Goal: Task Accomplishment & Management: Use online tool/utility

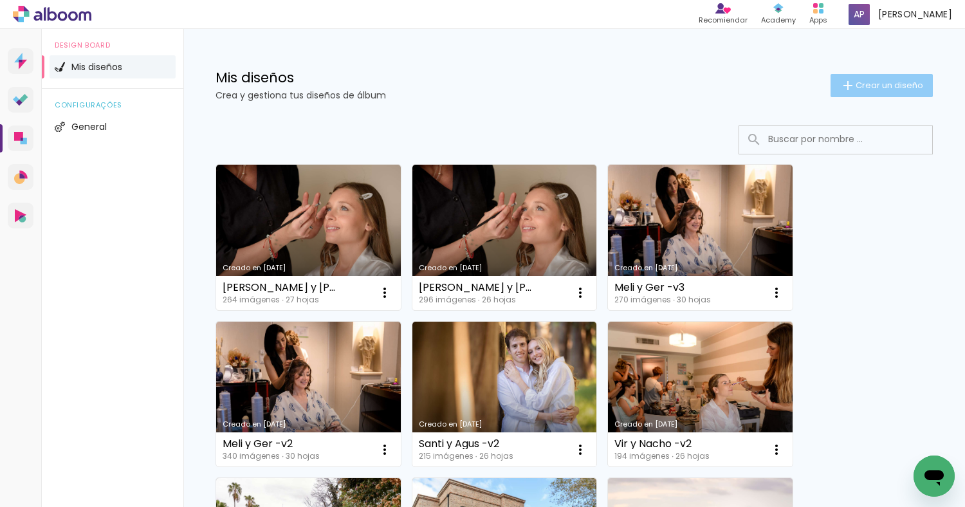
click at [855, 81] on span "Crear un diseño" at bounding box center [889, 85] width 68 height 8
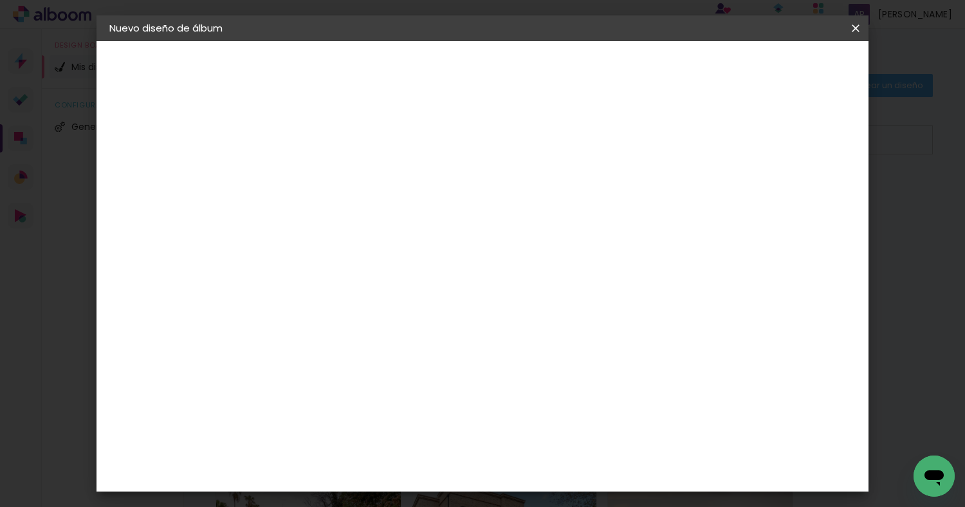
click at [320, 165] on input at bounding box center [320, 173] width 0 height 20
type input "Cumple Peque 12"
type paper-input "Cumple Peque 12"
click at [0, 0] on slot "Avanzar" at bounding box center [0, 0] width 0 height 0
click at [539, 193] on paper-item "Tamaño libre" at bounding box center [479, 195] width 120 height 28
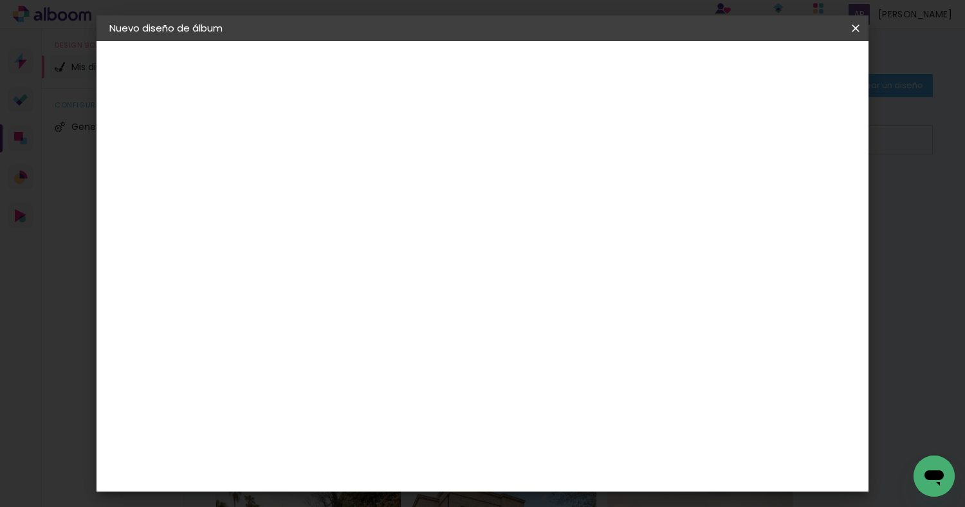
click at [539, 203] on paper-item "Tamaño libre" at bounding box center [479, 195] width 120 height 28
click at [0, 0] on slot "Avanzar" at bounding box center [0, 0] width 0 height 0
click at [720, 145] on div at bounding box center [714, 148] width 12 height 12
type paper-checkbox "on"
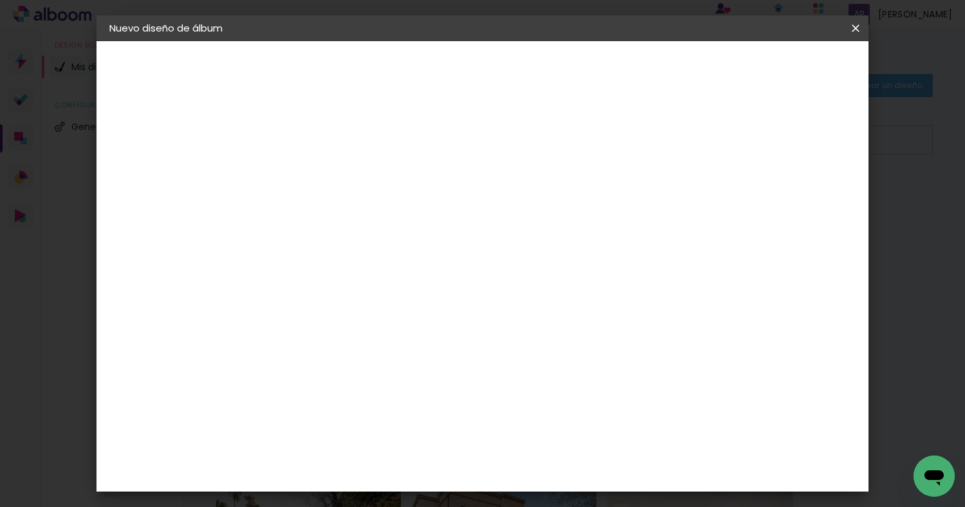
click at [785, 66] on span "Empezar diseño" at bounding box center [748, 68] width 71 height 9
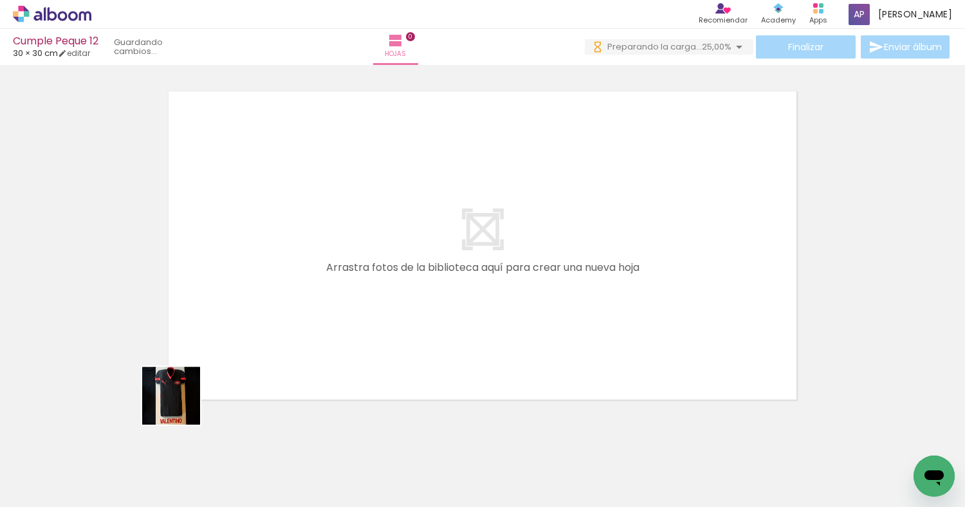
drag, startPoint x: 139, startPoint y: 462, endPoint x: 199, endPoint y: 385, distance: 98.1
click at [199, 385] on quentale-workspace at bounding box center [482, 253] width 965 height 507
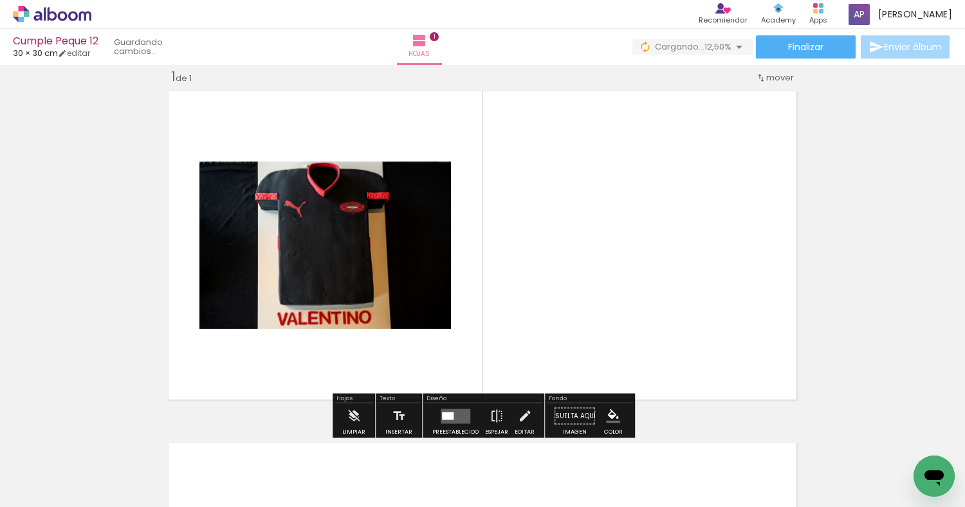
click at [199, 458] on div at bounding box center [188, 463] width 64 height 42
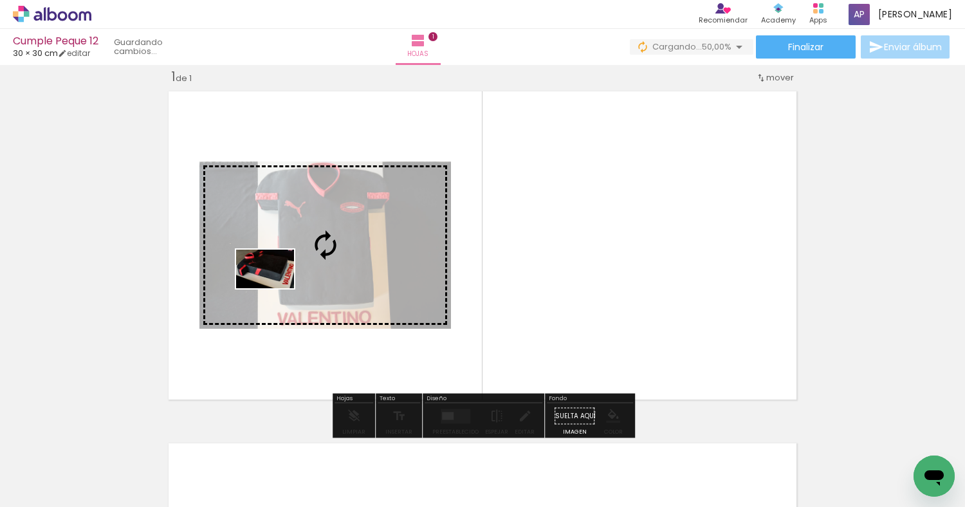
drag, startPoint x: 203, startPoint y: 456, endPoint x: 275, endPoint y: 288, distance: 182.7
click at [275, 288] on quentale-workspace at bounding box center [482, 253] width 965 height 507
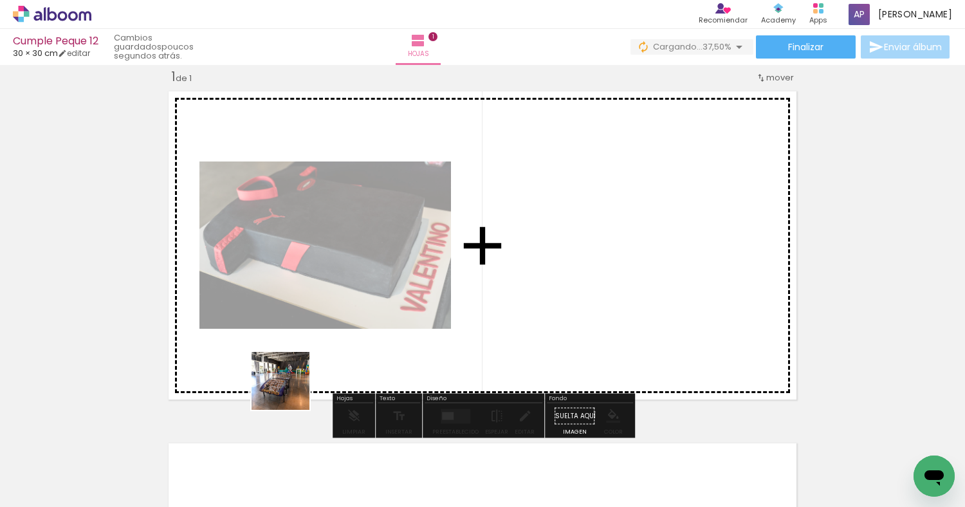
drag, startPoint x: 269, startPoint y: 462, endPoint x: 292, endPoint y: 387, distance: 78.5
click at [292, 387] on quentale-workspace at bounding box center [482, 253] width 965 height 507
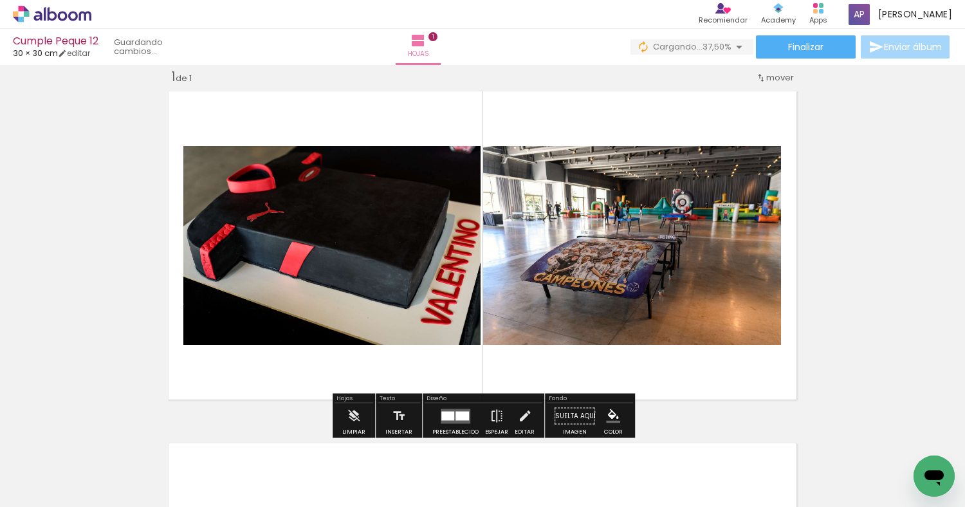
click at [55, 473] on div at bounding box center [35, 473] width 46 height 1
click at [53, 464] on paper-item "No usadas" at bounding box center [41, 464] width 66 height 11
type input "No usadas"
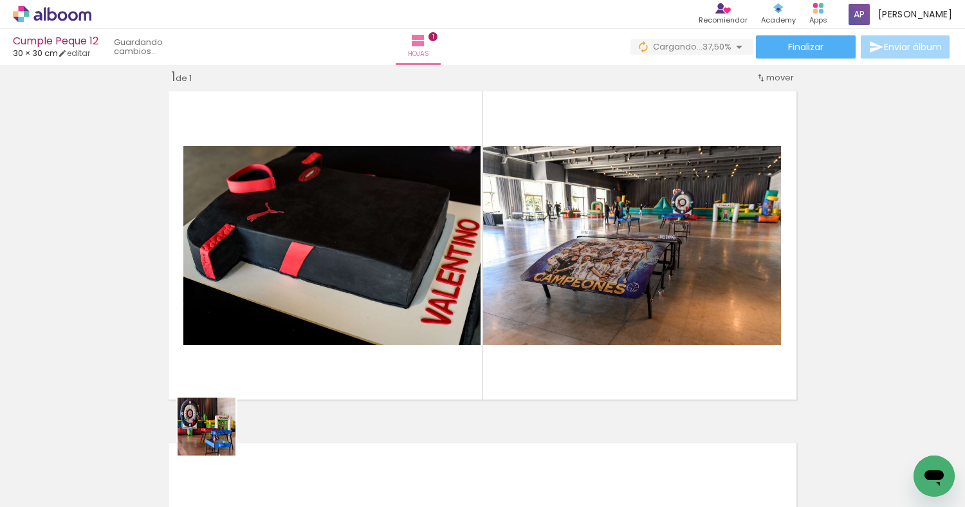
drag, startPoint x: 197, startPoint y: 467, endPoint x: 239, endPoint y: 404, distance: 76.0
click at [239, 404] on quentale-workspace at bounding box center [482, 253] width 965 height 507
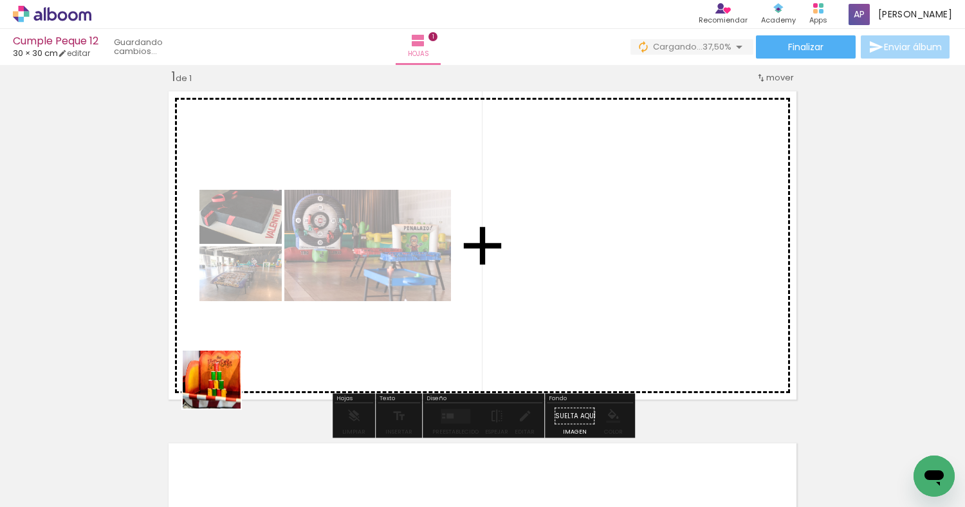
drag, startPoint x: 198, startPoint y: 468, endPoint x: 221, endPoint y: 389, distance: 81.8
click at [221, 389] on quentale-workspace at bounding box center [482, 253] width 965 height 507
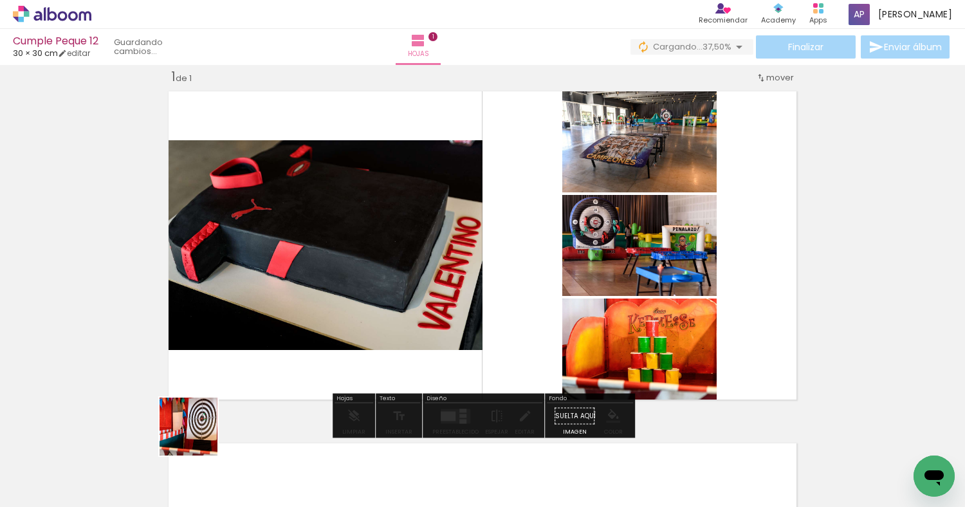
drag, startPoint x: 198, startPoint y: 436, endPoint x: 201, endPoint y: 397, distance: 39.4
click at [201, 397] on quentale-workspace at bounding box center [482, 253] width 965 height 507
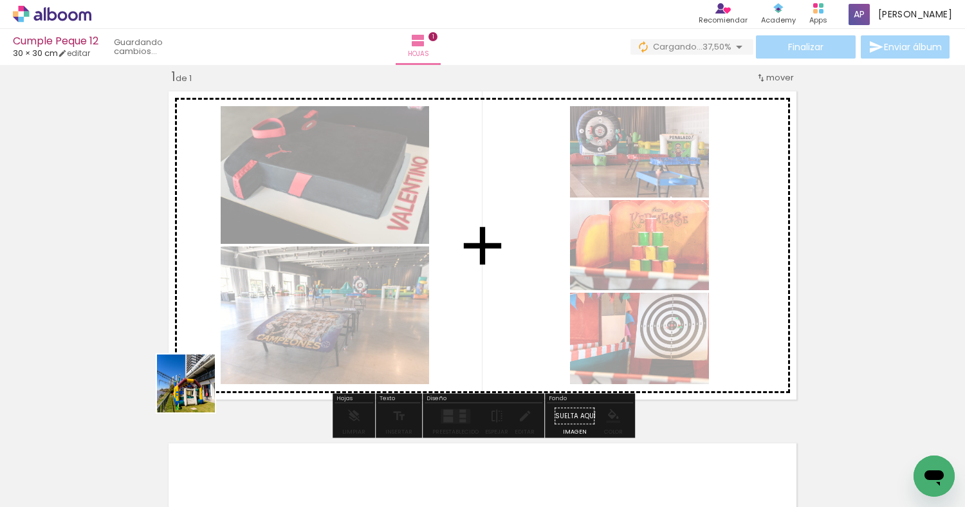
drag, startPoint x: 196, startPoint y: 467, endPoint x: 196, endPoint y: 392, distance: 74.6
click at [196, 392] on quentale-workspace at bounding box center [482, 253] width 965 height 507
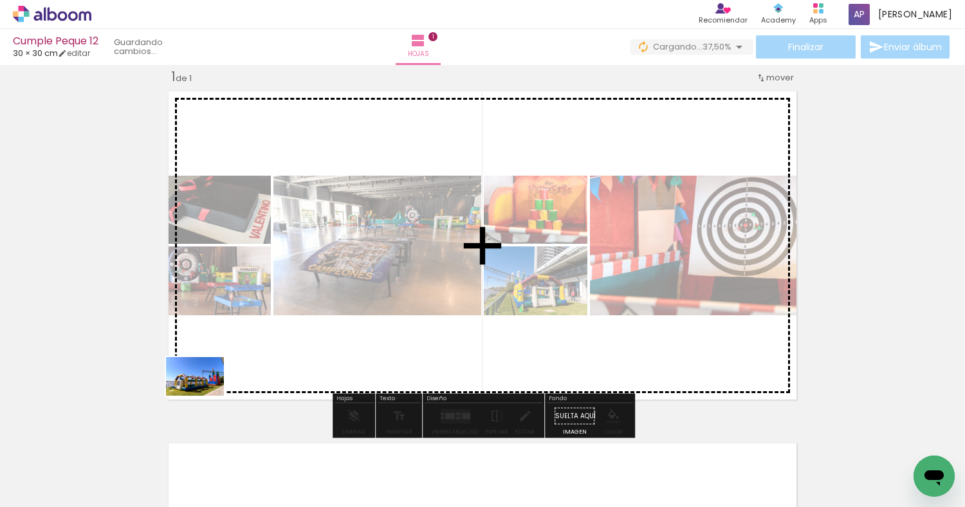
drag, startPoint x: 205, startPoint y: 446, endPoint x: 205, endPoint y: 396, distance: 50.8
click at [205, 396] on quentale-workspace at bounding box center [482, 253] width 965 height 507
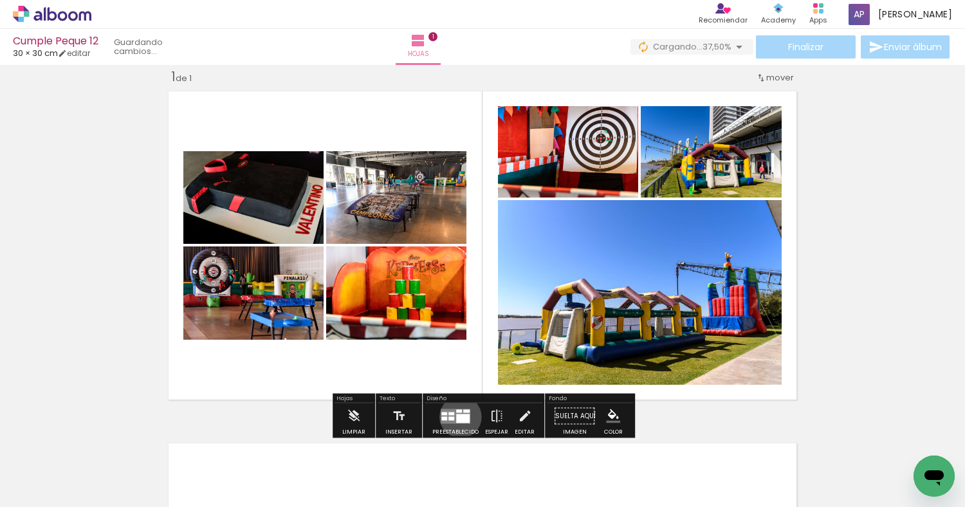
click at [457, 417] on div at bounding box center [463, 418] width 14 height 9
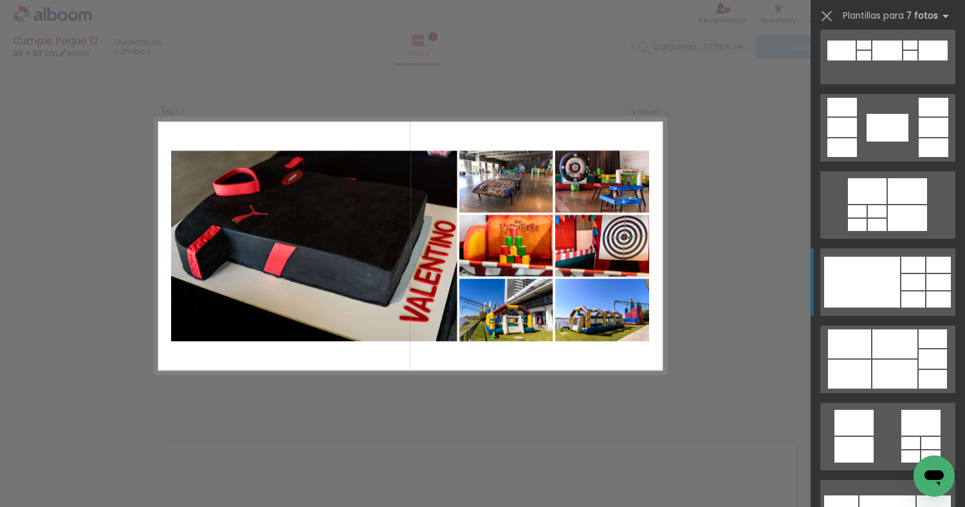
scroll to position [496, 0]
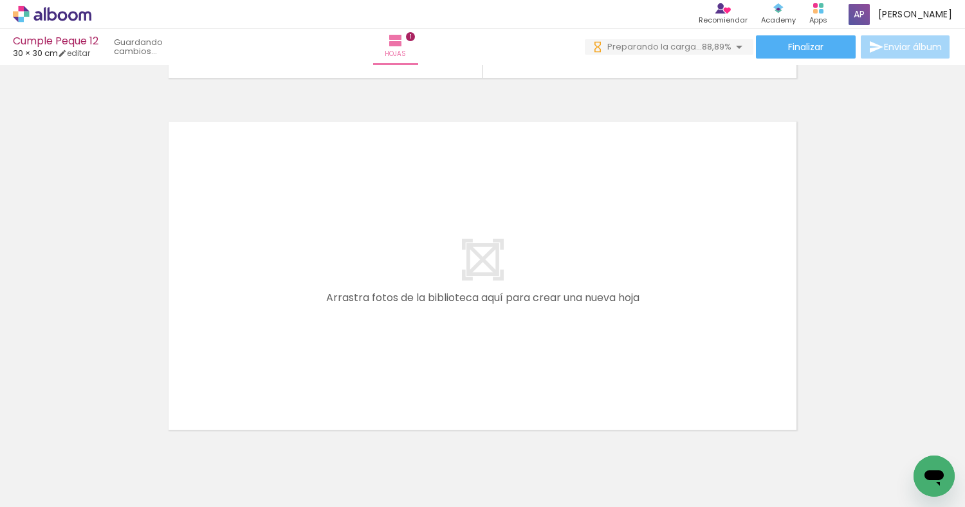
scroll to position [0, 0]
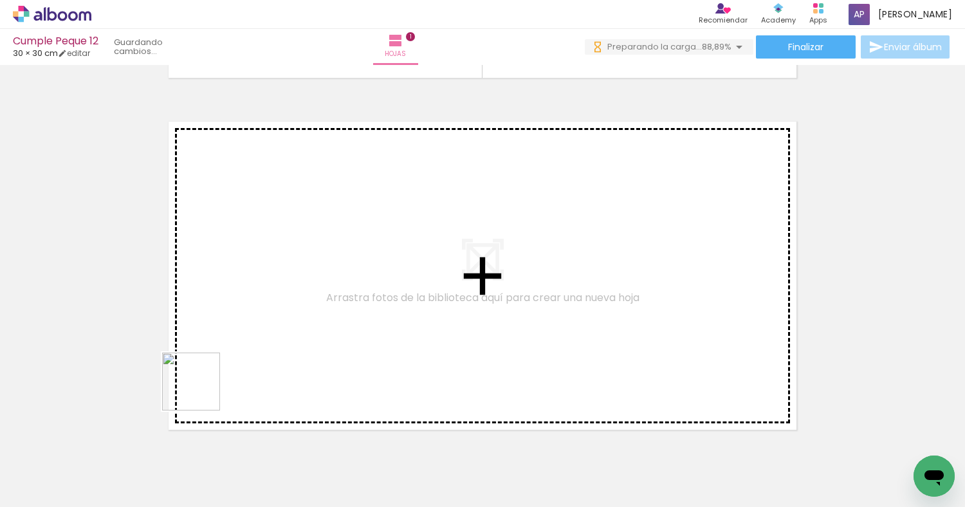
drag, startPoint x: 201, startPoint y: 458, endPoint x: 201, endPoint y: 391, distance: 66.9
click at [201, 391] on quentale-workspace at bounding box center [482, 253] width 965 height 507
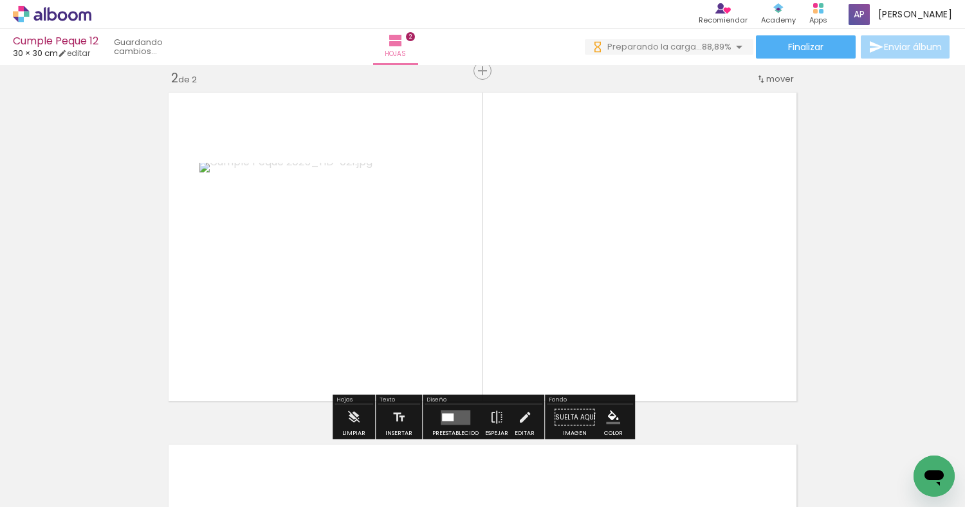
scroll to position [369, 0]
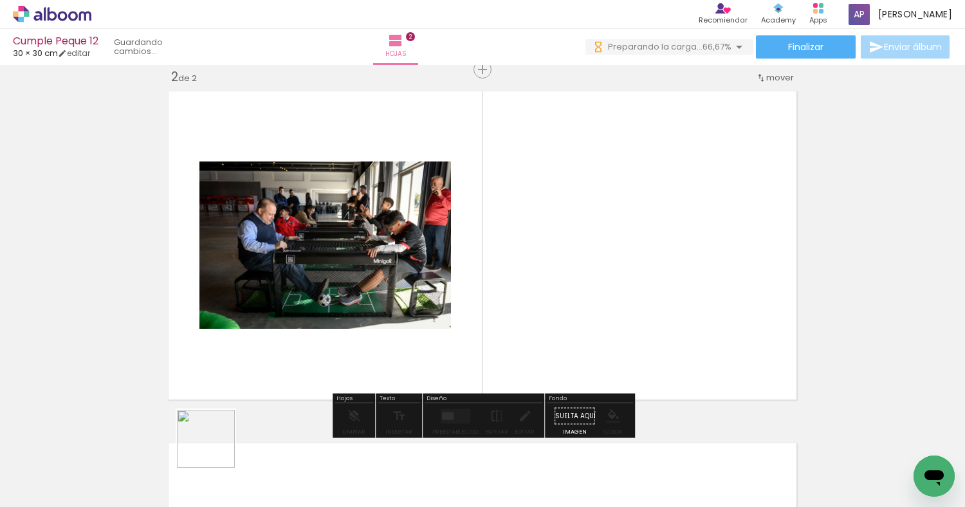
drag, startPoint x: 215, startPoint y: 463, endPoint x: 223, endPoint y: 396, distance: 68.0
click at [223, 396] on quentale-workspace at bounding box center [482, 253] width 965 height 507
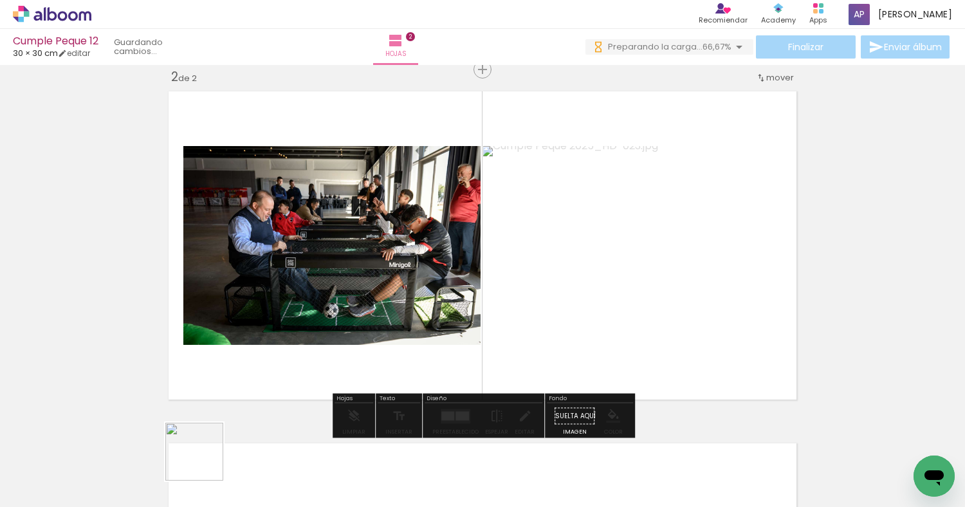
drag, startPoint x: 204, startPoint y: 469, endPoint x: 207, endPoint y: 408, distance: 61.8
click at [207, 408] on quentale-workspace at bounding box center [482, 253] width 965 height 507
drag, startPoint x: 201, startPoint y: 453, endPoint x: 202, endPoint y: 378, distance: 75.3
click at [202, 378] on quentale-workspace at bounding box center [482, 253] width 965 height 507
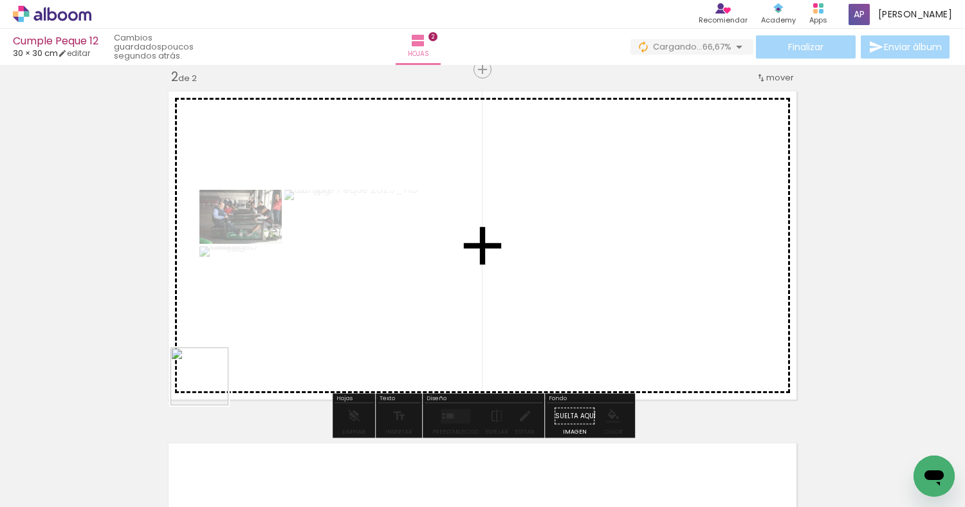
drag, startPoint x: 201, startPoint y: 466, endPoint x: 209, endPoint y: 385, distance: 81.5
click at [209, 385] on quentale-workspace at bounding box center [482, 253] width 965 height 507
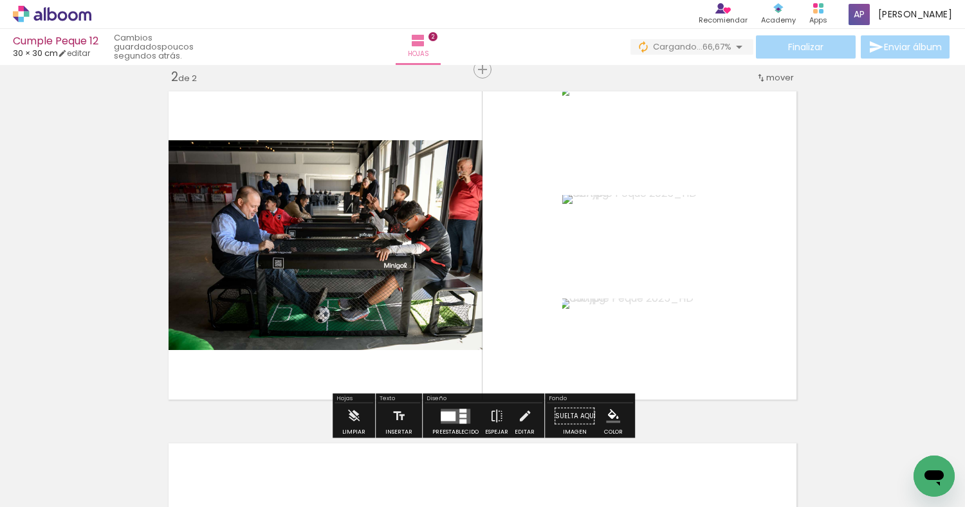
click at [462, 414] on div at bounding box center [462, 416] width 7 height 4
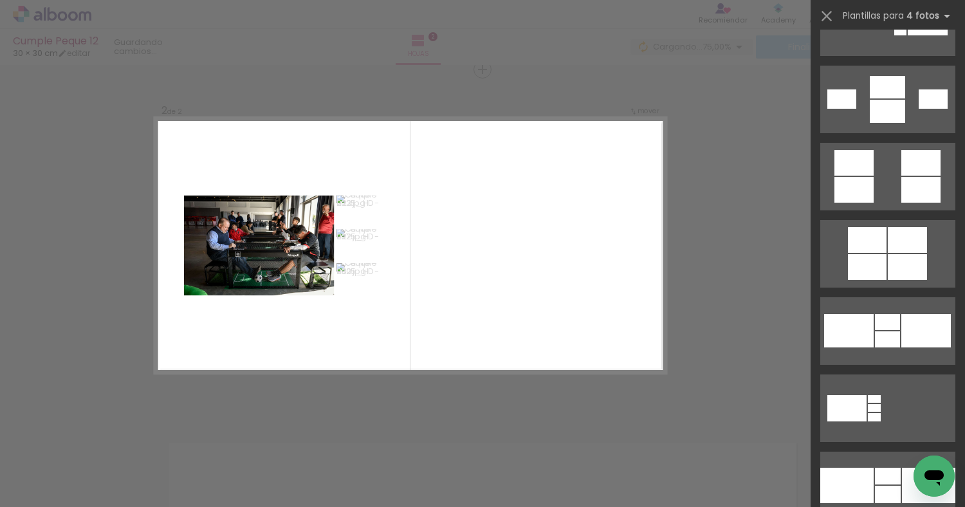
scroll to position [1442, 0]
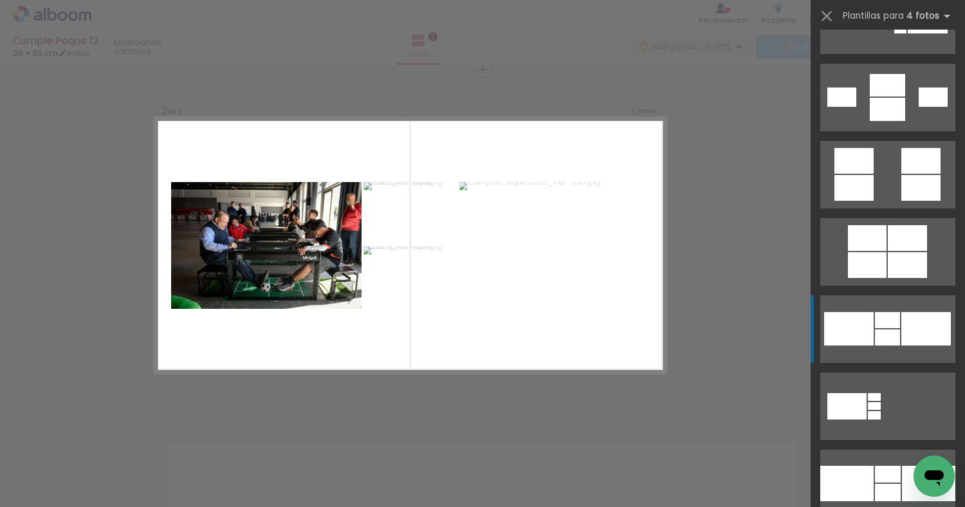
click at [873, 131] on quentale-layouter at bounding box center [887, 98] width 135 height 68
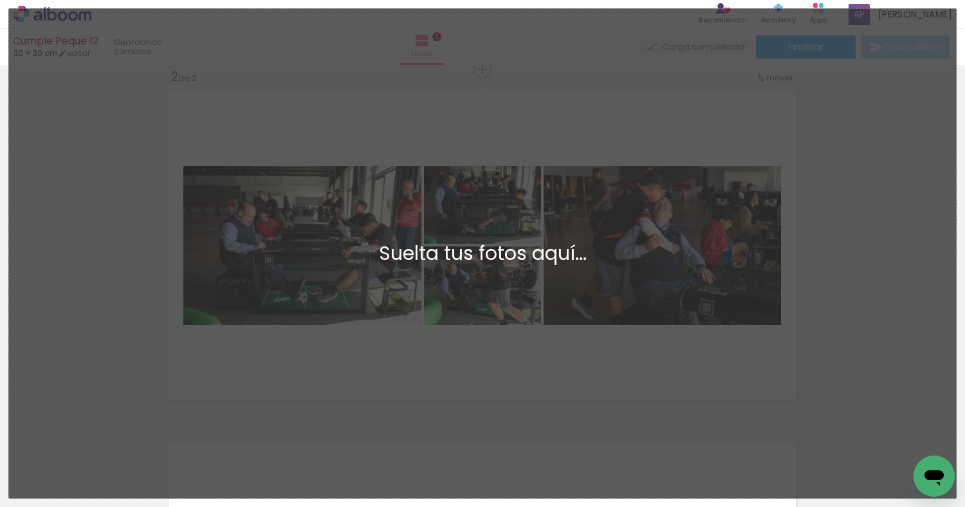
scroll to position [0, 0]
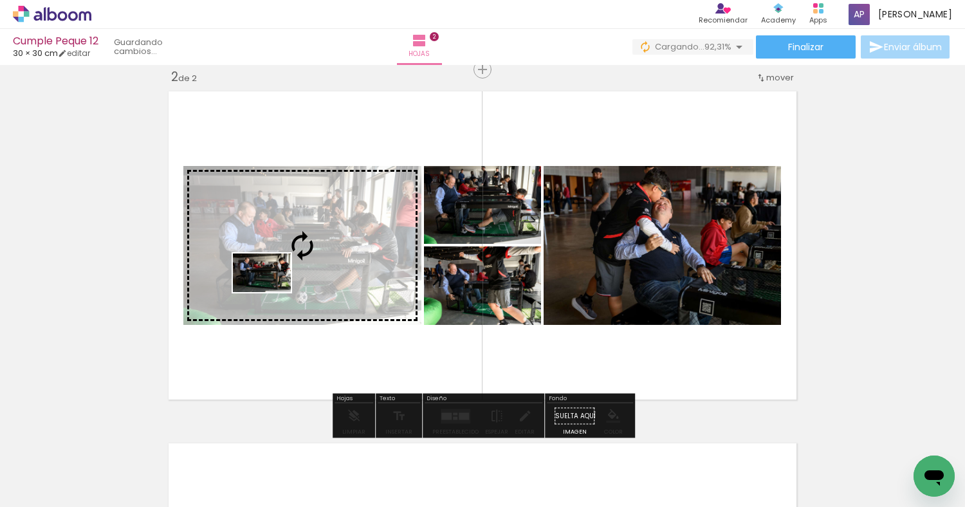
drag, startPoint x: 210, startPoint y: 459, endPoint x: 271, endPoint y: 292, distance: 177.6
click at [271, 292] on quentale-workspace at bounding box center [482, 253] width 965 height 507
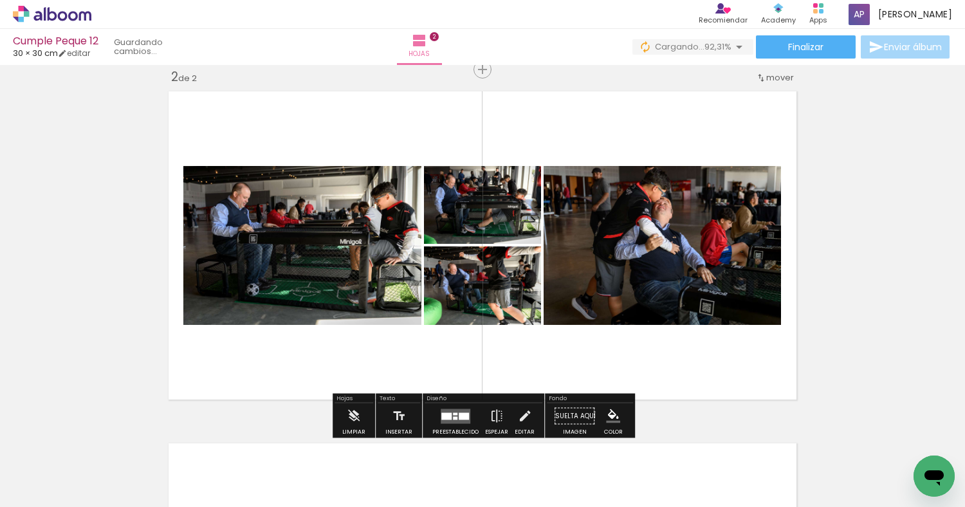
click at [106, 251] on div "Insertar hoja 1 de 2 Insertar hoja 2 de 2" at bounding box center [482, 229] width 965 height 1056
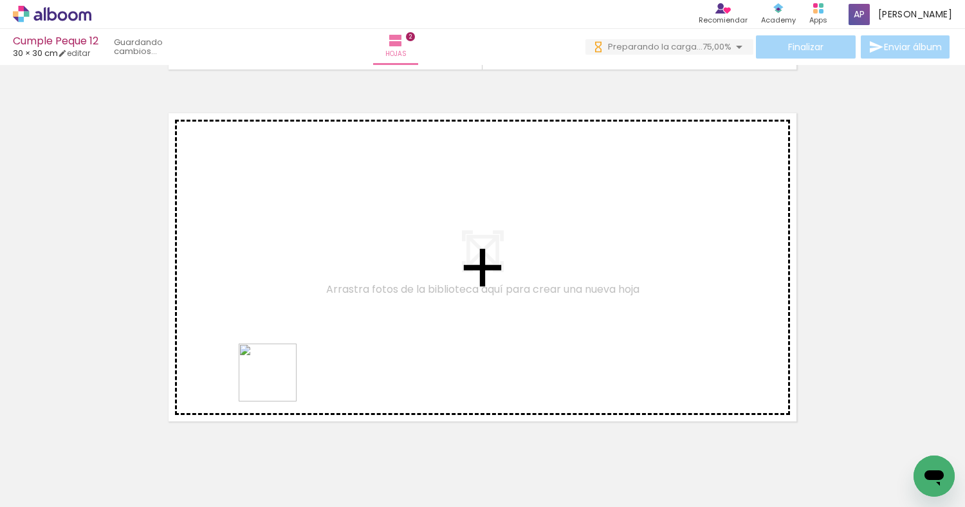
drag, startPoint x: 277, startPoint y: 462, endPoint x: 277, endPoint y: 382, distance: 80.4
click at [277, 382] on quentale-workspace at bounding box center [482, 253] width 965 height 507
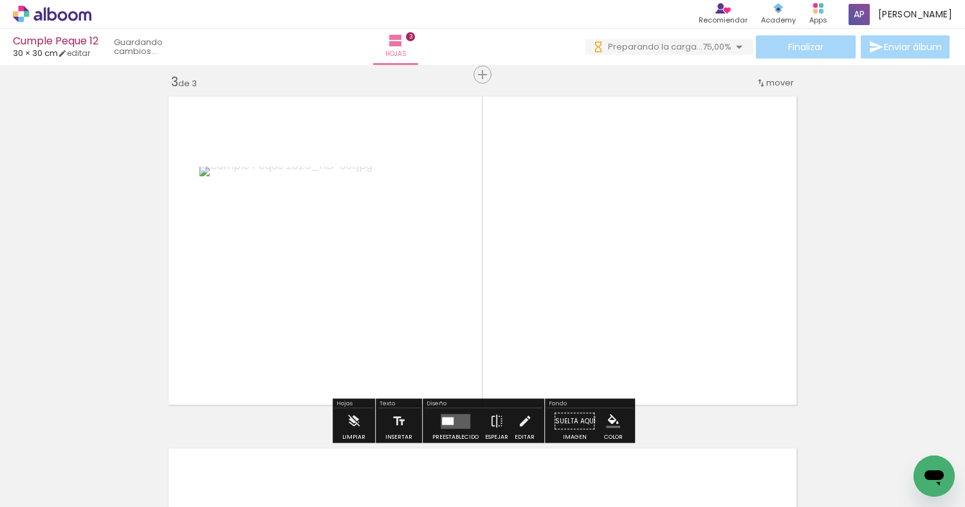
scroll to position [720, 0]
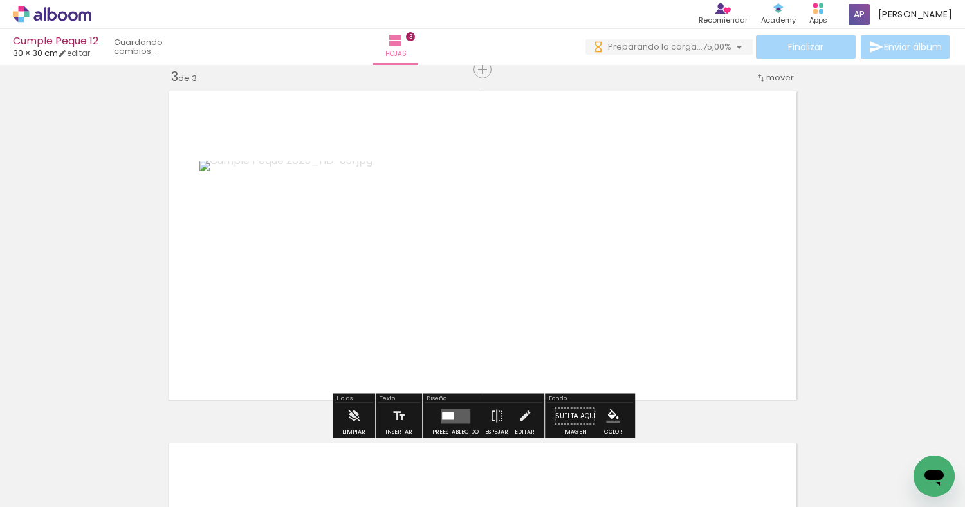
drag, startPoint x: 282, startPoint y: 459, endPoint x: 282, endPoint y: 427, distance: 31.5
click at [282, 389] on quentale-workspace at bounding box center [482, 253] width 965 height 507
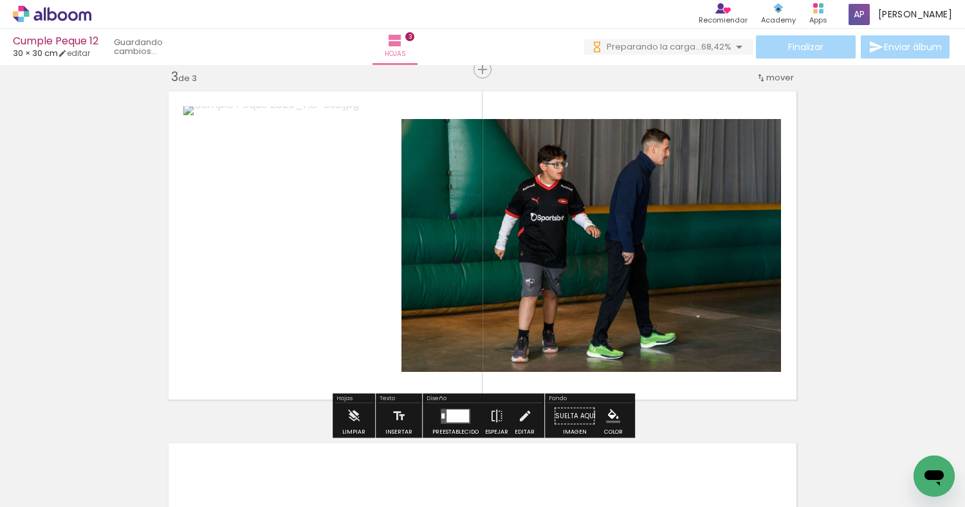
scroll to position [0, 0]
drag, startPoint x: 281, startPoint y: 463, endPoint x: 281, endPoint y: 390, distance: 72.7
click at [281, 390] on quentale-workspace at bounding box center [482, 253] width 965 height 507
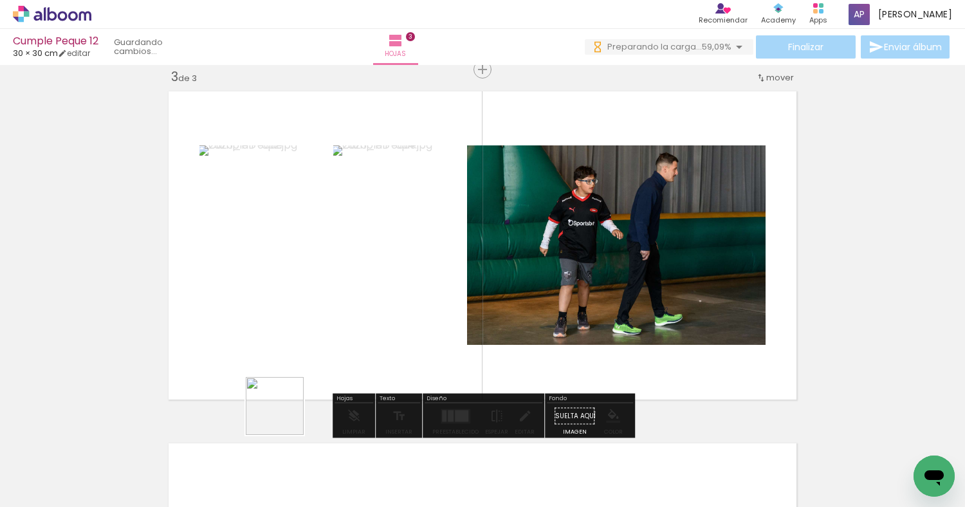
drag, startPoint x: 284, startPoint y: 456, endPoint x: 284, endPoint y: 378, distance: 78.5
click at [284, 378] on quentale-workspace at bounding box center [482, 253] width 965 height 507
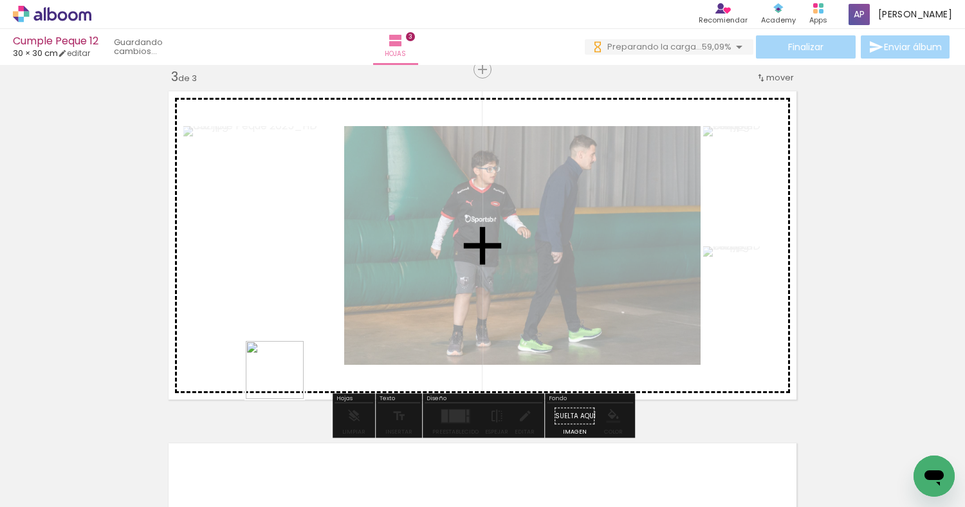
drag, startPoint x: 284, startPoint y: 453, endPoint x: 284, endPoint y: 363, distance: 90.0
click at [284, 363] on quentale-workspace at bounding box center [482, 253] width 965 height 507
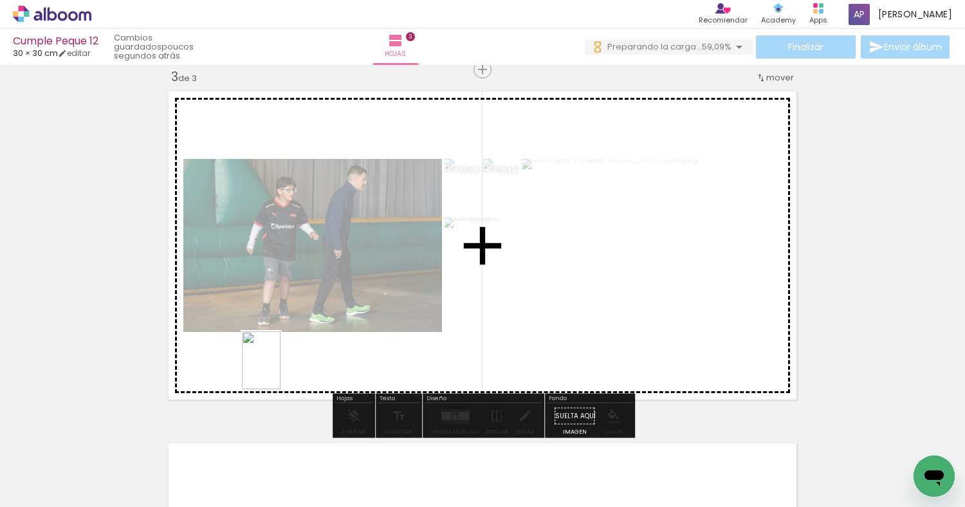
drag, startPoint x: 280, startPoint y: 455, endPoint x: 280, endPoint y: 370, distance: 84.9
click at [280, 370] on quentale-workspace at bounding box center [482, 253] width 965 height 507
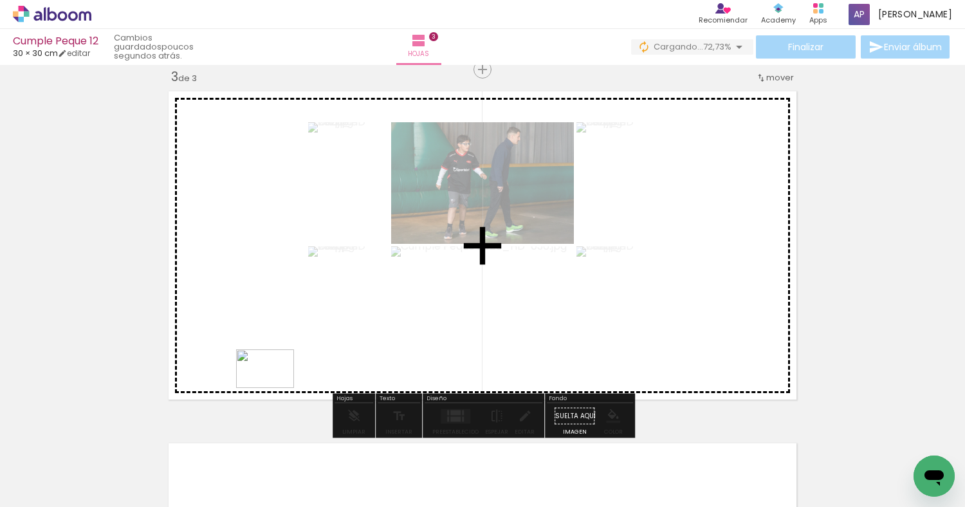
drag, startPoint x: 275, startPoint y: 461, endPoint x: 275, endPoint y: 404, distance: 57.2
click at [275, 387] on quentale-workspace at bounding box center [482, 253] width 965 height 507
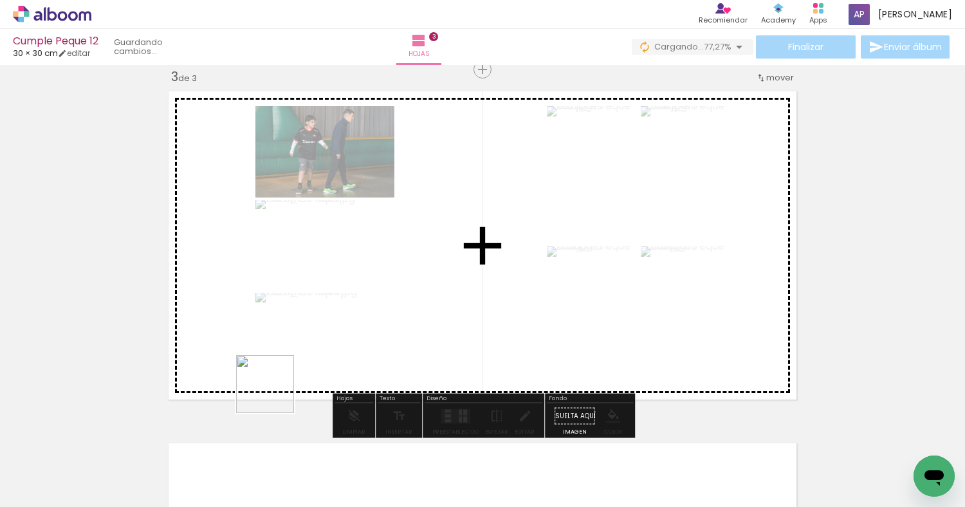
drag, startPoint x: 275, startPoint y: 451, endPoint x: 276, endPoint y: 367, distance: 84.3
click at [276, 367] on quentale-workspace at bounding box center [482, 253] width 965 height 507
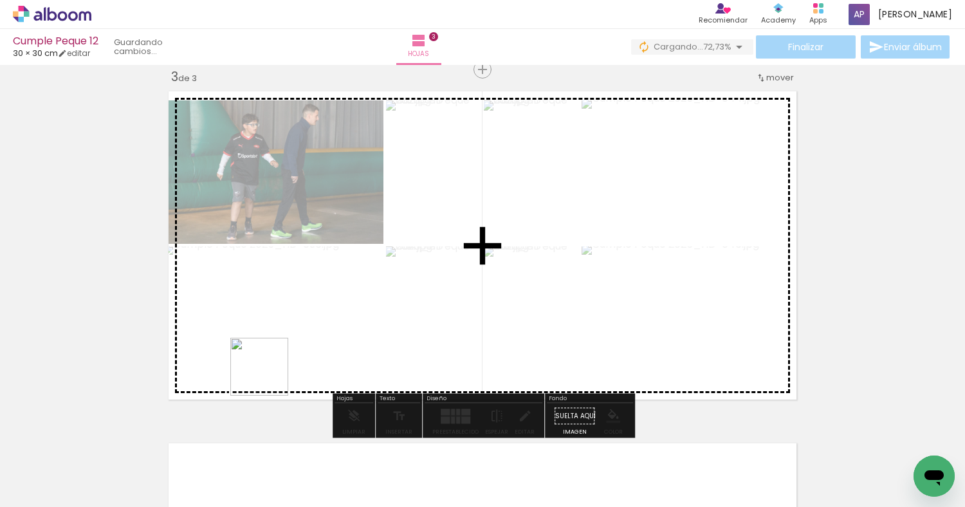
drag, startPoint x: 269, startPoint y: 468, endPoint x: 269, endPoint y: 376, distance: 91.3
click at [269, 376] on quentale-workspace at bounding box center [482, 253] width 965 height 507
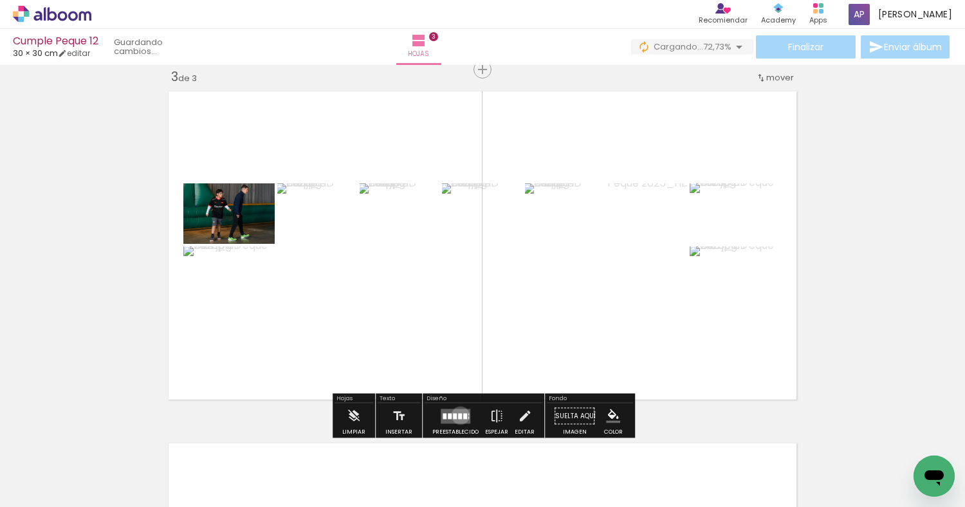
click at [458, 415] on div at bounding box center [460, 416] width 4 height 6
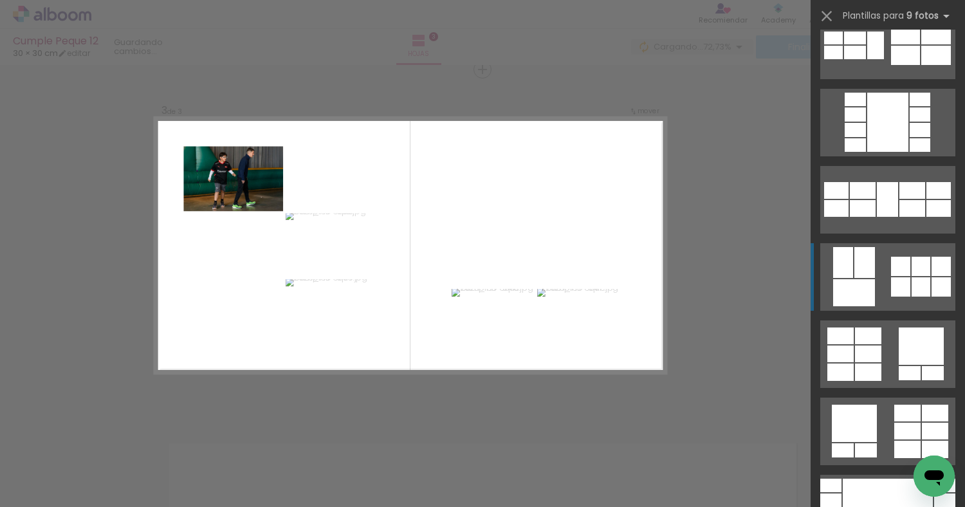
scroll to position [571, 0]
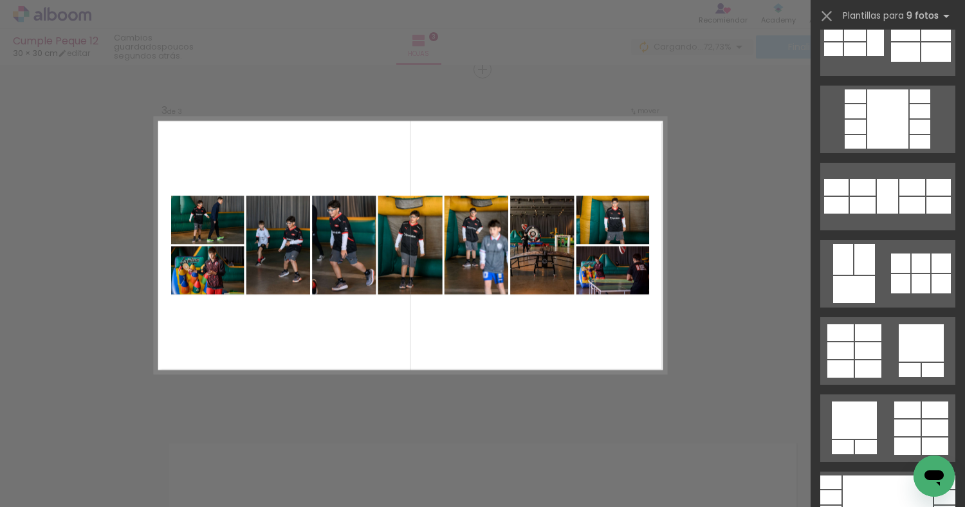
click at [700, 247] on div "Confirmar Cancelar" at bounding box center [482, 64] width 965 height 1438
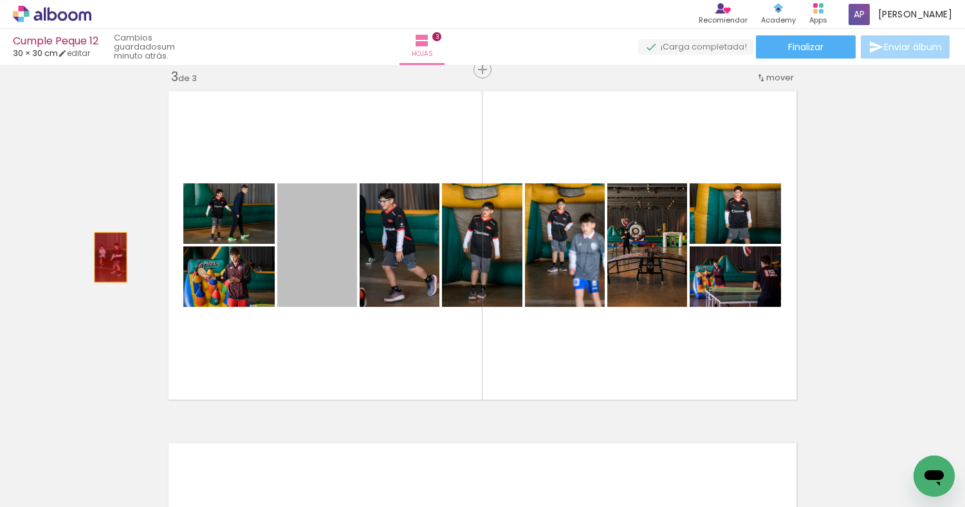
drag, startPoint x: 315, startPoint y: 258, endPoint x: 111, endPoint y: 257, distance: 203.9
click at [111, 257] on div "Insertar hoja 1 de 3 Insertar hoja 2 de 3 Insertar hoja 3 de 3" at bounding box center [482, 53] width 965 height 1408
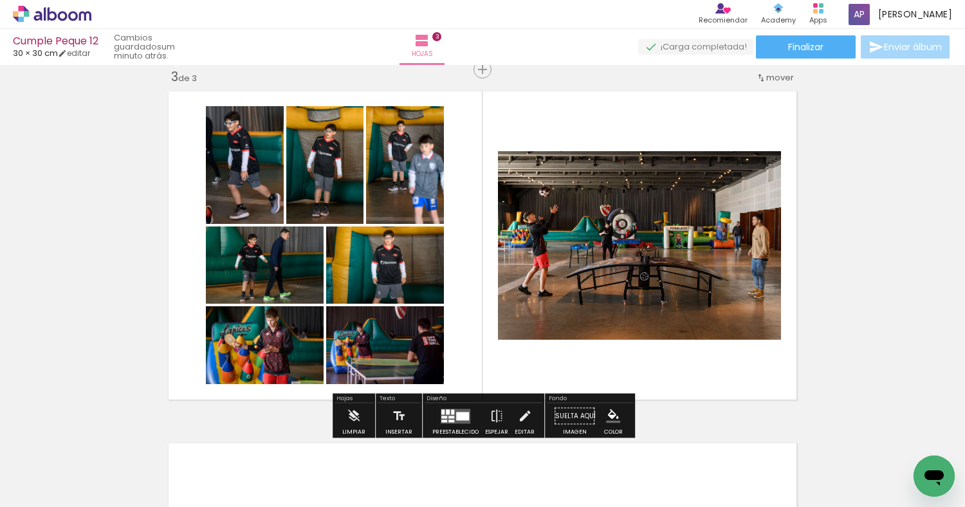
click at [459, 410] on quentale-layouter at bounding box center [456, 415] width 30 height 15
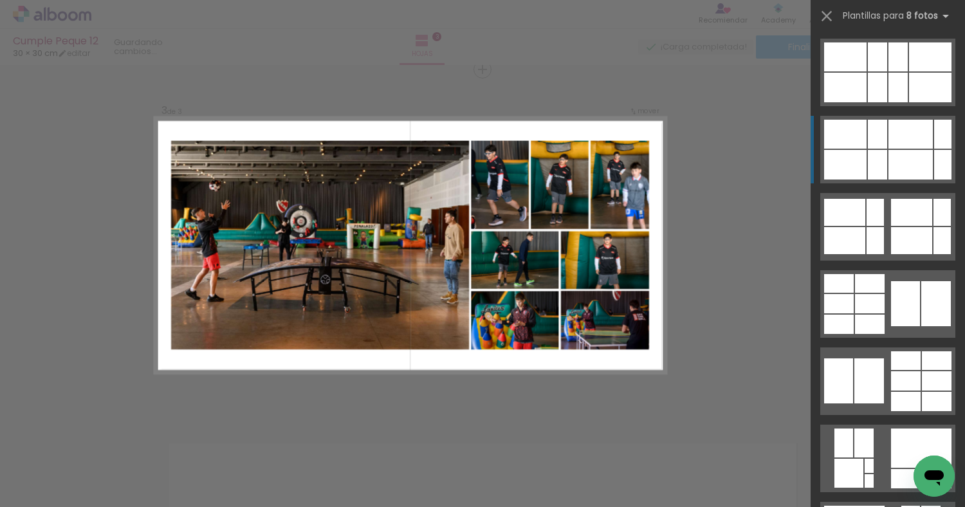
scroll to position [0, 0]
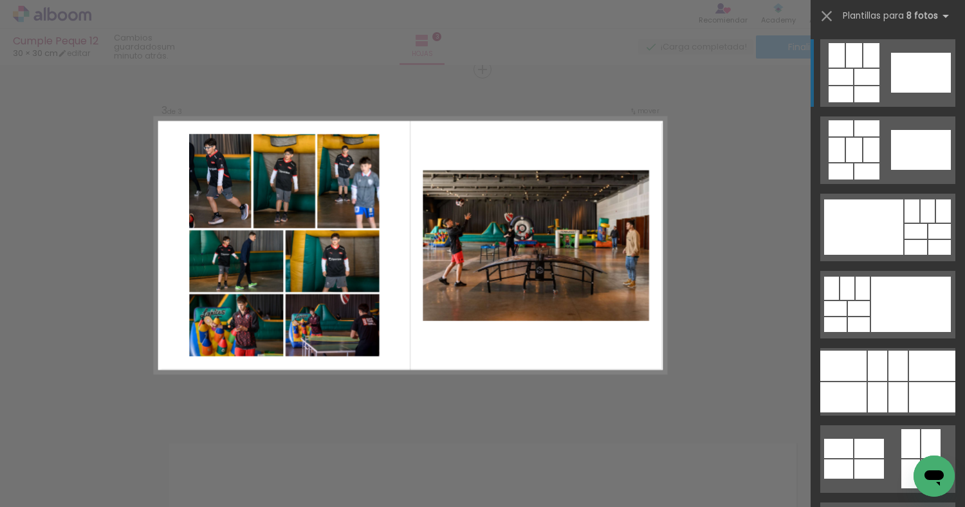
click at [862, 163] on div at bounding box center [866, 171] width 25 height 16
click at [863, 163] on div at bounding box center [866, 171] width 25 height 16
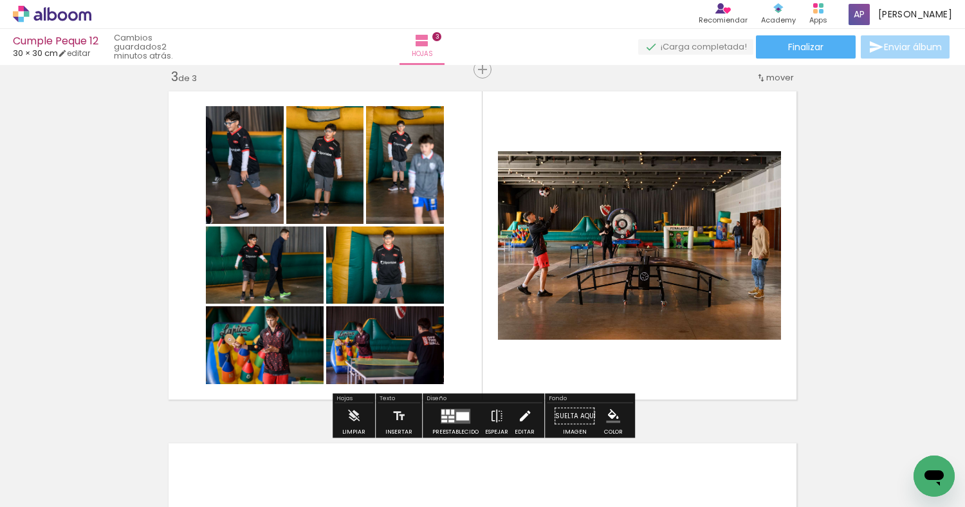
click at [524, 414] on iron-icon at bounding box center [525, 416] width 14 height 26
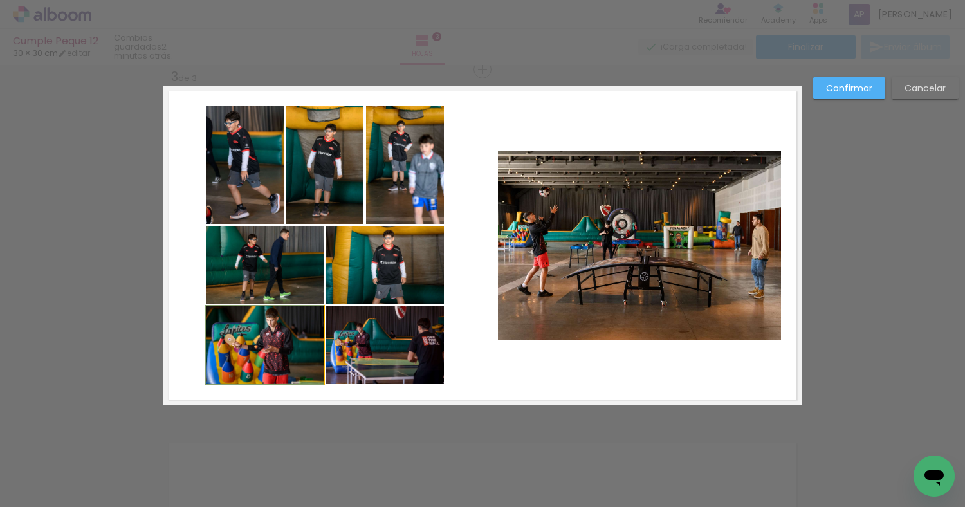
click at [298, 338] on quentale-photo at bounding box center [265, 345] width 118 height 78
click at [581, 244] on quentale-photo at bounding box center [639, 245] width 283 height 188
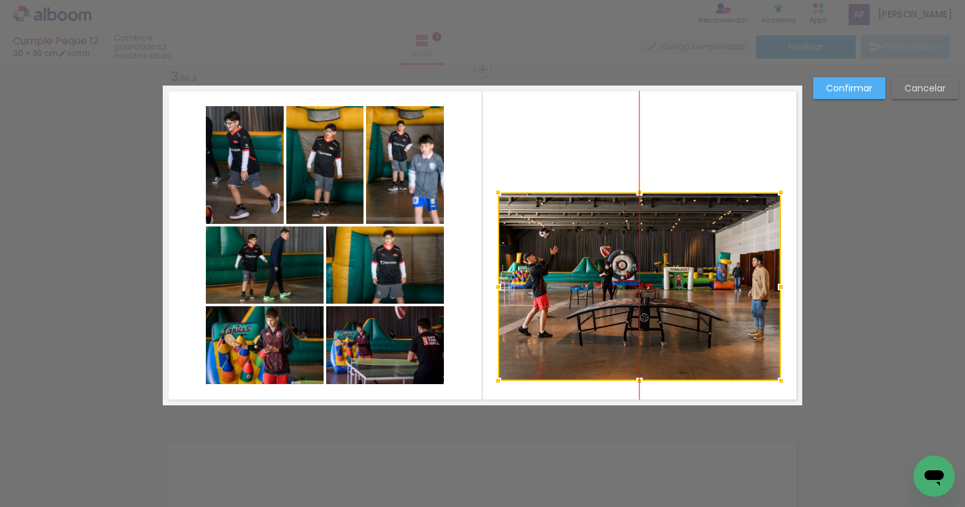
drag, startPoint x: 648, startPoint y: 221, endPoint x: 646, endPoint y: 266, distance: 44.4
click at [646, 266] on div at bounding box center [639, 286] width 283 height 188
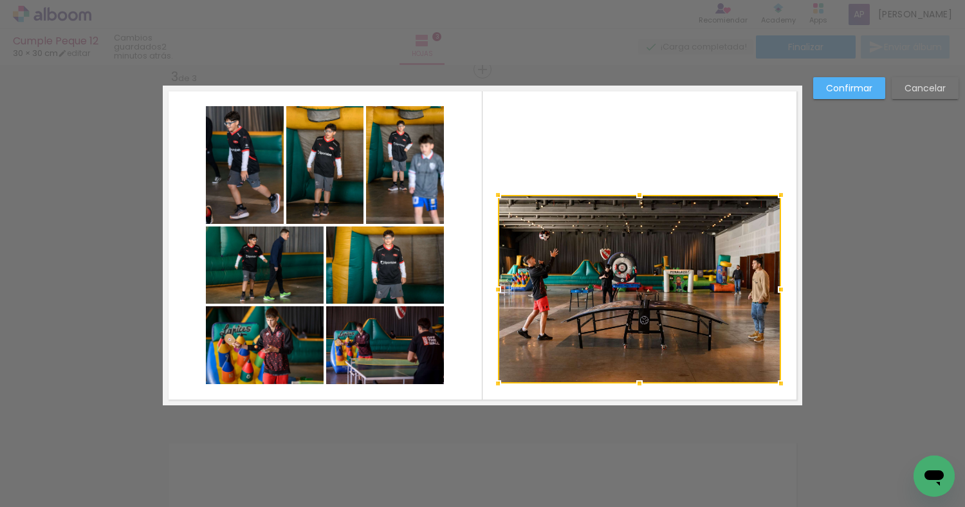
click at [276, 352] on quentale-photo at bounding box center [265, 345] width 118 height 78
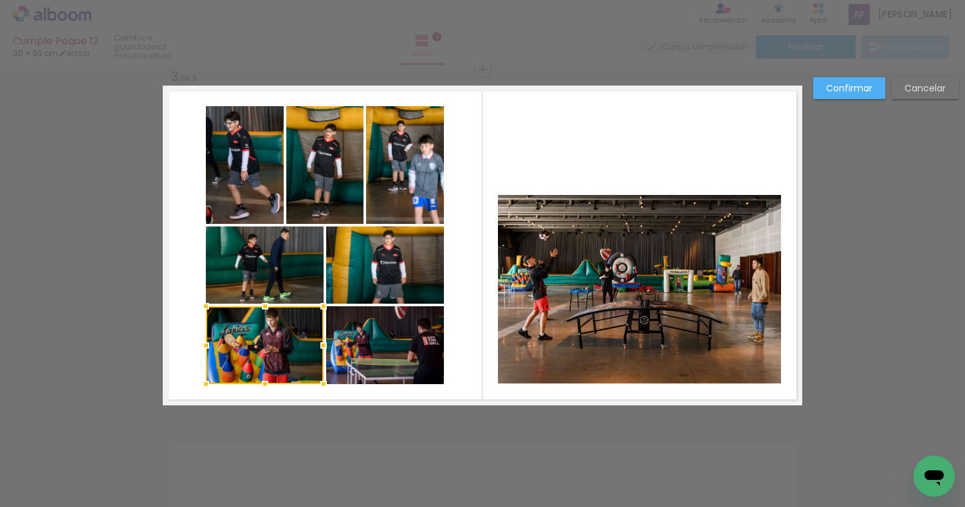
click at [383, 352] on quentale-photo at bounding box center [385, 345] width 118 height 78
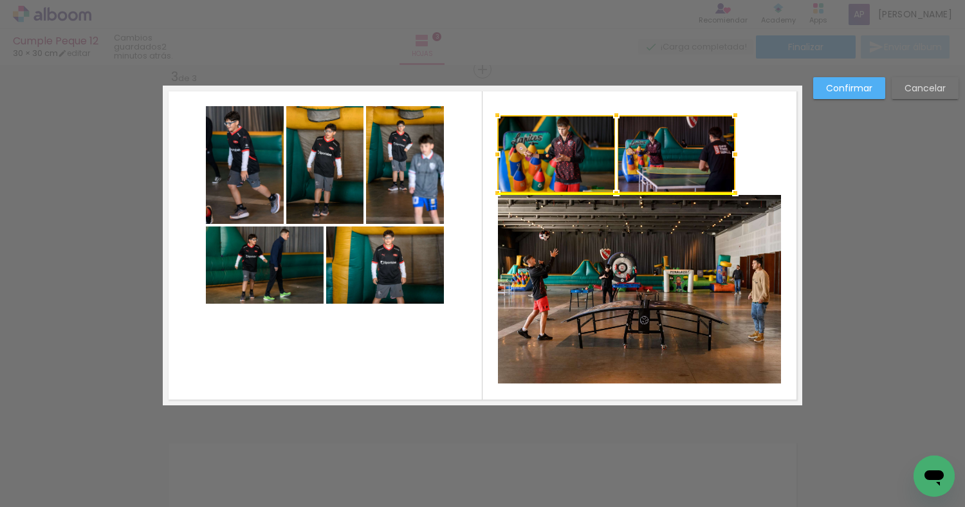
drag, startPoint x: 369, startPoint y: 344, endPoint x: 660, endPoint y: 154, distance: 348.0
click at [660, 154] on div at bounding box center [616, 154] width 238 height 78
click at [763, 147] on quentale-layouter at bounding box center [482, 246] width 639 height 320
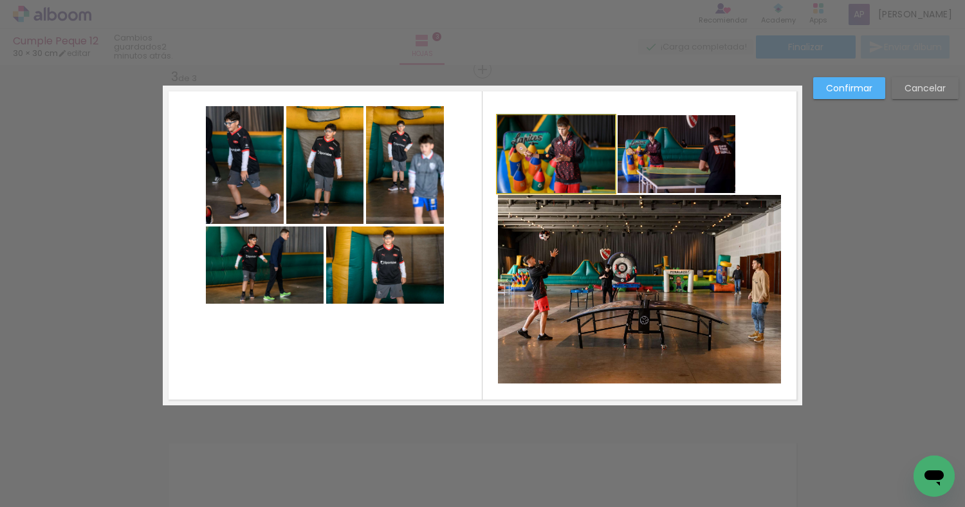
click at [585, 147] on quentale-photo at bounding box center [556, 154] width 118 height 78
click at [571, 147] on div at bounding box center [557, 154] width 118 height 78
click at [758, 148] on quentale-layouter at bounding box center [482, 246] width 639 height 320
click at [686, 144] on quentale-photo at bounding box center [676, 154] width 118 height 78
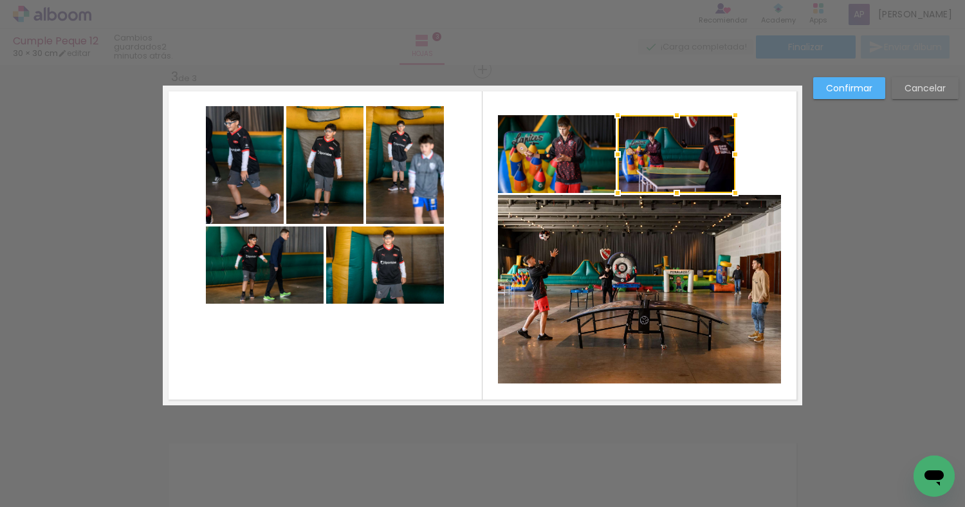
click at [734, 238] on quentale-photo at bounding box center [639, 289] width 283 height 188
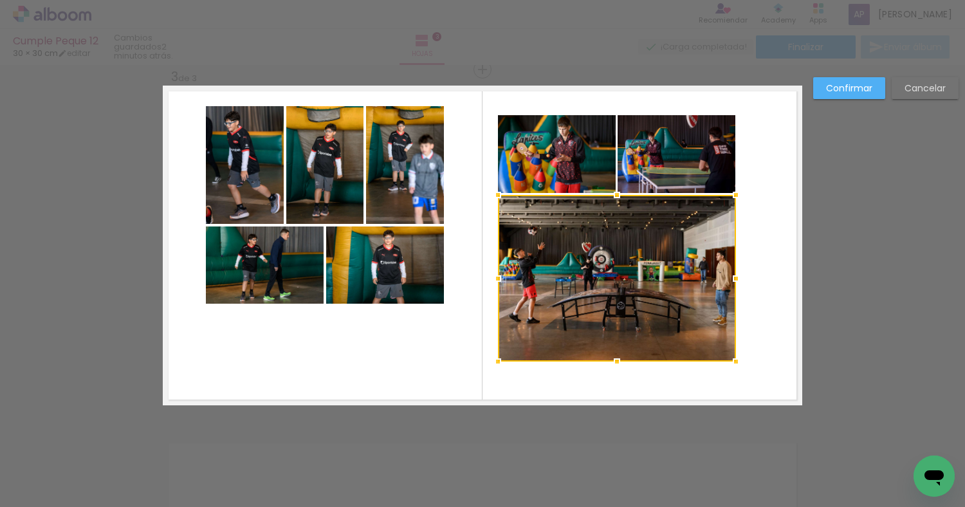
drag, startPoint x: 779, startPoint y: 381, endPoint x: 734, endPoint y: 358, distance: 50.3
click at [734, 358] on div at bounding box center [736, 362] width 26 height 26
click at [760, 355] on quentale-layouter at bounding box center [482, 246] width 639 height 320
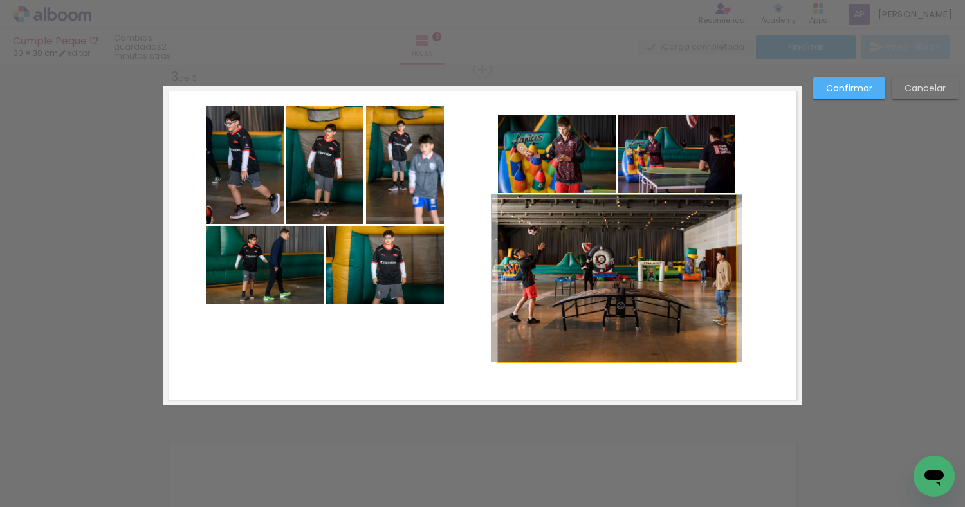
click at [709, 322] on quentale-photo at bounding box center [617, 278] width 238 height 167
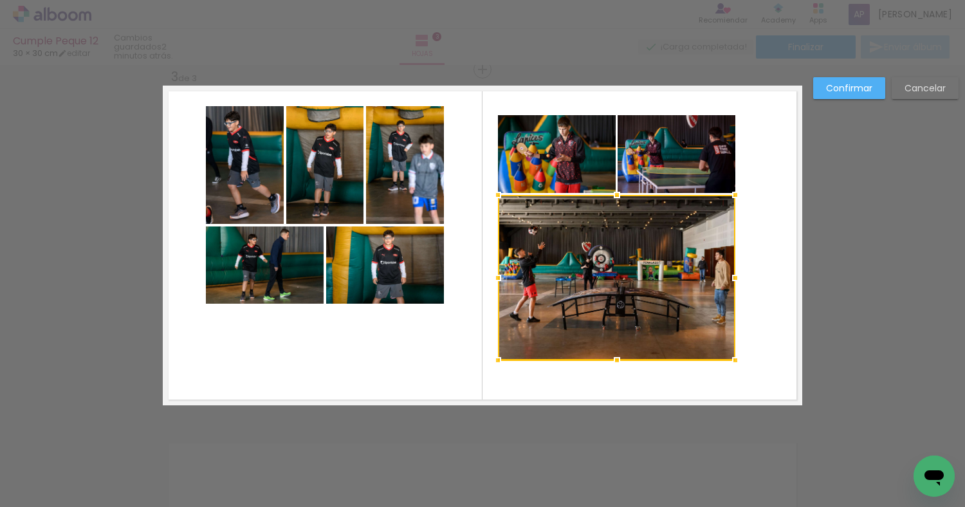
click at [731, 360] on div at bounding box center [735, 360] width 26 height 26
click at [766, 349] on quentale-layouter at bounding box center [482, 246] width 639 height 320
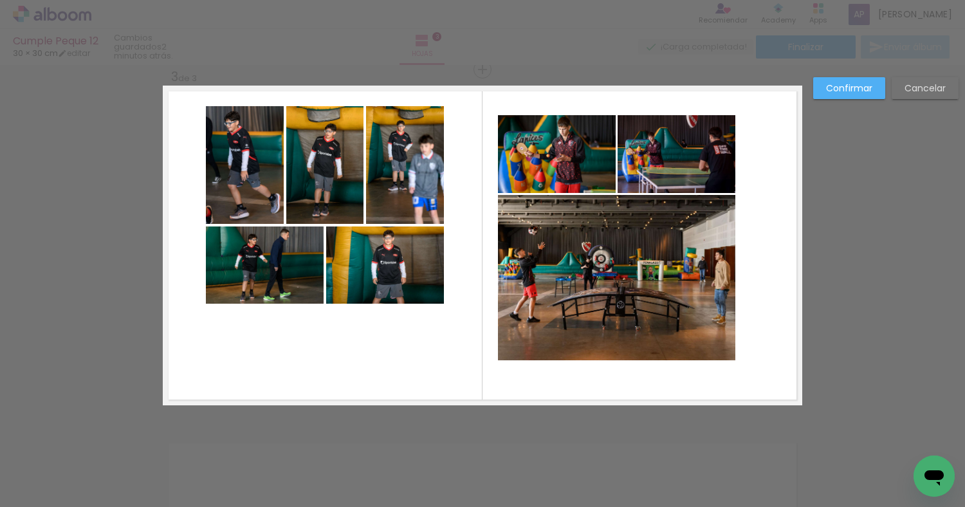
click at [578, 174] on quentale-photo at bounding box center [557, 154] width 118 height 78
click at [648, 174] on quentale-photo at bounding box center [676, 154] width 118 height 78
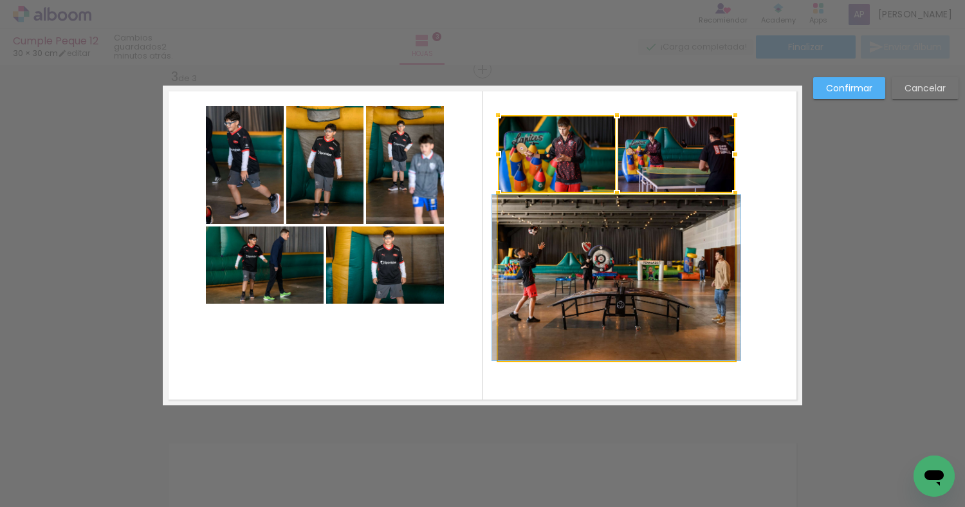
click at [625, 254] on quentale-photo at bounding box center [616, 277] width 237 height 165
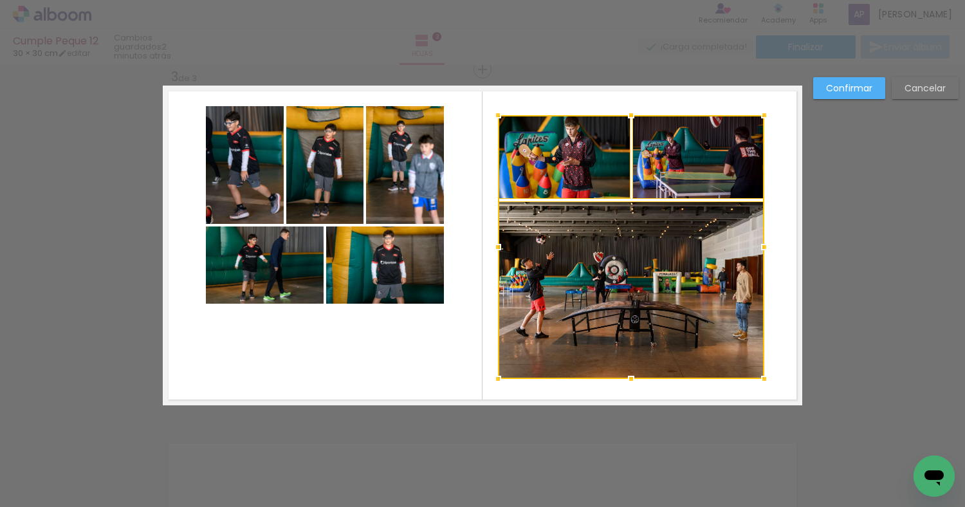
drag, startPoint x: 735, startPoint y: 361, endPoint x: 763, endPoint y: 379, distance: 33.9
click at [763, 379] on div at bounding box center [764, 379] width 26 height 26
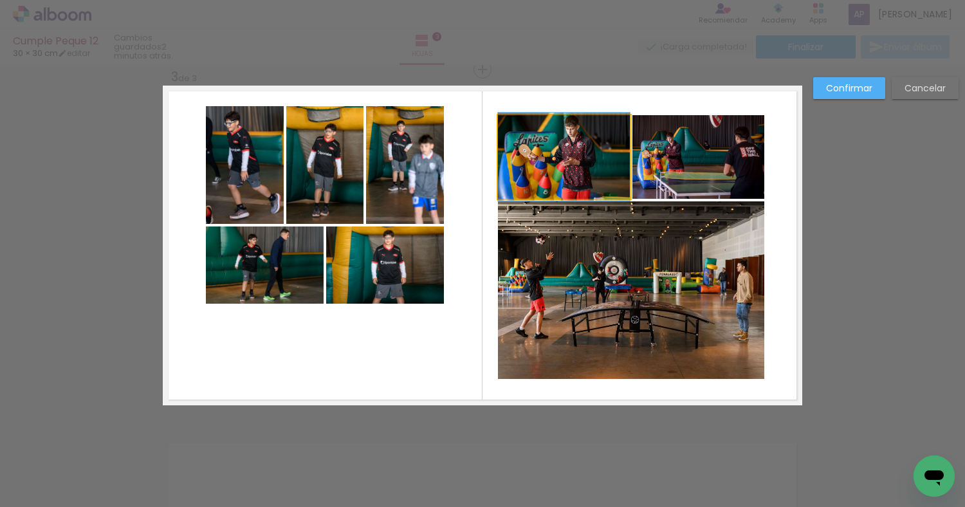
click at [568, 139] on quentale-photo at bounding box center [564, 157] width 132 height 84
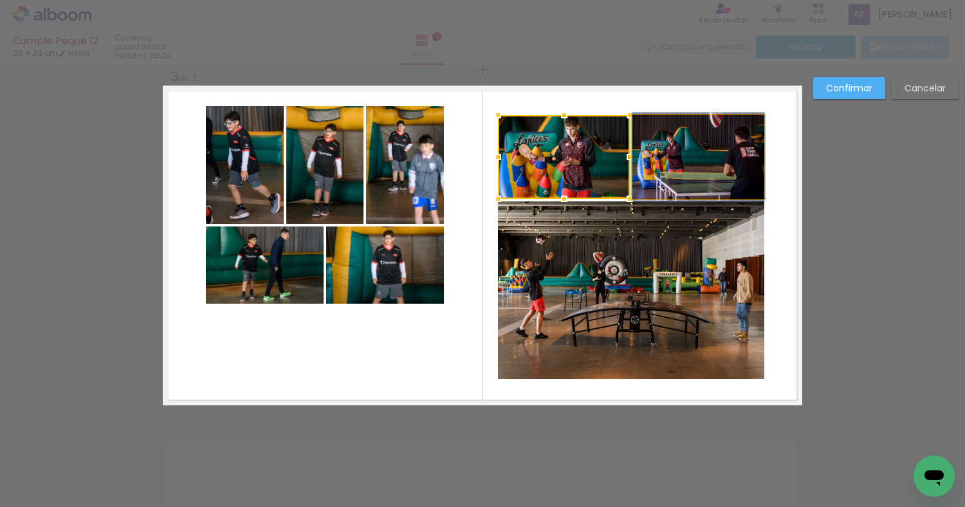
click at [655, 149] on quentale-photo at bounding box center [698, 157] width 132 height 84
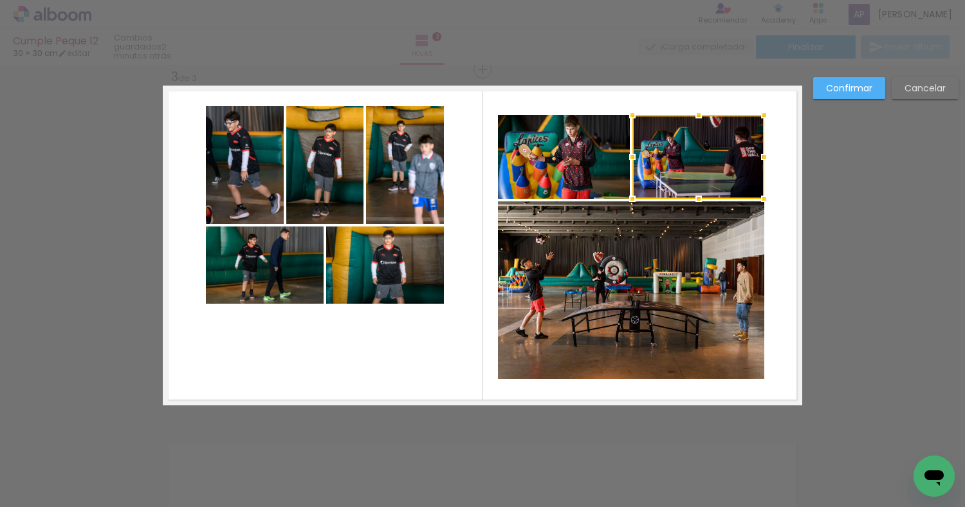
click at [588, 161] on quentale-photo at bounding box center [564, 157] width 132 height 84
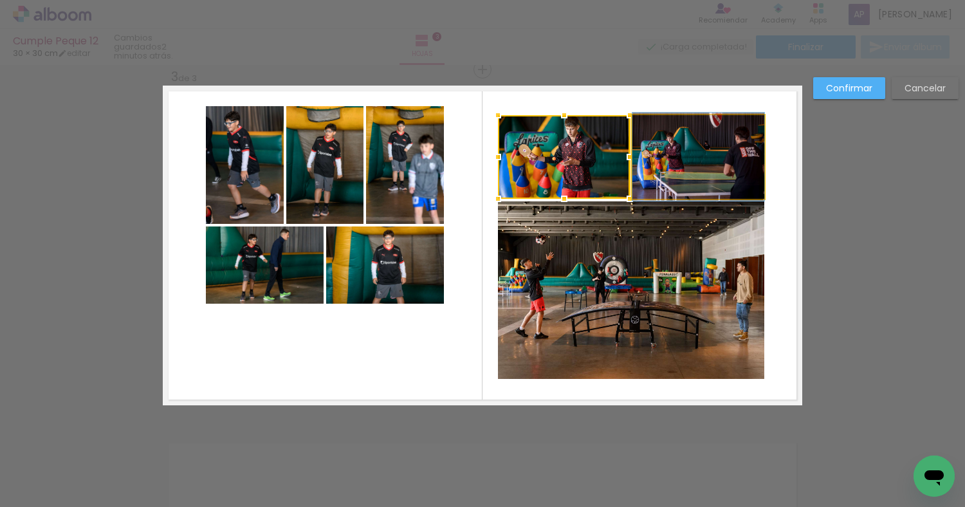
click at [668, 161] on quentale-photo at bounding box center [698, 157] width 132 height 84
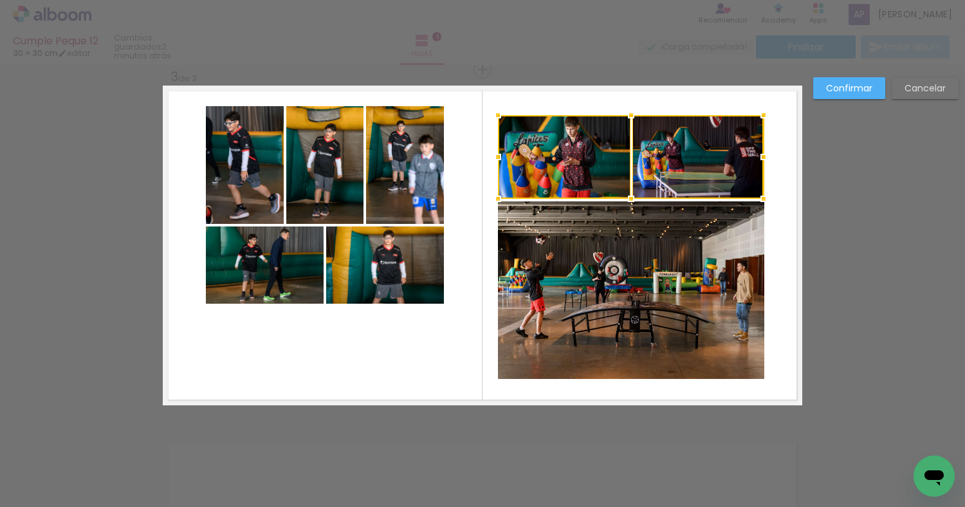
click at [615, 246] on quentale-photo at bounding box center [631, 290] width 266 height 178
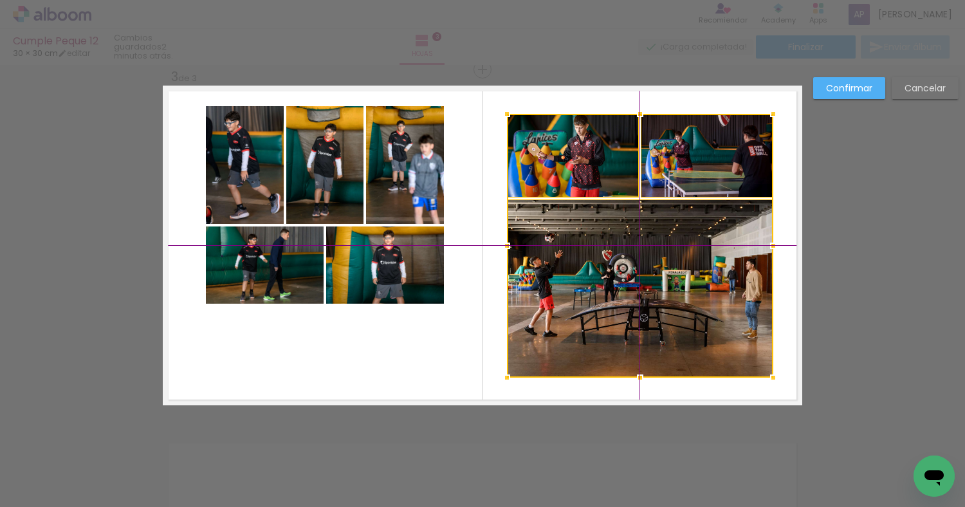
drag, startPoint x: 603, startPoint y: 244, endPoint x: 610, endPoint y: 244, distance: 7.1
click at [610, 244] on div at bounding box center [640, 246] width 266 height 264
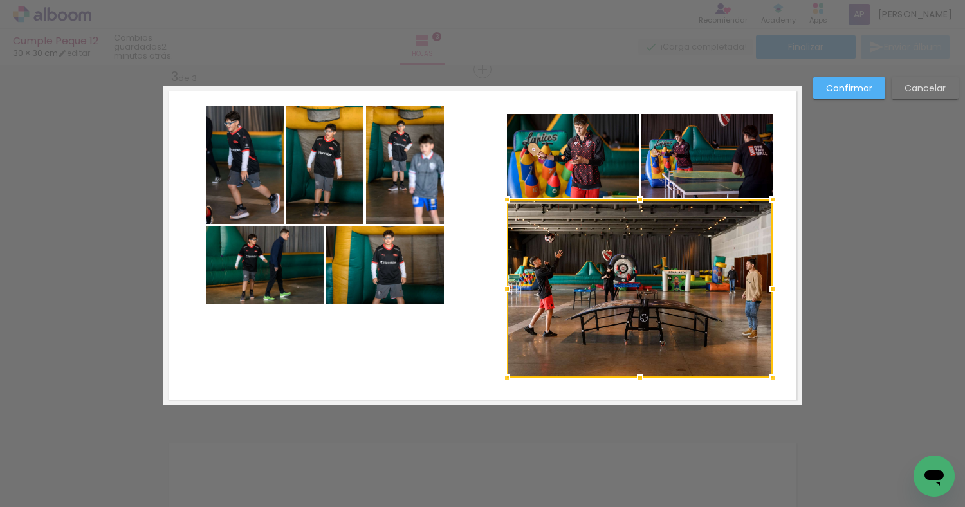
click at [259, 159] on quentale-photo at bounding box center [245, 165] width 78 height 118
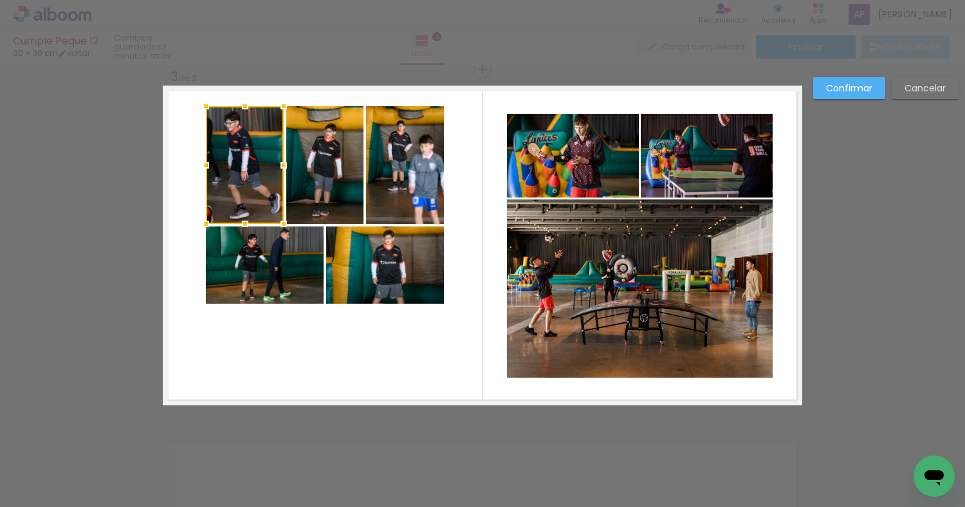
click at [318, 159] on quentale-photo at bounding box center [324, 165] width 77 height 118
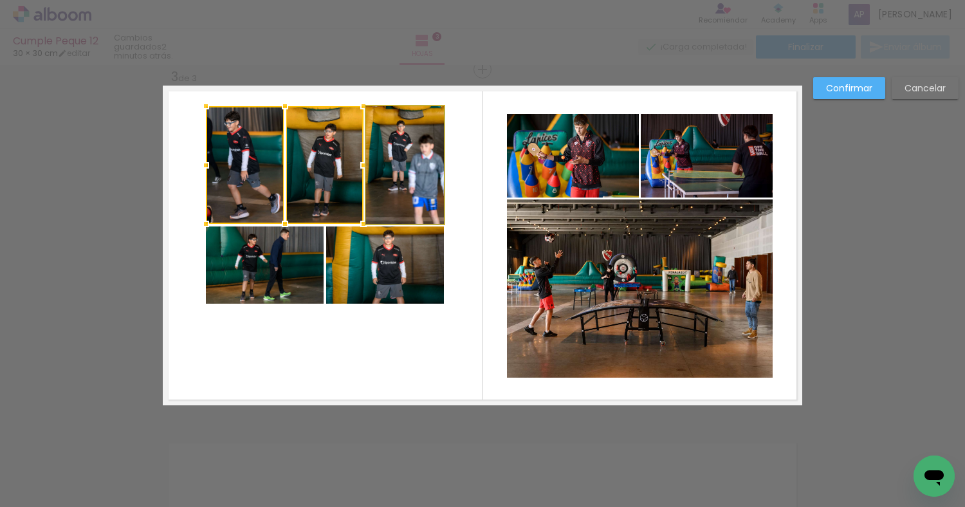
click at [412, 159] on quentale-photo at bounding box center [405, 165] width 78 height 118
click at [307, 233] on quentale-photo at bounding box center [265, 264] width 118 height 77
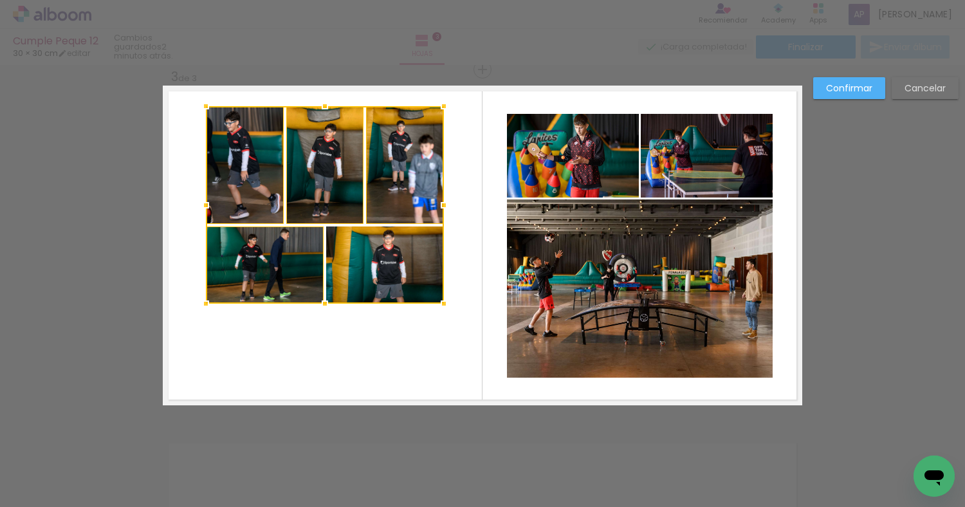
click at [338, 233] on div at bounding box center [325, 204] width 238 height 197
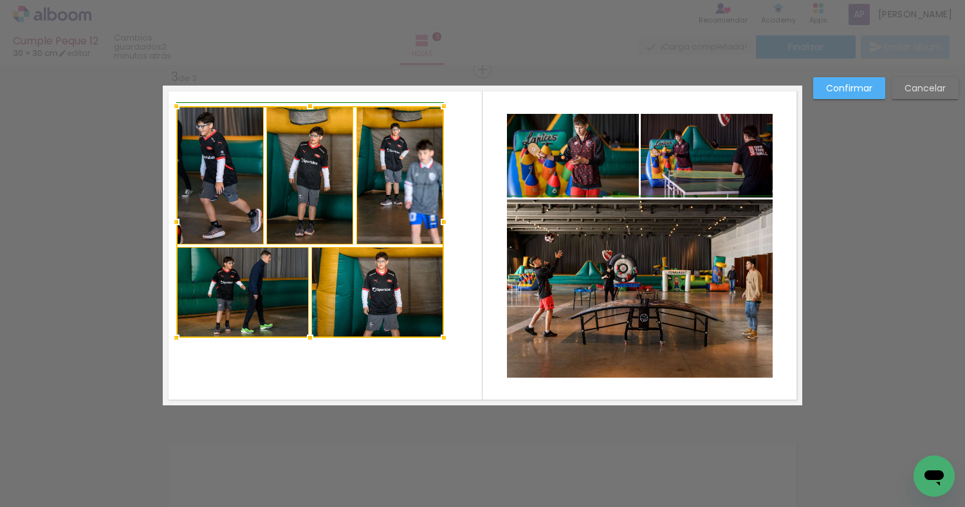
drag, startPoint x: 205, startPoint y: 300, endPoint x: 181, endPoint y: 333, distance: 40.5
click at [181, 333] on div at bounding box center [176, 338] width 26 height 26
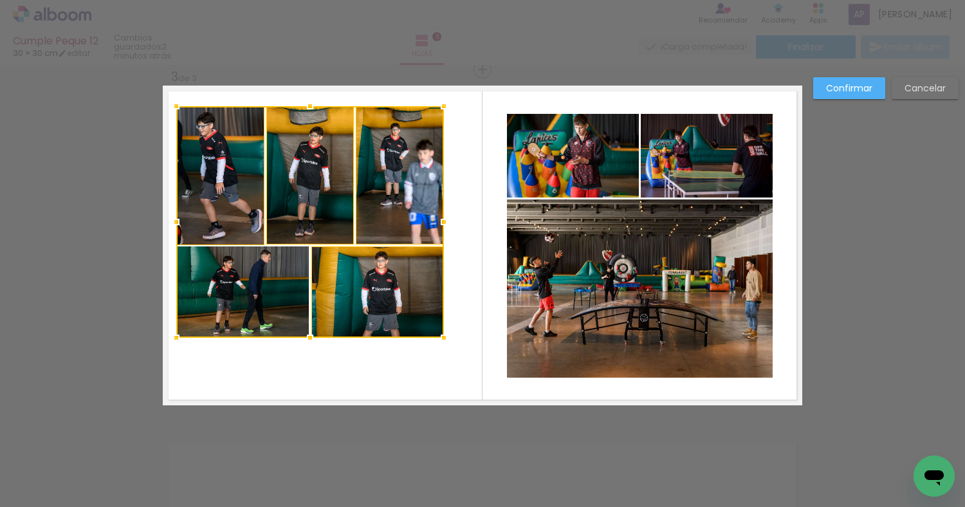
click at [279, 361] on quentale-layouter at bounding box center [482, 246] width 639 height 320
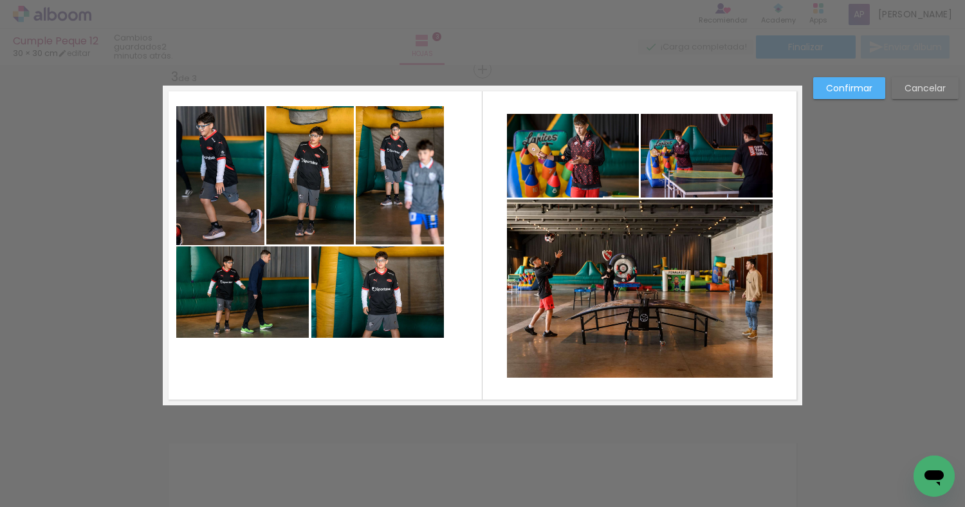
click at [224, 165] on quentale-photo at bounding box center [220, 175] width 88 height 139
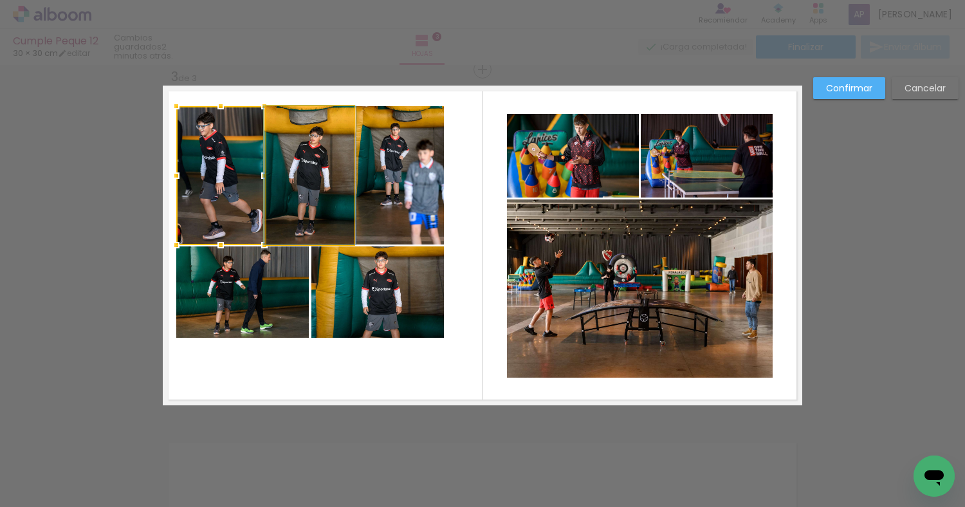
click at [295, 166] on quentale-photo at bounding box center [309, 175] width 87 height 138
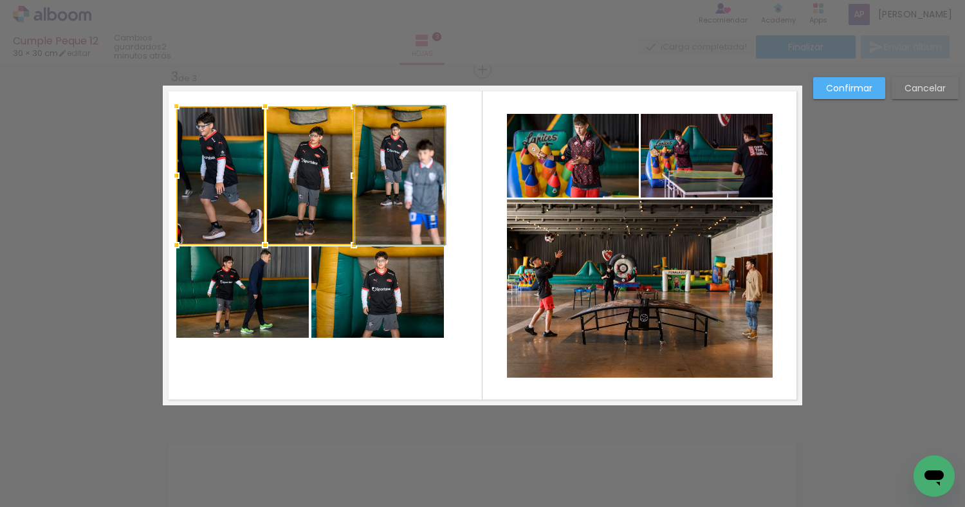
click at [389, 165] on quentale-photo at bounding box center [400, 175] width 88 height 138
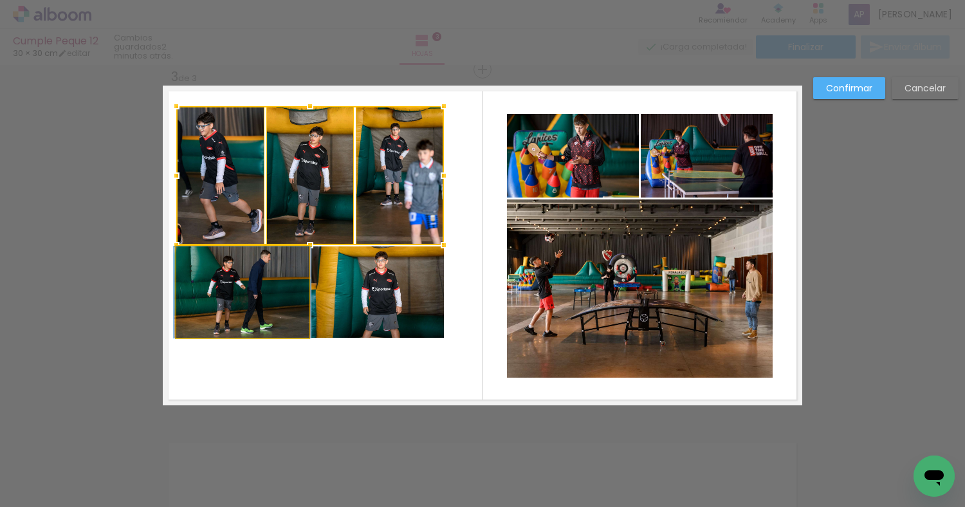
click at [277, 288] on quentale-photo at bounding box center [242, 291] width 132 height 91
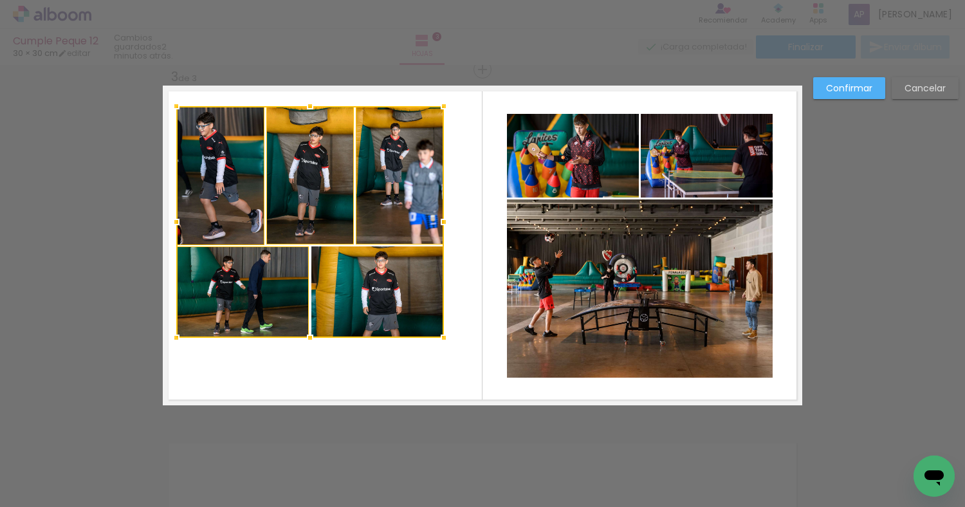
click at [363, 288] on div at bounding box center [310, 222] width 268 height 232
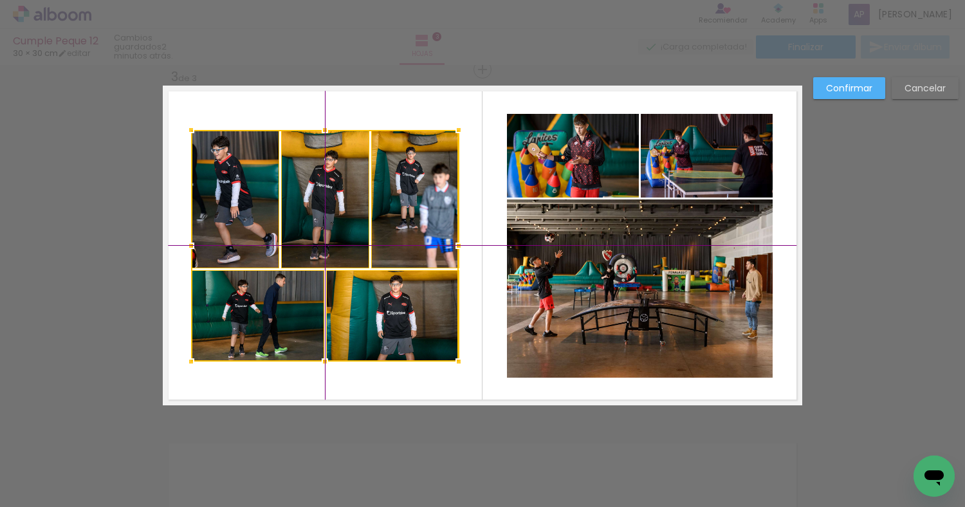
drag, startPoint x: 365, startPoint y: 279, endPoint x: 373, endPoint y: 304, distance: 26.2
click at [373, 304] on div at bounding box center [325, 246] width 268 height 232
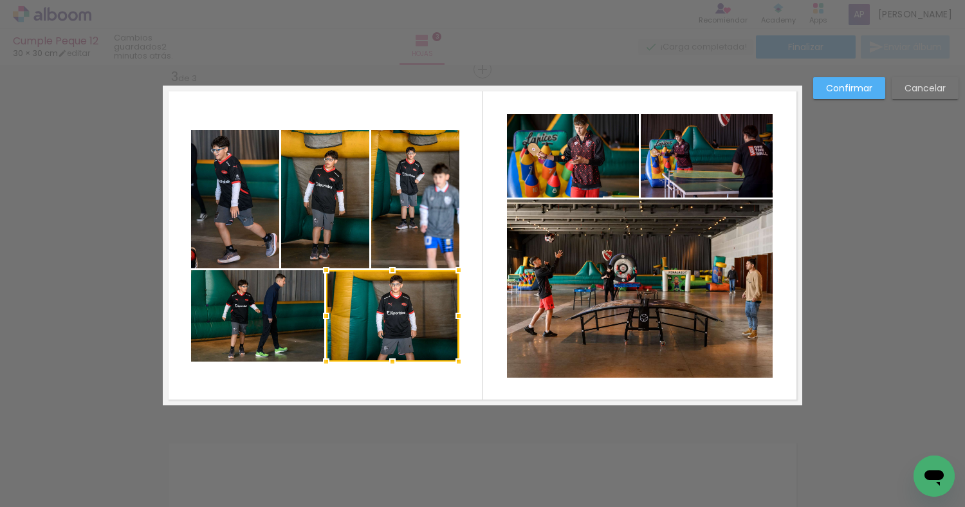
click at [459, 99] on quentale-layouter at bounding box center [482, 246] width 639 height 320
click at [560, 137] on quentale-photo at bounding box center [573, 156] width 132 height 84
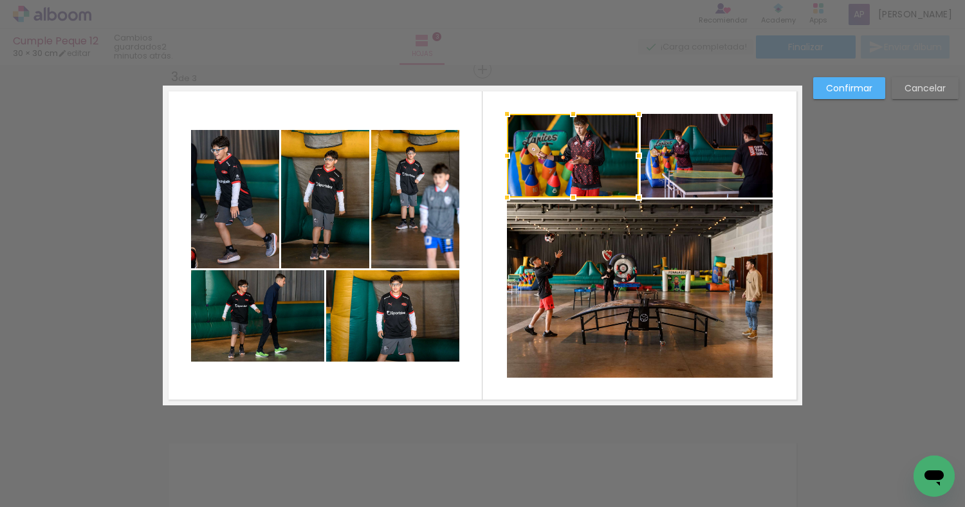
click at [689, 167] on quentale-photo at bounding box center [707, 156] width 132 height 84
click at [642, 233] on quentale-photo at bounding box center [640, 288] width 266 height 178
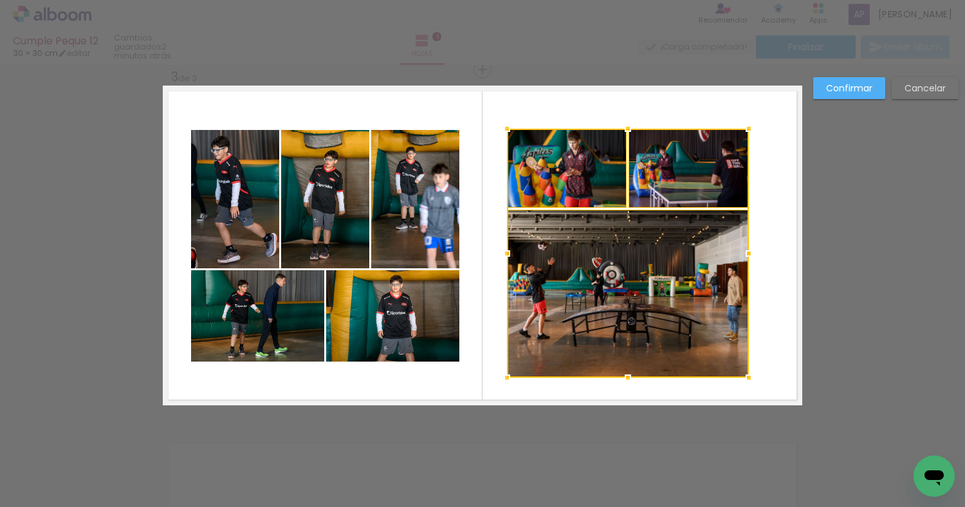
drag, startPoint x: 770, startPoint y: 113, endPoint x: 753, endPoint y: 127, distance: 22.0
click at [753, 127] on div at bounding box center [749, 129] width 26 height 26
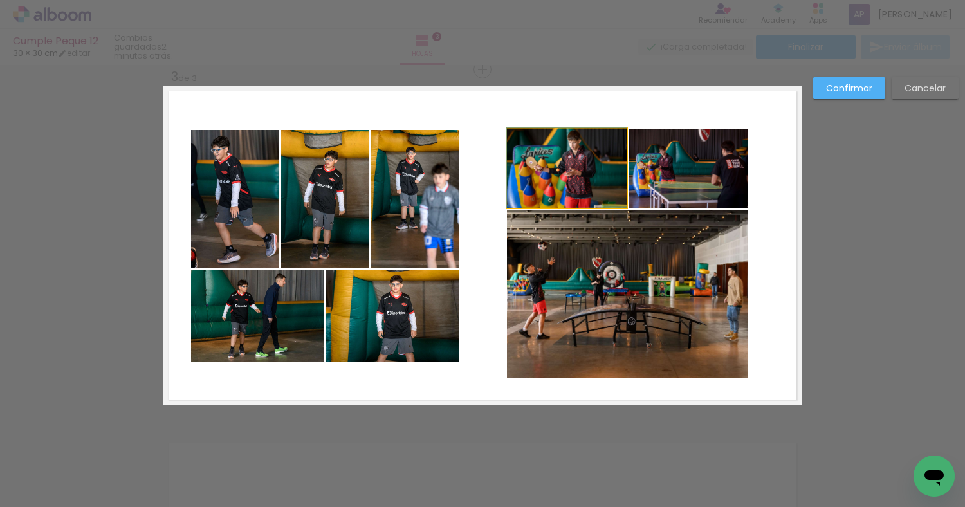
click at [613, 172] on quentale-photo at bounding box center [567, 168] width 120 height 79
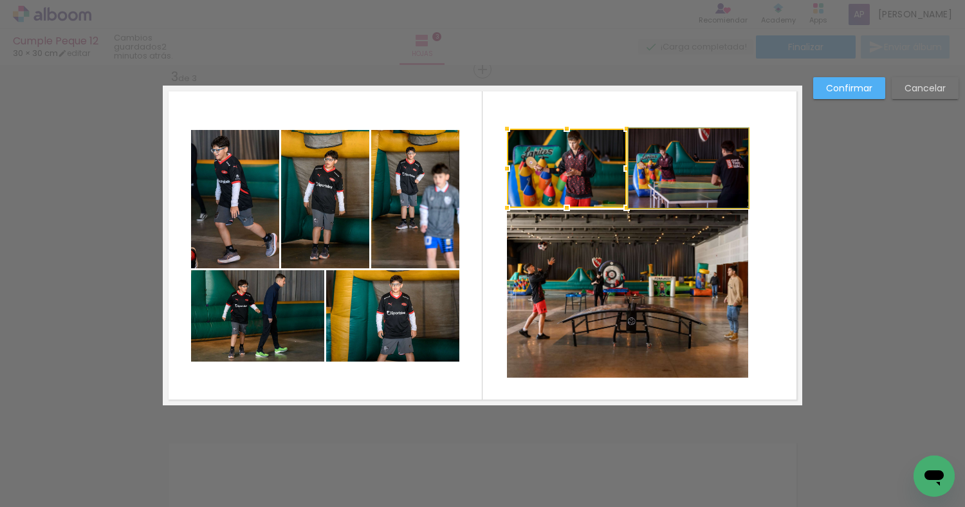
click at [703, 172] on quentale-photo at bounding box center [688, 168] width 120 height 79
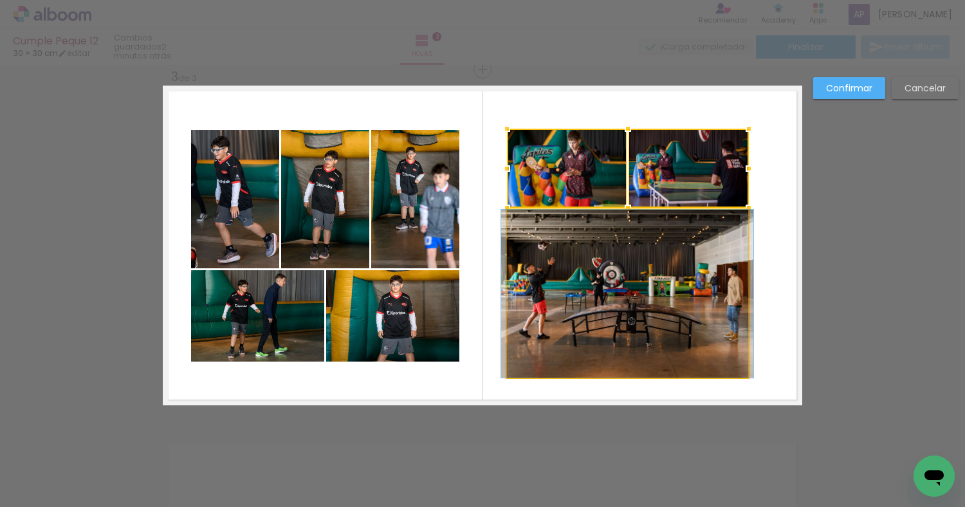
click at [688, 271] on quentale-photo at bounding box center [627, 294] width 241 height 168
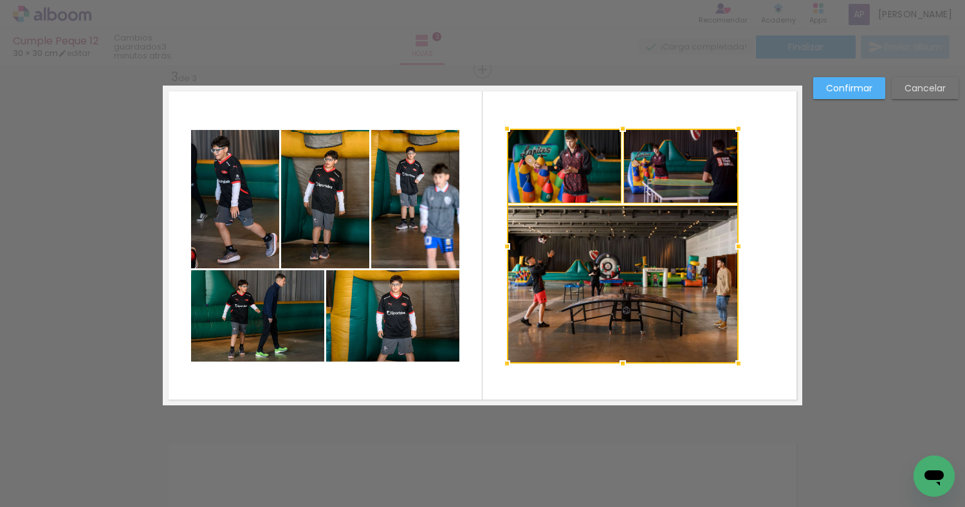
drag, startPoint x: 746, startPoint y: 378, endPoint x: 736, endPoint y: 363, distance: 17.5
click at [736, 363] on div at bounding box center [738, 364] width 26 height 26
click at [800, 331] on quentale-layouter at bounding box center [482, 246] width 639 height 320
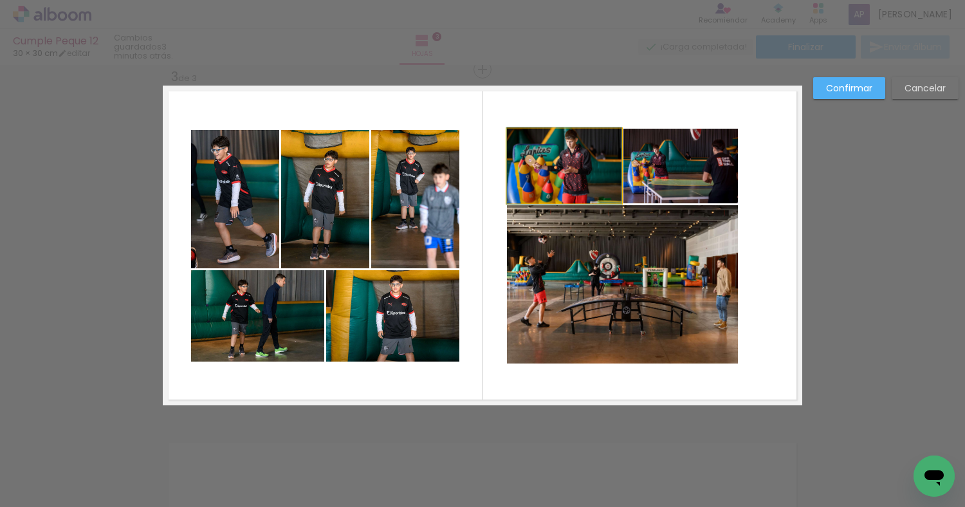
click at [547, 165] on quentale-photo at bounding box center [564, 166] width 114 height 75
click at [641, 165] on quentale-photo at bounding box center [680, 166] width 114 height 75
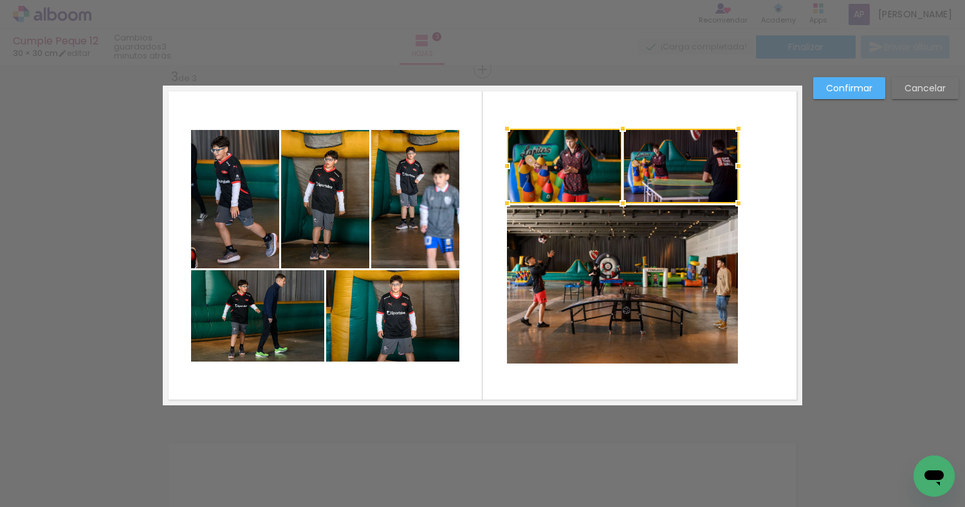
click at [629, 259] on quentale-photo at bounding box center [623, 284] width 232 height 158
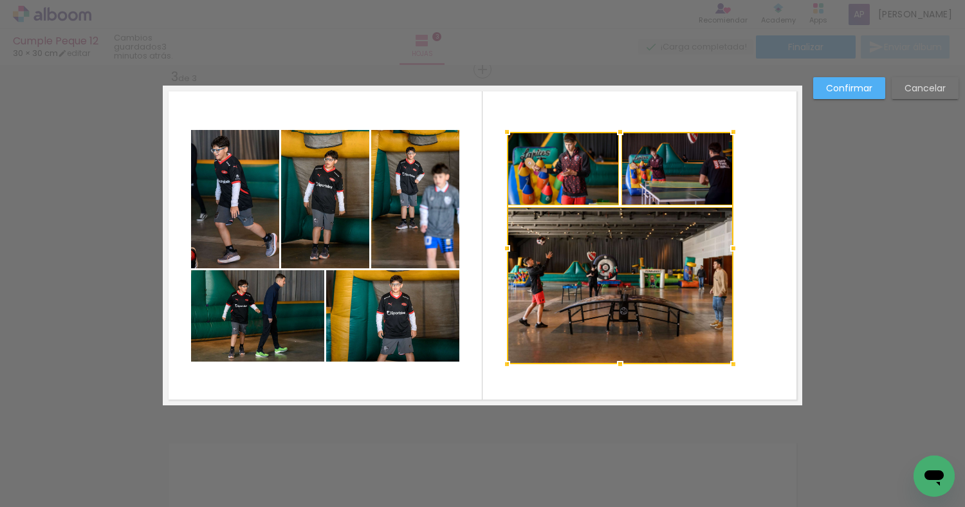
click at [731, 134] on div at bounding box center [733, 132] width 26 height 26
click at [774, 154] on quentale-layouter at bounding box center [482, 246] width 639 height 320
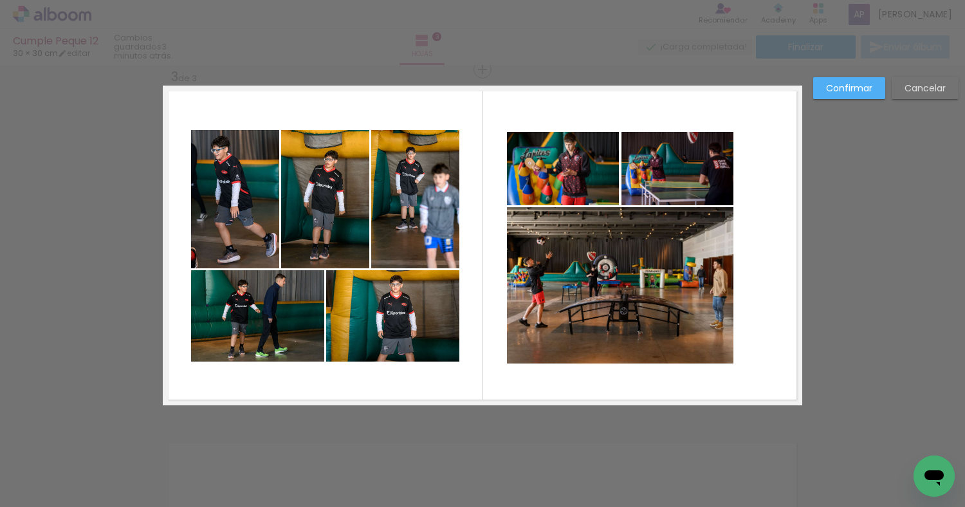
click at [599, 154] on quentale-photo at bounding box center [563, 168] width 113 height 73
click at [641, 153] on quentale-photo at bounding box center [677, 168] width 113 height 73
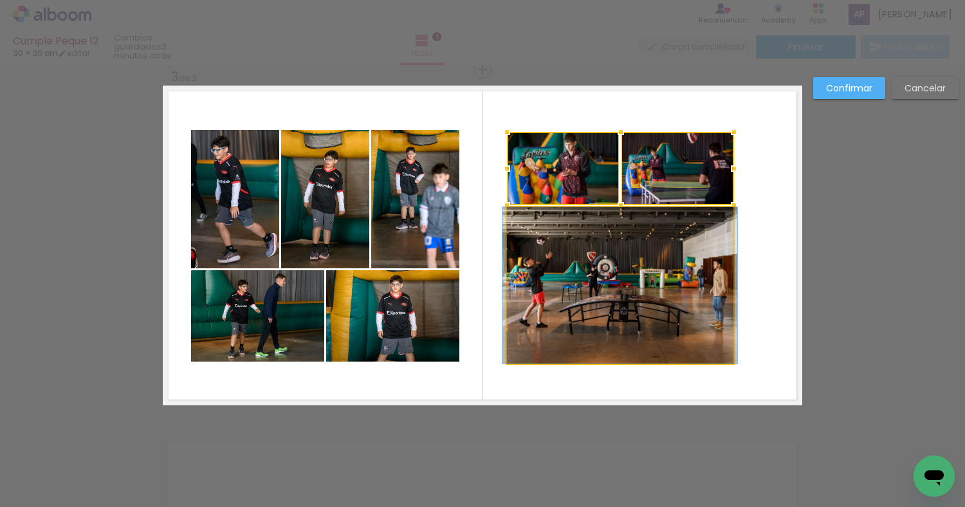
click at [625, 237] on quentale-photo at bounding box center [620, 285] width 226 height 156
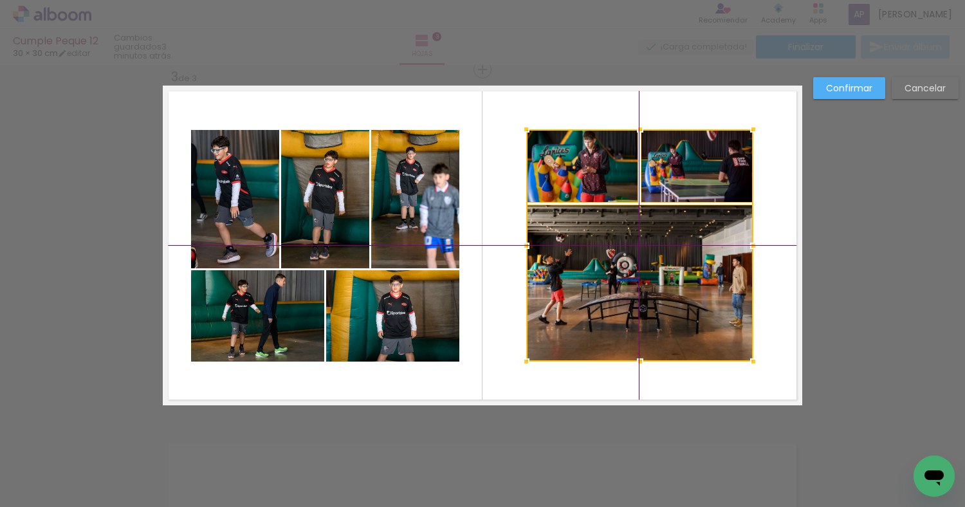
drag, startPoint x: 602, startPoint y: 240, endPoint x: 617, endPoint y: 244, distance: 15.3
click at [617, 244] on div at bounding box center [639, 245] width 227 height 232
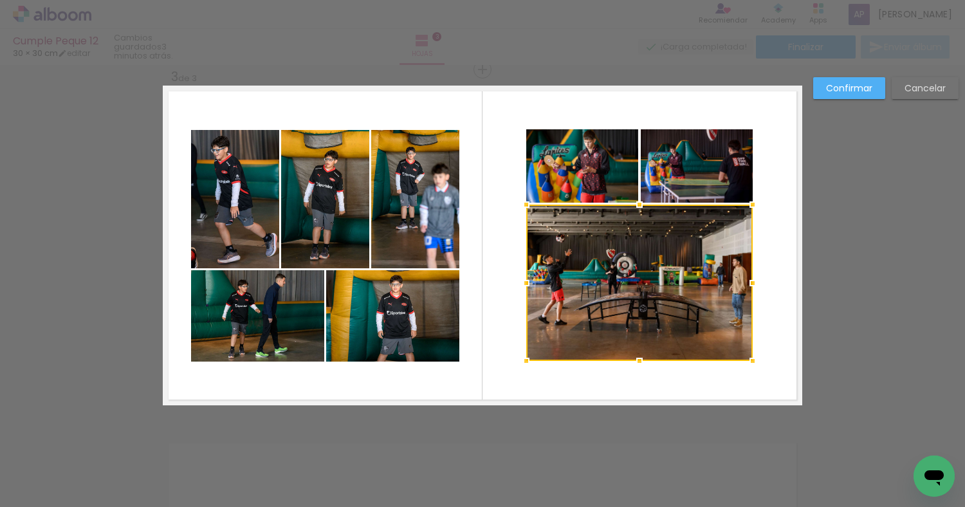
click at [502, 172] on quentale-layouter at bounding box center [482, 246] width 639 height 320
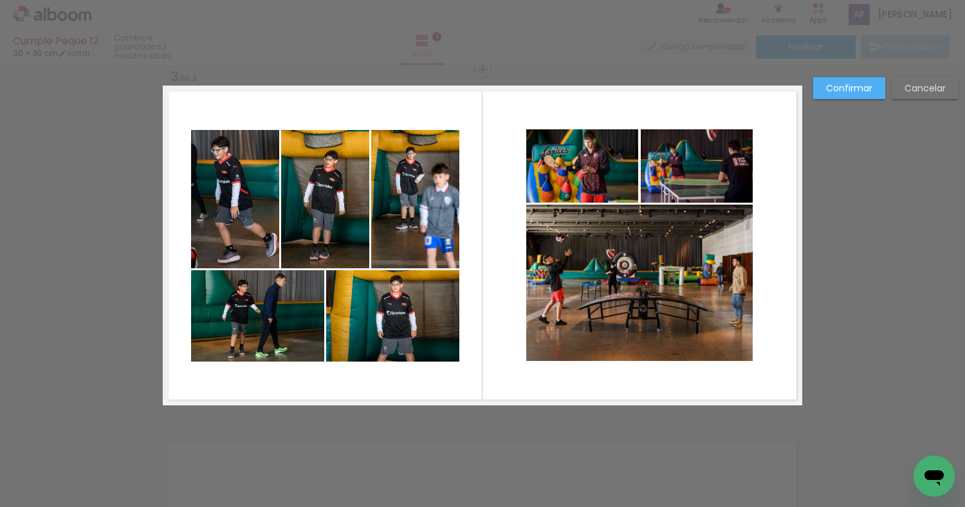
click at [542, 155] on quentale-photo at bounding box center [582, 165] width 113 height 73
click at [641, 161] on div at bounding box center [639, 166] width 26 height 26
click at [514, 122] on div at bounding box center [526, 129] width 26 height 26
click at [574, 159] on quentale-photo at bounding box center [582, 165] width 113 height 73
click at [692, 175] on quentale-photo at bounding box center [697, 165] width 113 height 73
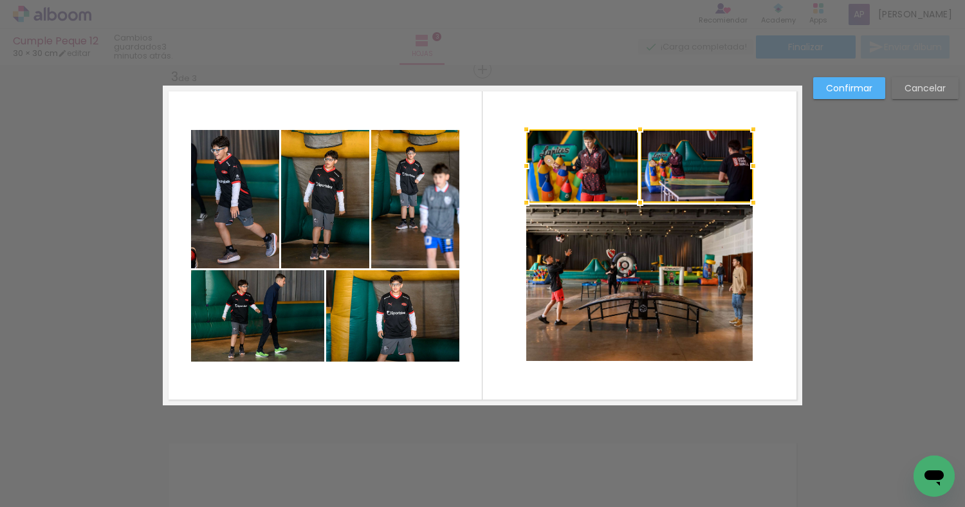
click at [615, 267] on quentale-photo at bounding box center [639, 283] width 226 height 156
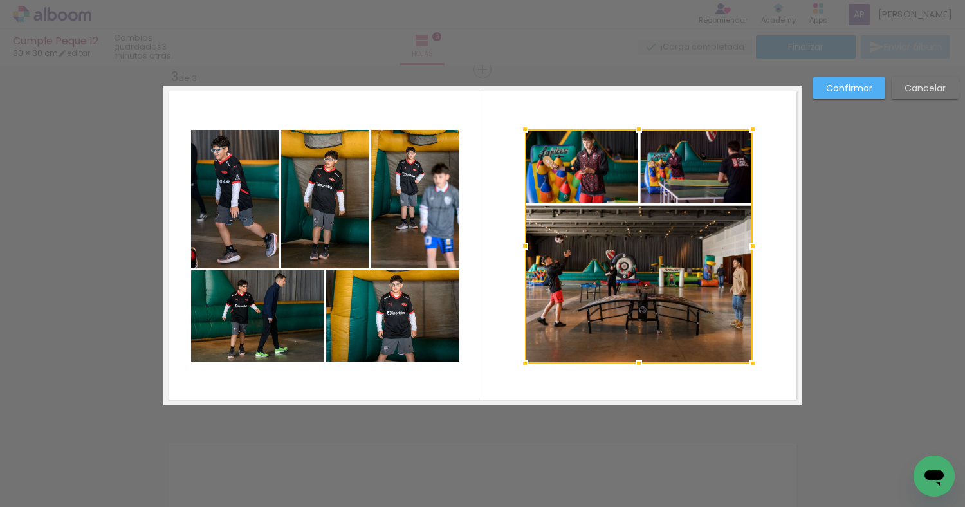
click at [528, 354] on div at bounding box center [525, 364] width 26 height 26
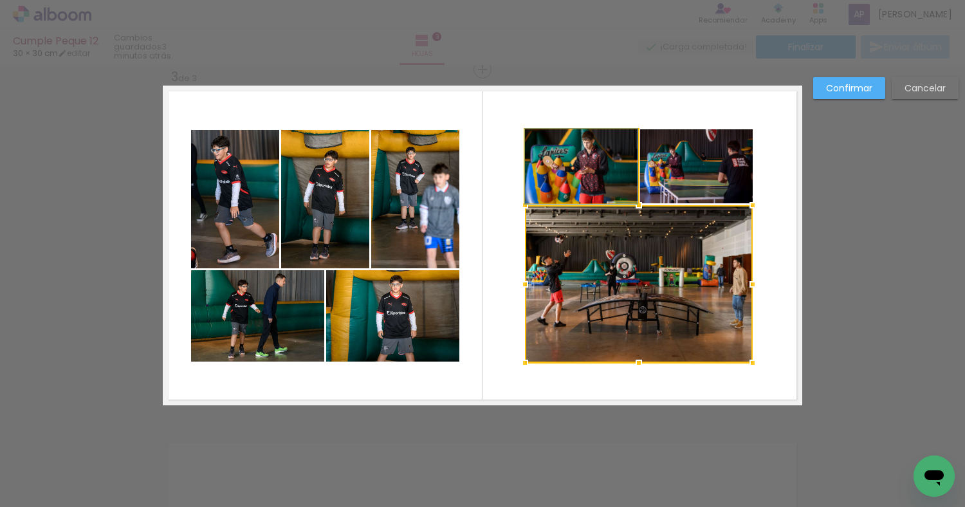
click at [569, 179] on quentale-photo at bounding box center [581, 166] width 113 height 74
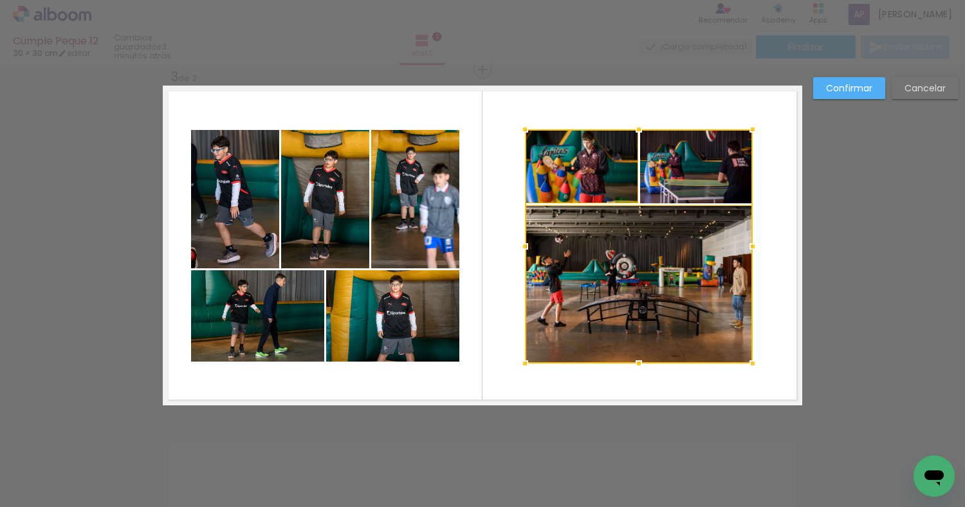
click at [669, 179] on div at bounding box center [639, 246] width 228 height 234
click at [631, 236] on div at bounding box center [639, 246] width 228 height 234
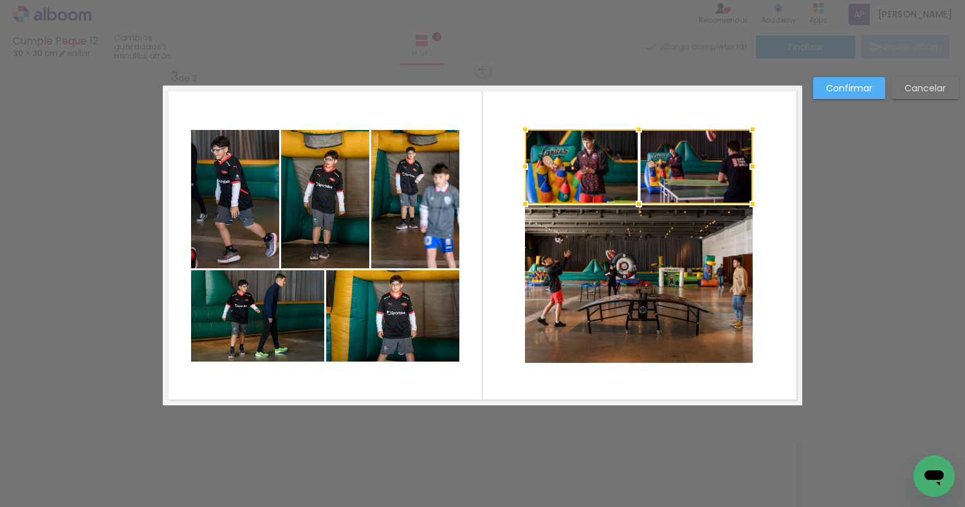
click at [612, 239] on quentale-photo at bounding box center [639, 284] width 228 height 158
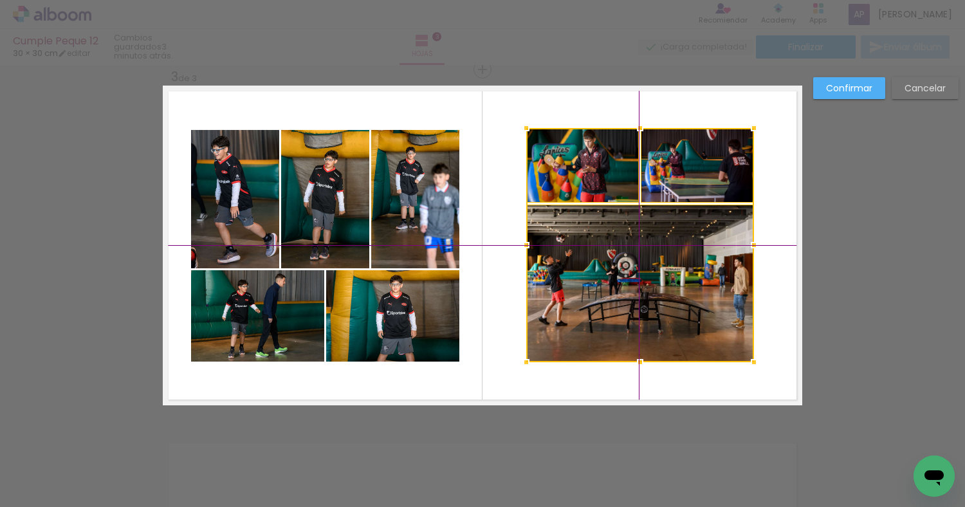
click at [612, 242] on div at bounding box center [640, 245] width 228 height 234
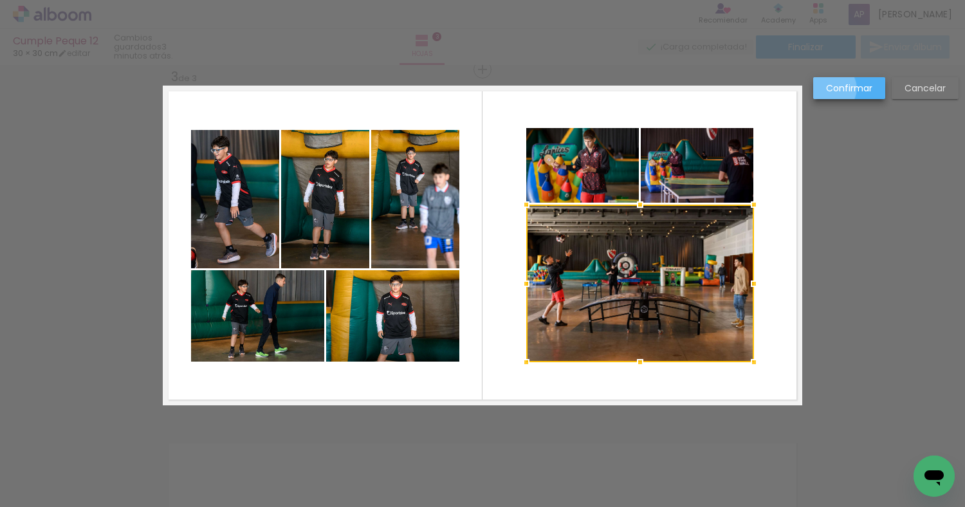
click at [0, 0] on slot "Confirmar" at bounding box center [0, 0] width 0 height 0
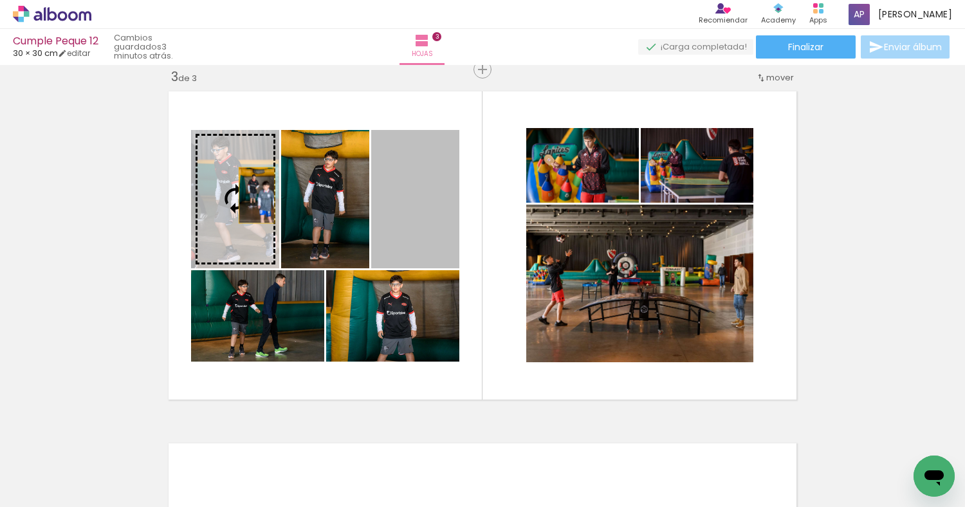
drag, startPoint x: 394, startPoint y: 192, endPoint x: 257, endPoint y: 195, distance: 137.0
click at [0, 0] on slot at bounding box center [0, 0] width 0 height 0
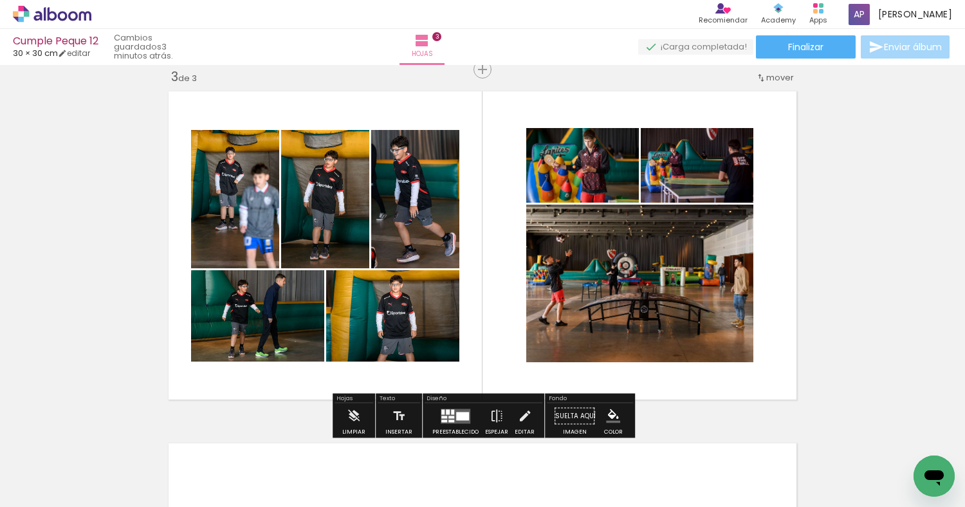
click at [130, 231] on div "Insertar hoja 1 de 3 Insertar hoja 2 de 3 Insertar hoja 3 de 3" at bounding box center [482, 53] width 965 height 1408
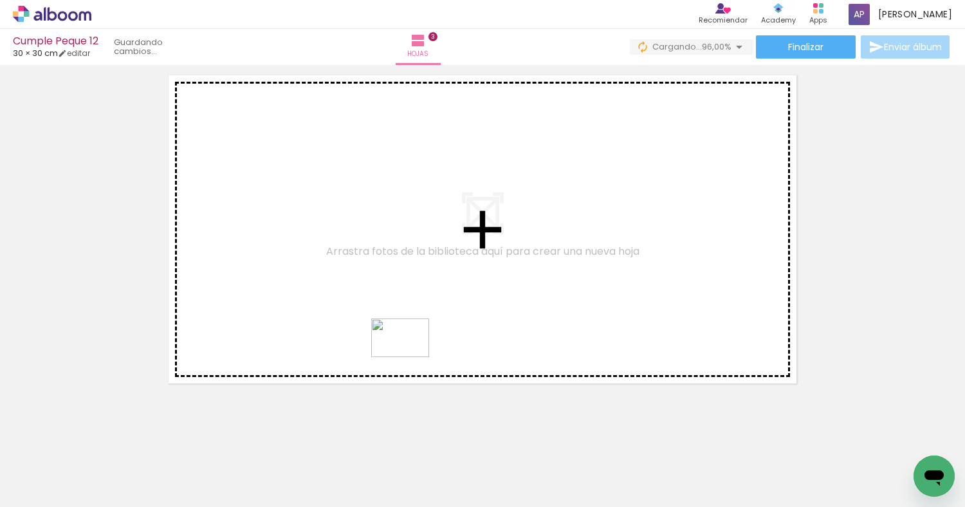
drag, startPoint x: 493, startPoint y: 460, endPoint x: 410, endPoint y: 357, distance: 132.2
click at [410, 357] on quentale-workspace at bounding box center [482, 253] width 965 height 507
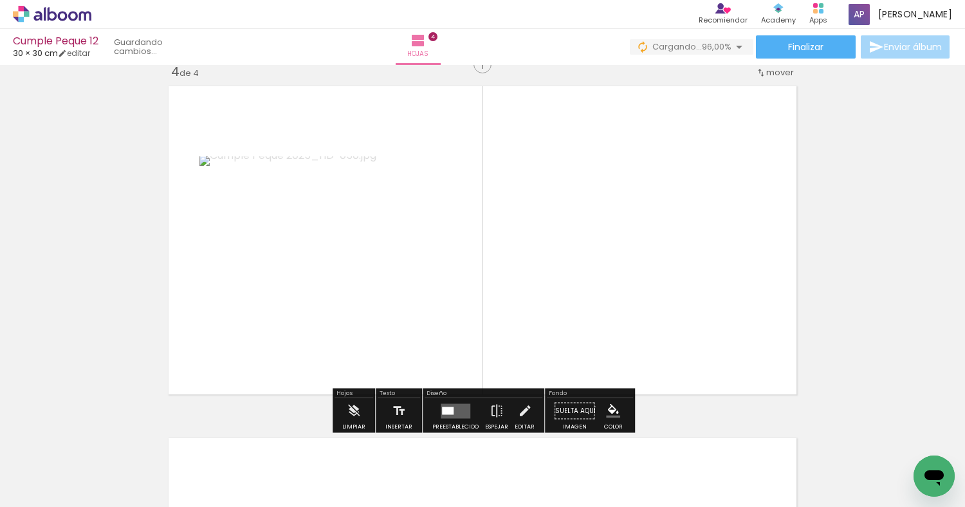
scroll to position [1072, 0]
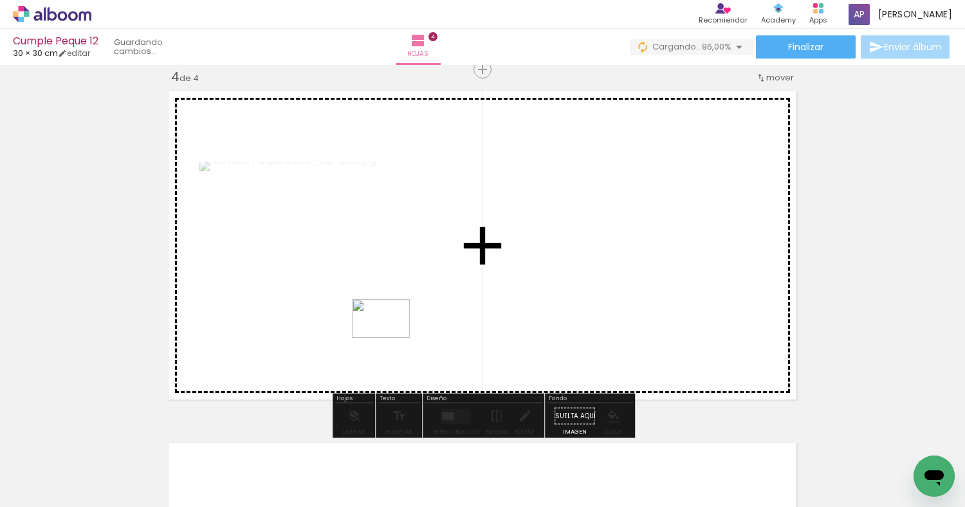
drag, startPoint x: 419, startPoint y: 459, endPoint x: 390, endPoint y: 338, distance: 124.3
click at [390, 338] on quentale-workspace at bounding box center [482, 253] width 965 height 507
drag, startPoint x: 352, startPoint y: 460, endPoint x: 352, endPoint y: 360, distance: 100.3
click at [352, 360] on quentale-workspace at bounding box center [482, 253] width 965 height 507
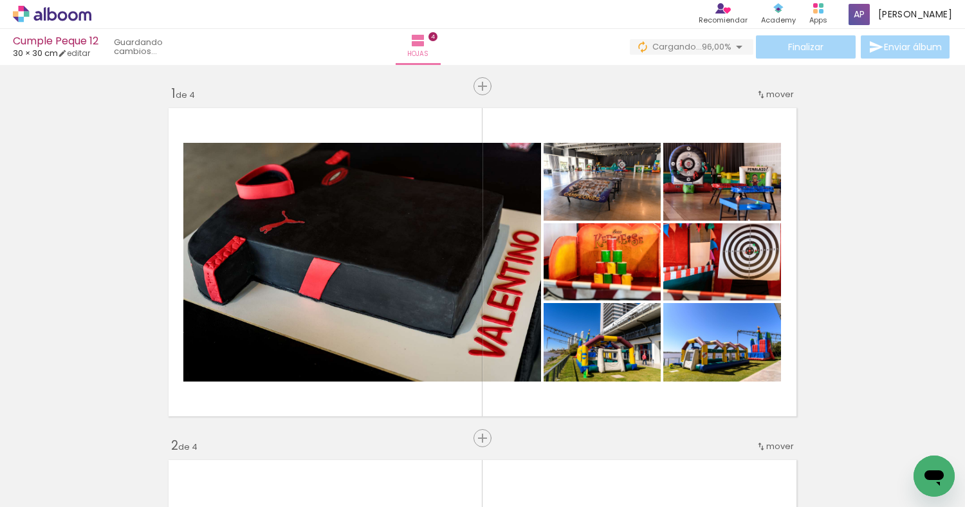
scroll to position [1072, 0]
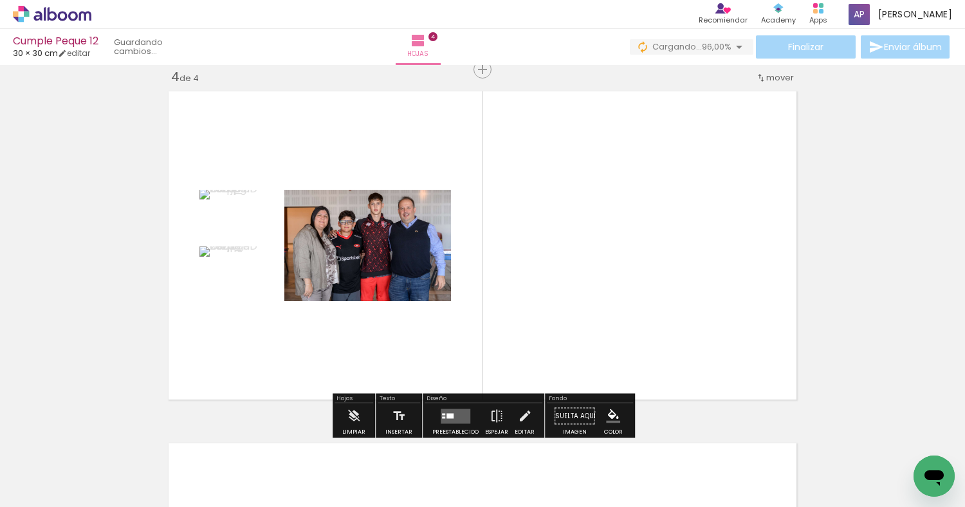
click at [438, 323] on quentale-layouter at bounding box center [482, 246] width 639 height 320
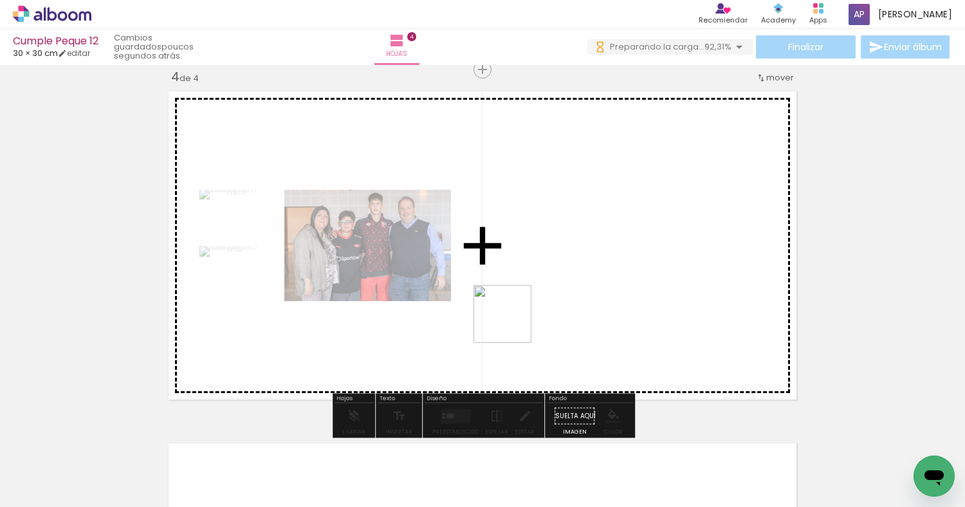
drag, startPoint x: 349, startPoint y: 450, endPoint x: 514, endPoint y: 322, distance: 208.1
click at [514, 322] on quentale-workspace at bounding box center [482, 253] width 965 height 507
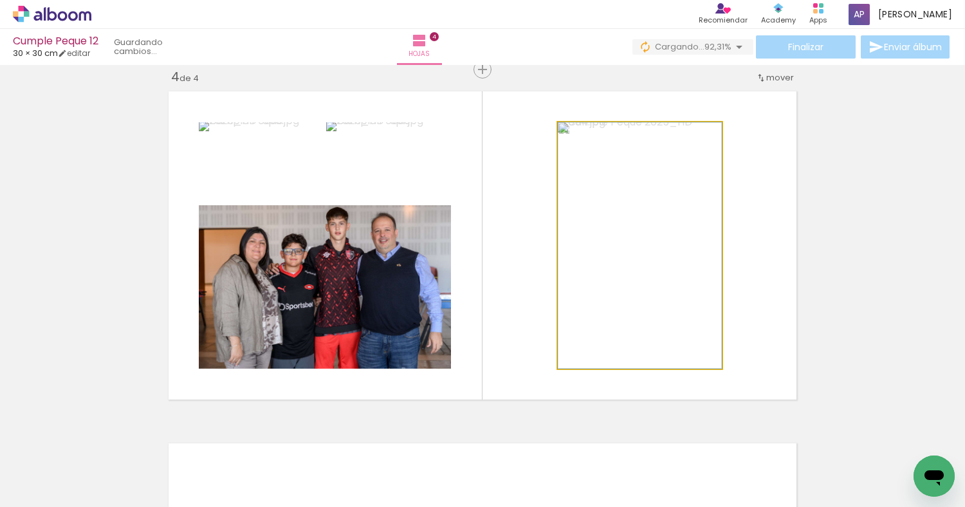
click at [623, 187] on quentale-photo at bounding box center [640, 245] width 164 height 246
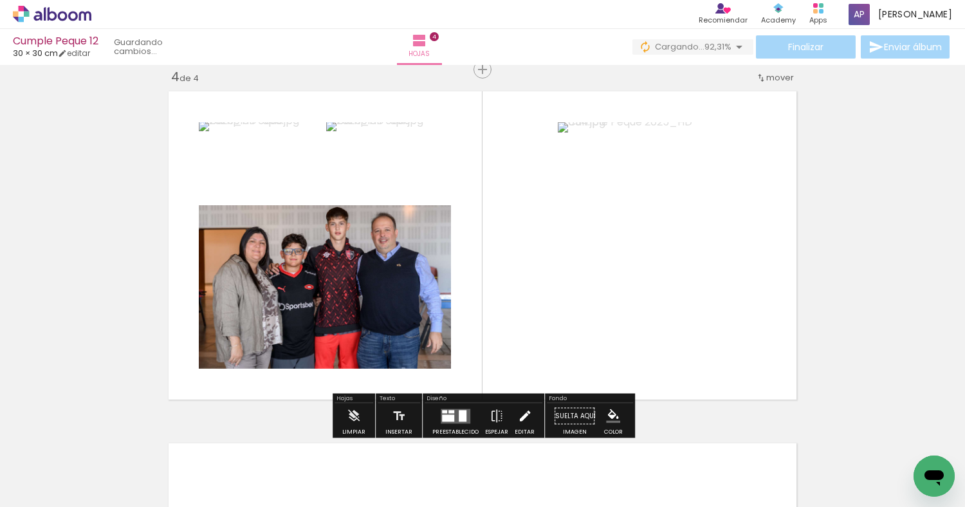
click at [525, 413] on iron-icon at bounding box center [525, 416] width 14 height 26
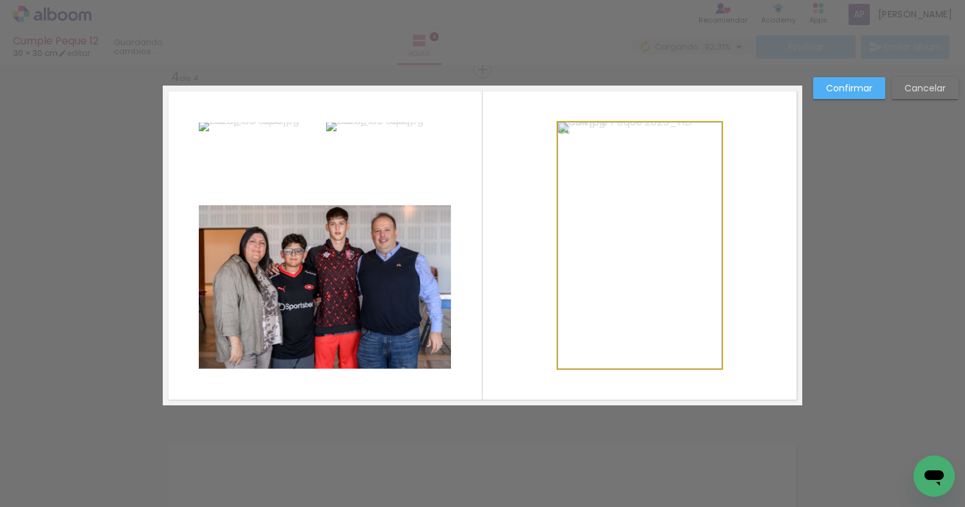
click at [636, 236] on quentale-photo at bounding box center [640, 245] width 164 height 246
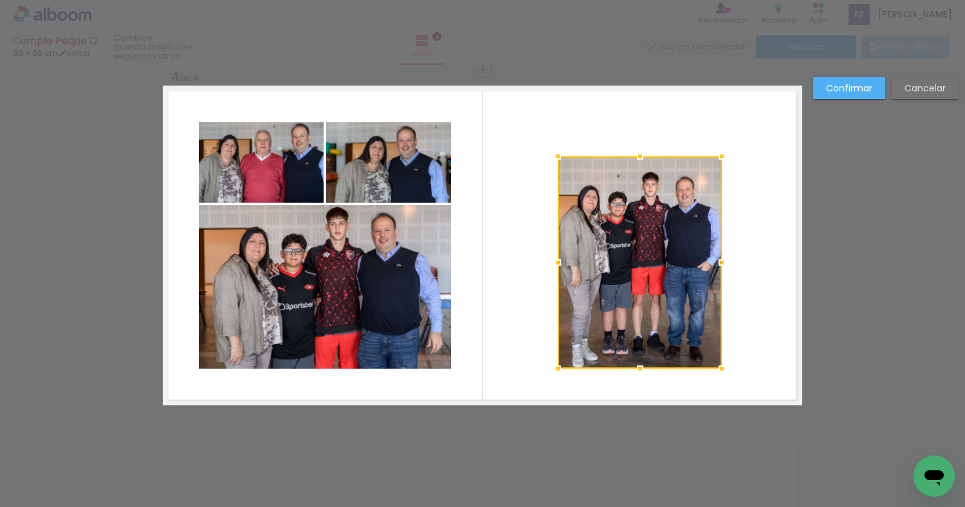
drag, startPoint x: 641, startPoint y: 124, endPoint x: 640, endPoint y: 159, distance: 34.7
click at [640, 159] on div at bounding box center [640, 156] width 26 height 26
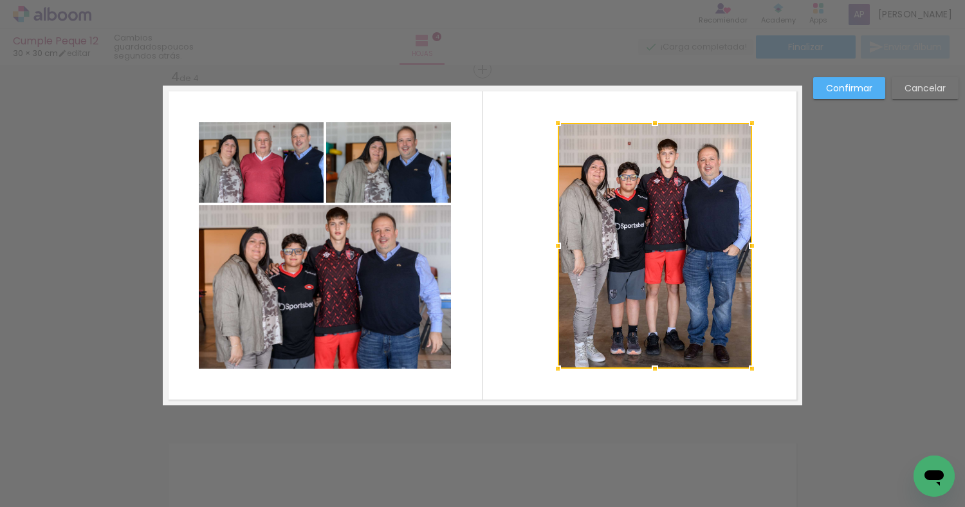
drag, startPoint x: 720, startPoint y: 154, endPoint x: 750, endPoint y: 120, distance: 45.6
click at [750, 120] on div at bounding box center [752, 123] width 26 height 26
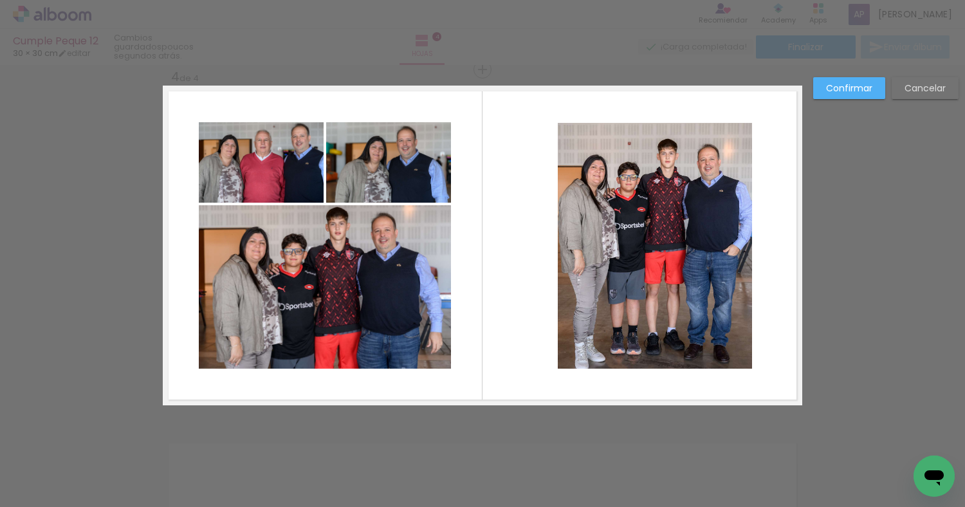
click at [781, 156] on quentale-layouter at bounding box center [482, 246] width 639 height 320
click at [684, 183] on quentale-photo at bounding box center [655, 246] width 194 height 246
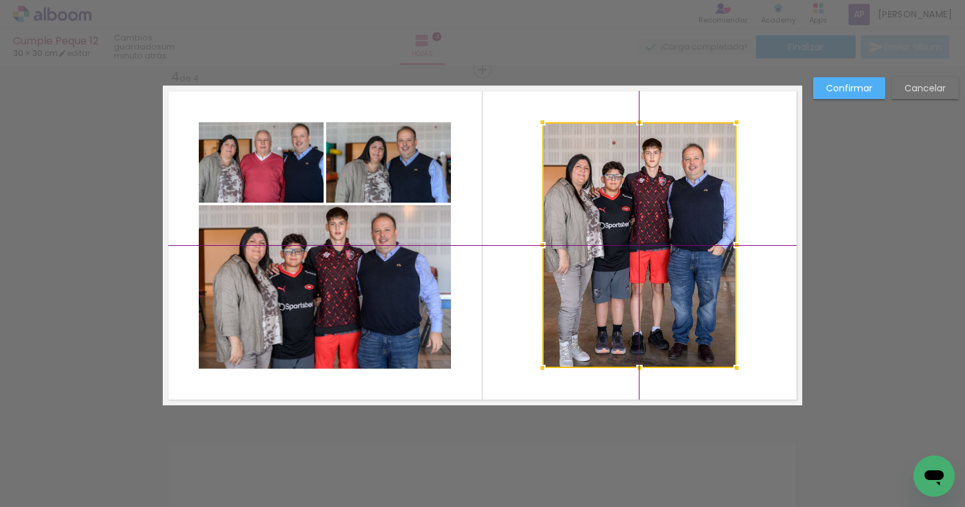
click at [677, 199] on div at bounding box center [639, 245] width 194 height 246
click at [759, 175] on quentale-layouter at bounding box center [482, 246] width 639 height 320
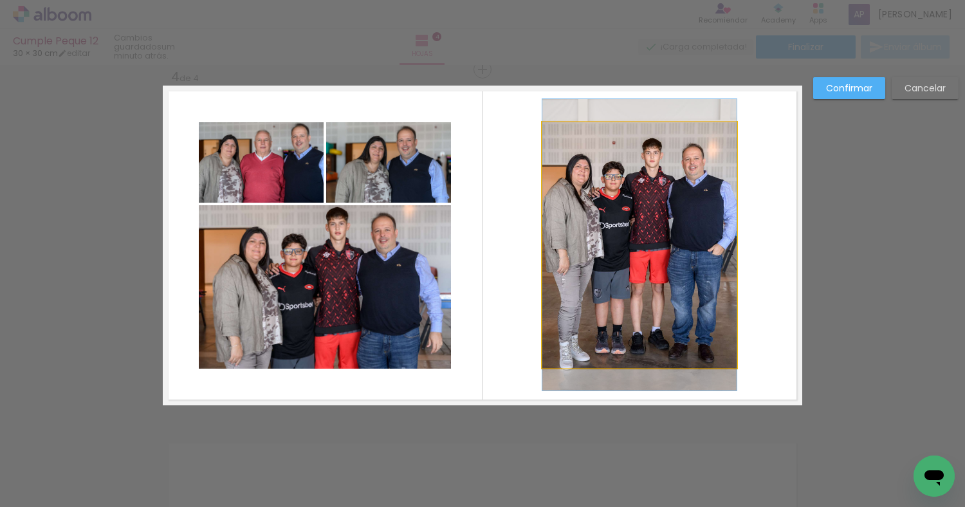
click at [690, 174] on quentale-photo at bounding box center [639, 245] width 194 height 246
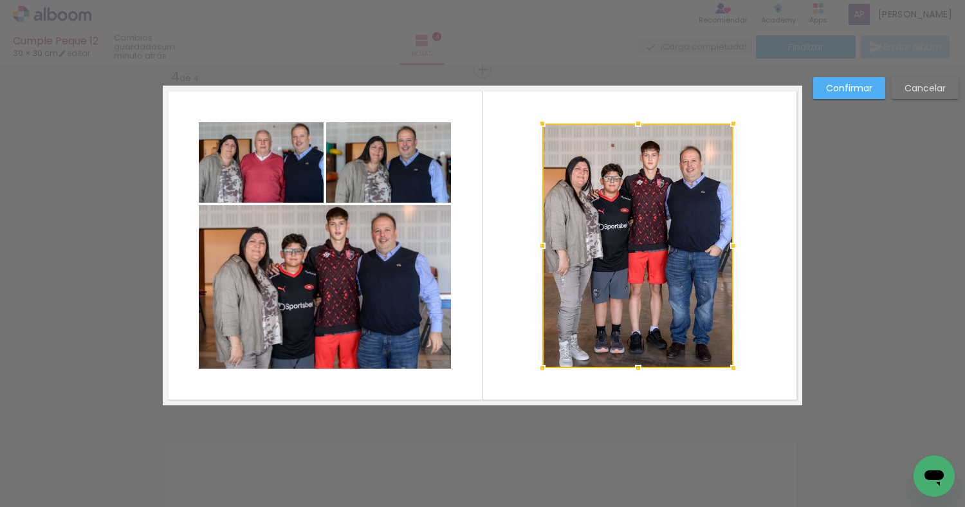
drag, startPoint x: 736, startPoint y: 122, endPoint x: 718, endPoint y: 118, distance: 18.4
click at [718, 118] on album-spread "4 de 4" at bounding box center [482, 246] width 639 height 320
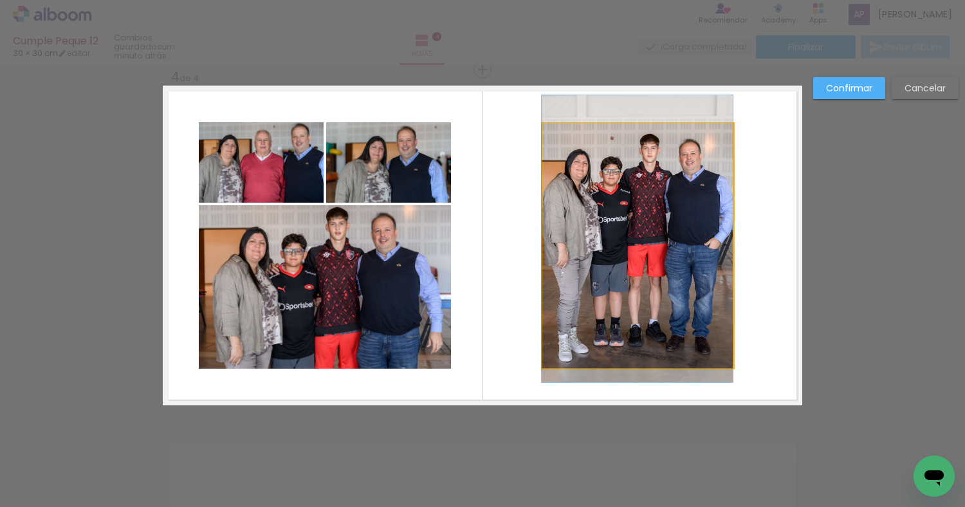
drag, startPoint x: 677, startPoint y: 246, endPoint x: 673, endPoint y: 239, distance: 8.4
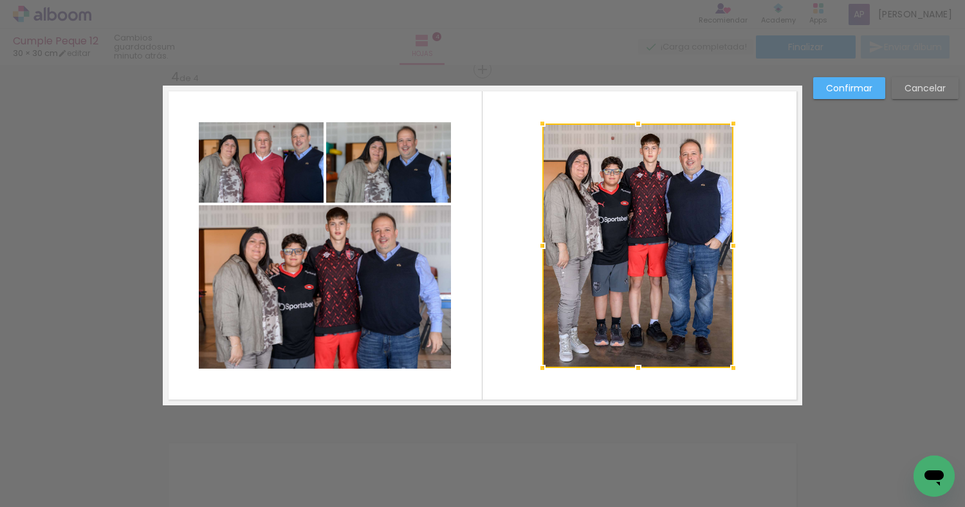
click at [761, 174] on quentale-layouter at bounding box center [482, 246] width 639 height 320
click at [777, 188] on quentale-layouter at bounding box center [482, 246] width 639 height 320
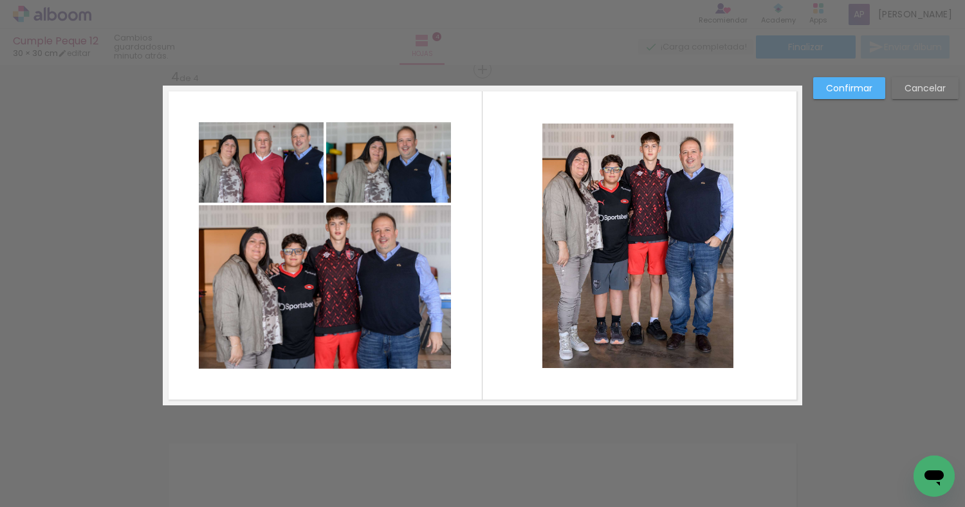
click at [669, 188] on quentale-photo at bounding box center [637, 245] width 191 height 244
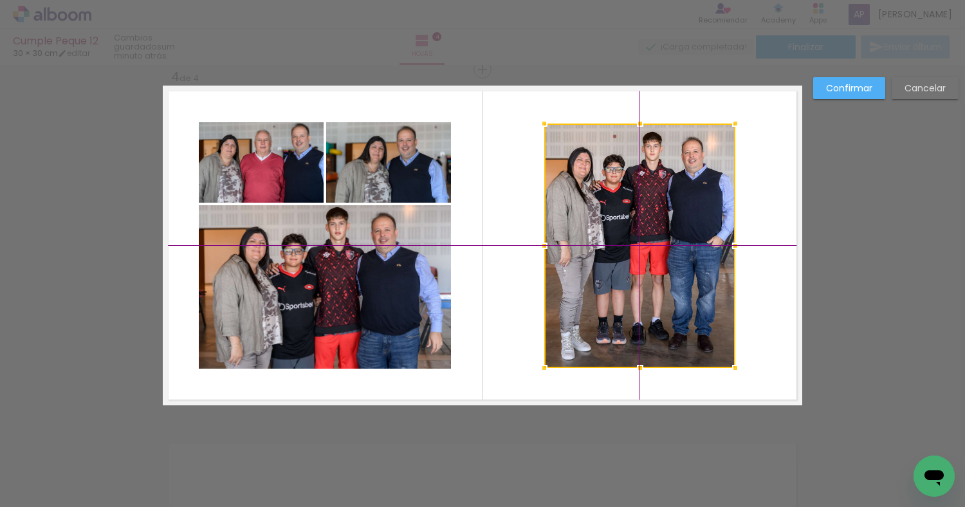
click at [634, 192] on div at bounding box center [639, 245] width 191 height 244
click at [0, 0] on slot "Confirmar" at bounding box center [0, 0] width 0 height 0
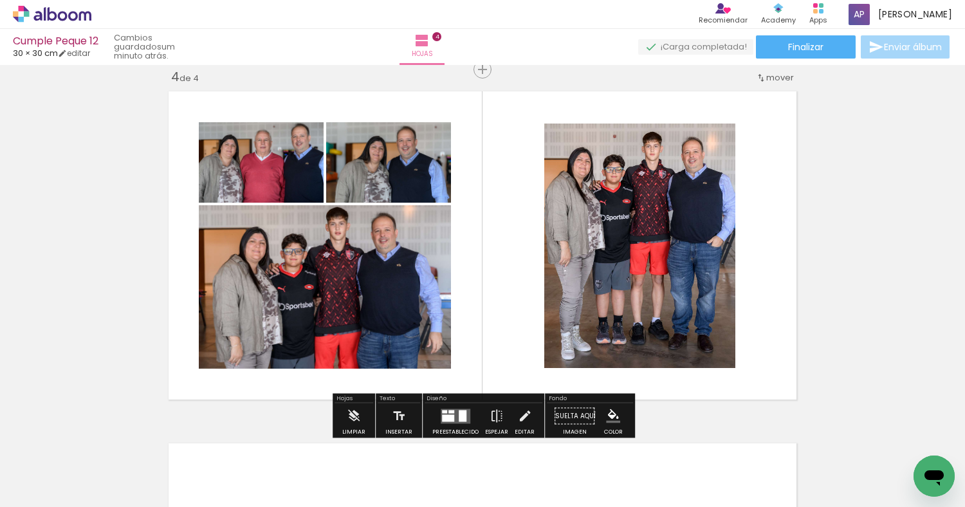
click at [490, 255] on quentale-layouter at bounding box center [482, 246] width 639 height 320
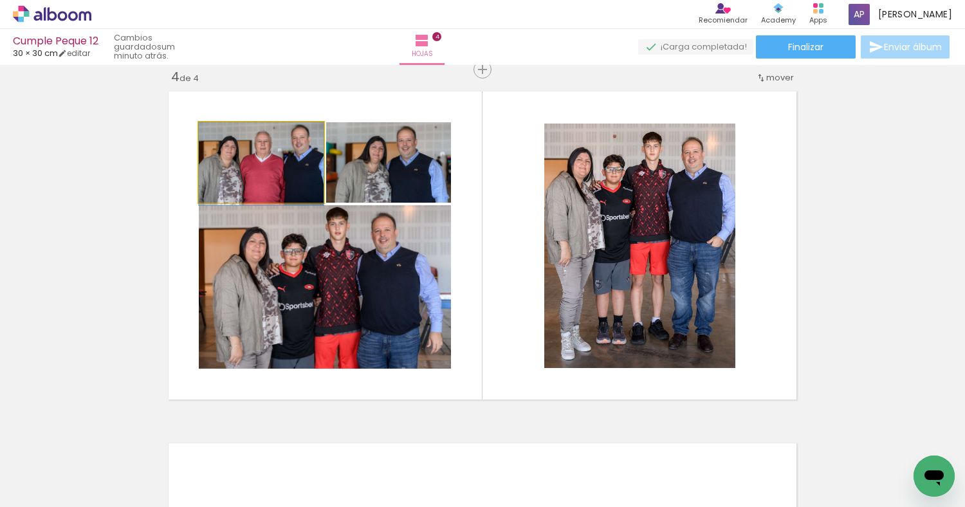
drag, startPoint x: 256, startPoint y: 183, endPoint x: 256, endPoint y: 194, distance: 10.3
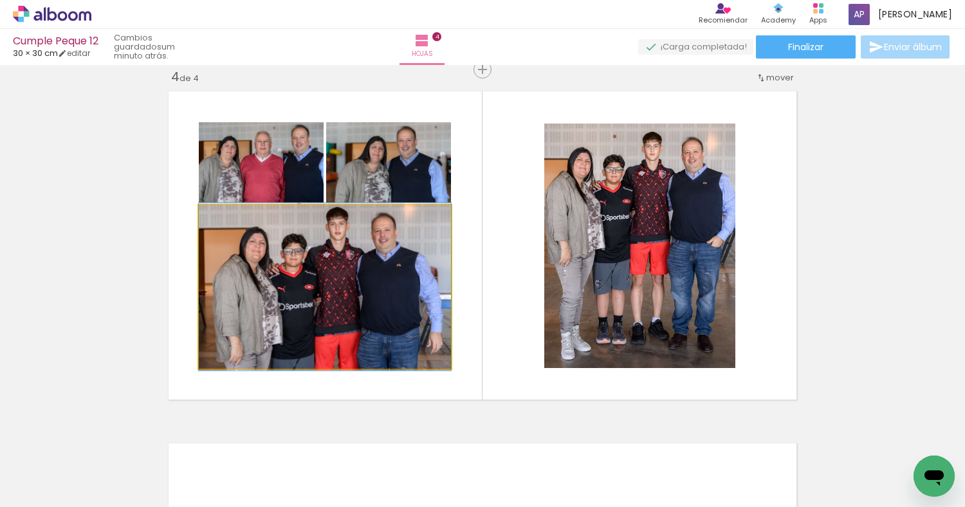
click at [381, 291] on quentale-photo at bounding box center [325, 286] width 252 height 163
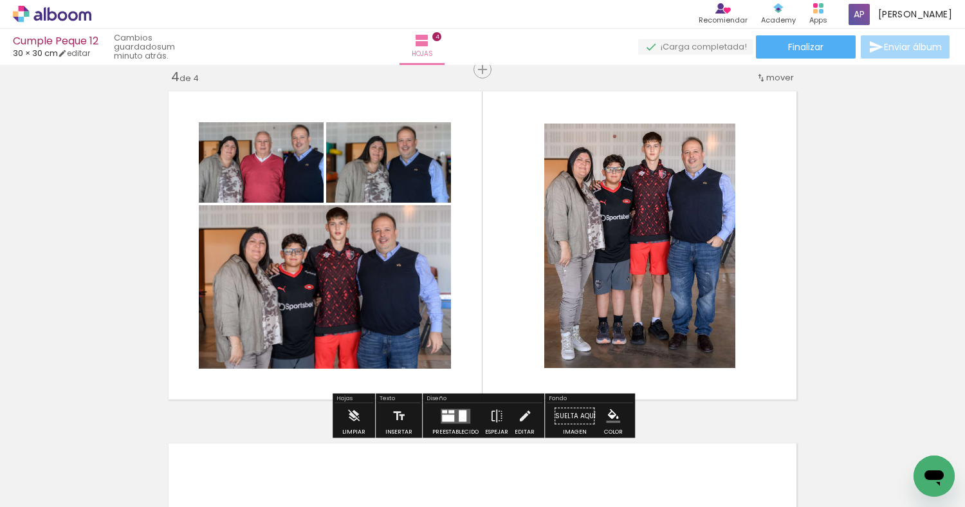
click at [743, 224] on quentale-layouter at bounding box center [482, 246] width 639 height 320
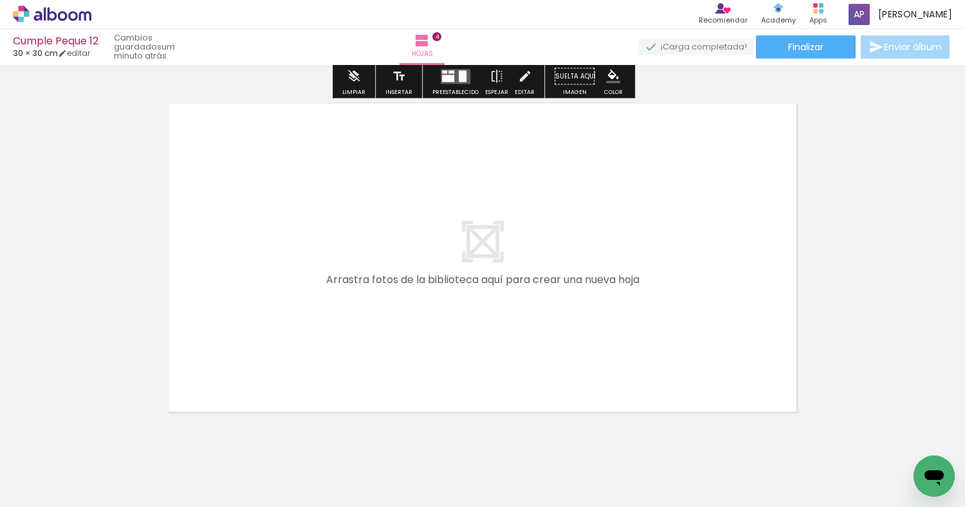
scroll to position [1412, 0]
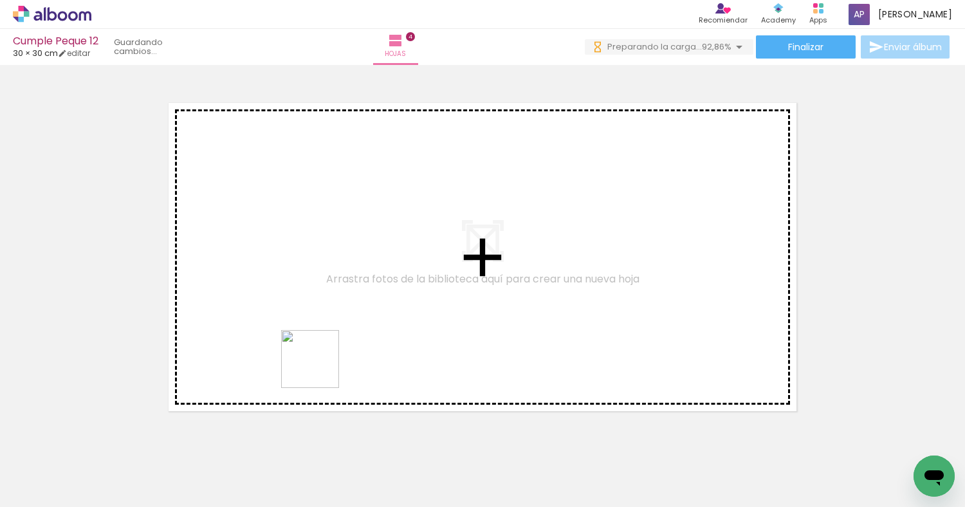
drag, startPoint x: 351, startPoint y: 459, endPoint x: 315, endPoint y: 356, distance: 108.2
click at [315, 356] on quentale-workspace at bounding box center [482, 253] width 965 height 507
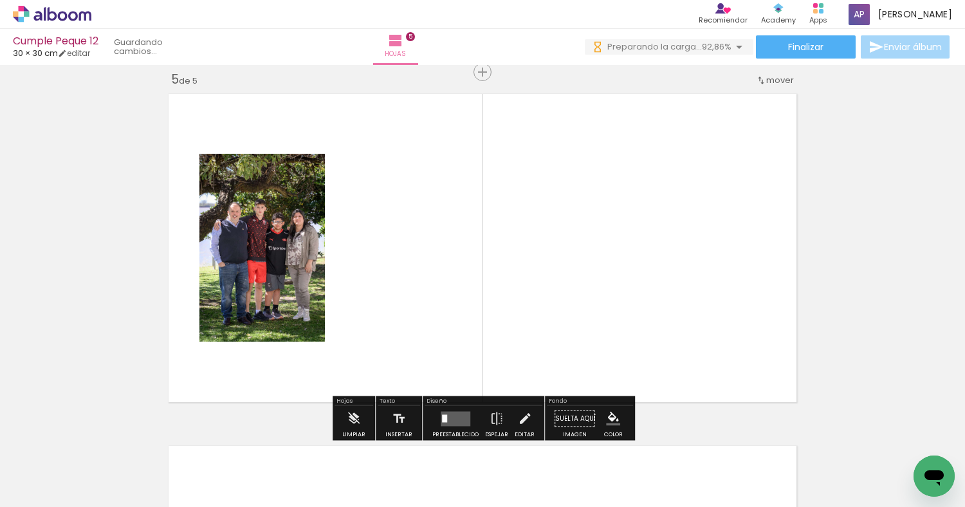
scroll to position [1424, 0]
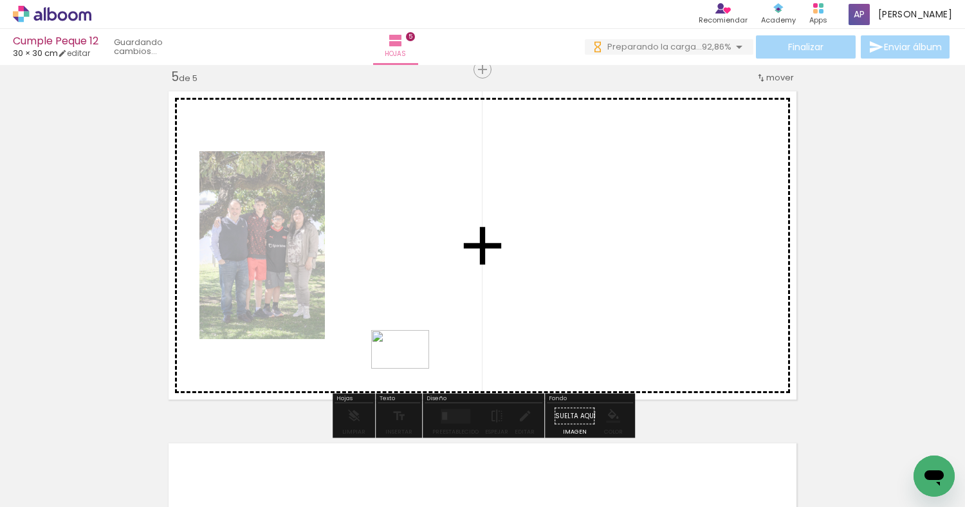
drag, startPoint x: 367, startPoint y: 461, endPoint x: 410, endPoint y: 369, distance: 101.9
click at [410, 369] on quentale-workspace at bounding box center [482, 253] width 965 height 507
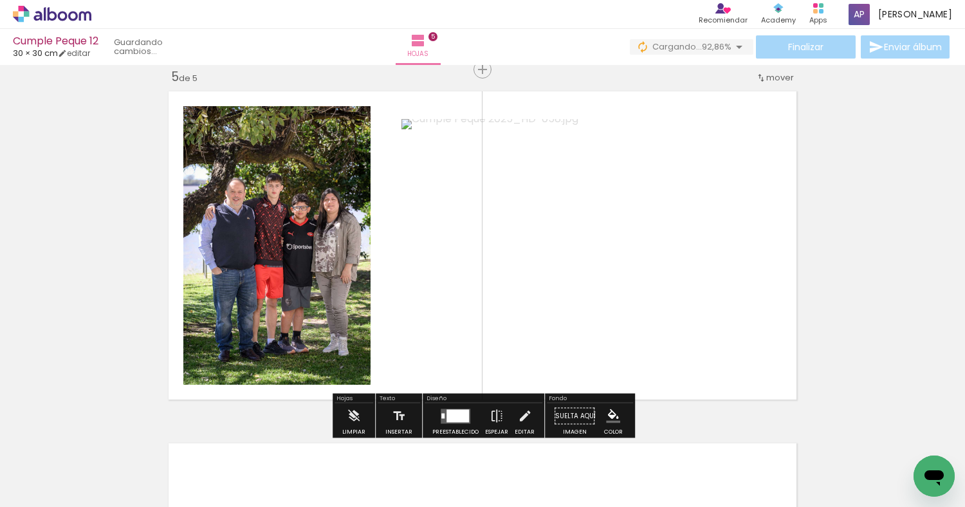
click at [446, 410] on div at bounding box center [457, 415] width 23 height 13
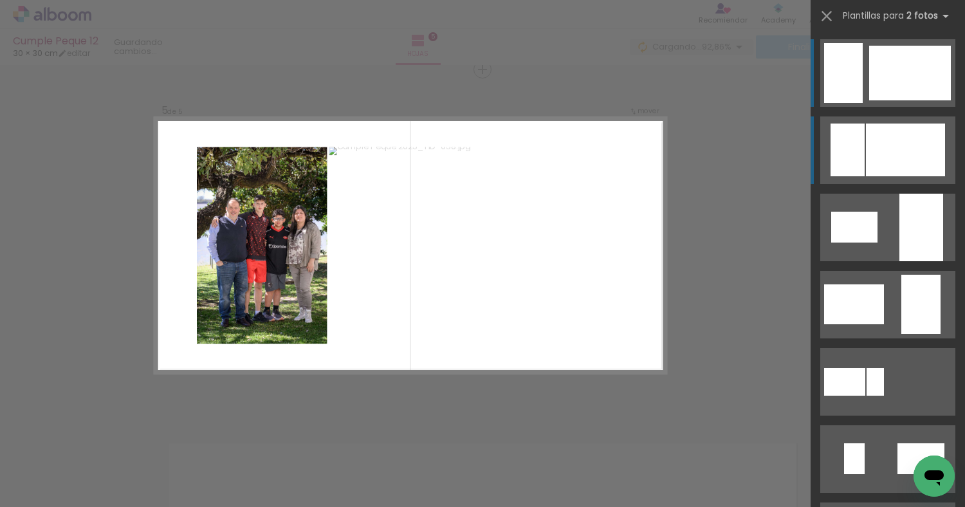
click at [866, 158] on div at bounding box center [905, 149] width 79 height 53
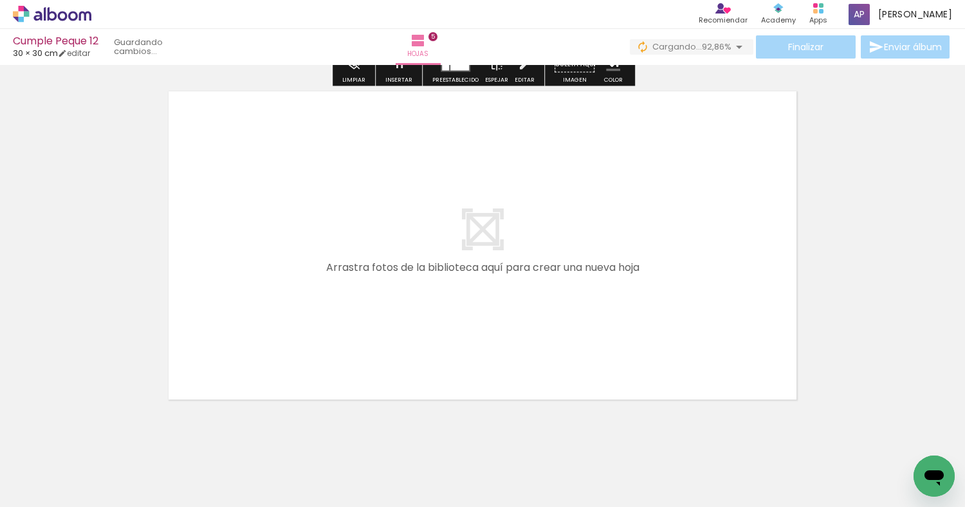
scroll to position [1778, 0]
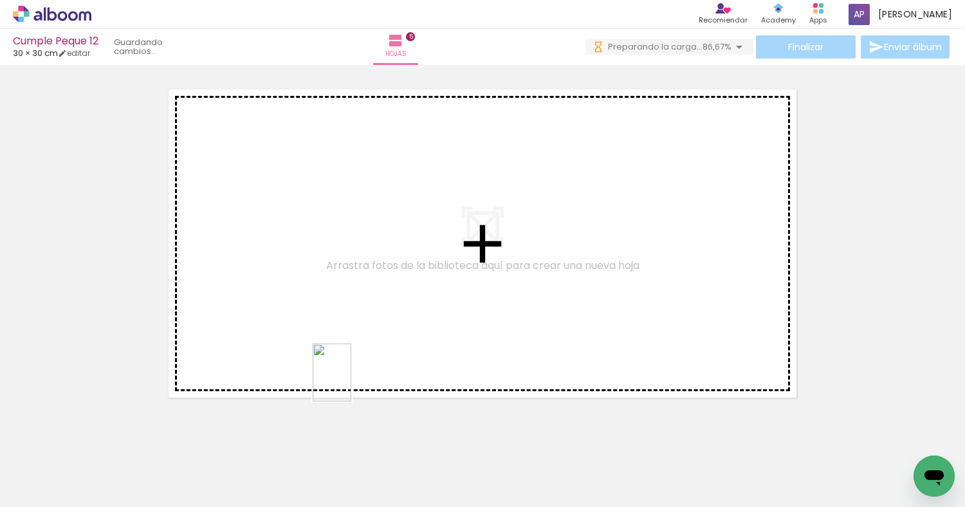
drag, startPoint x: 357, startPoint y: 463, endPoint x: 352, endPoint y: 382, distance: 81.2
click at [352, 382] on quentale-workspace at bounding box center [482, 253] width 965 height 507
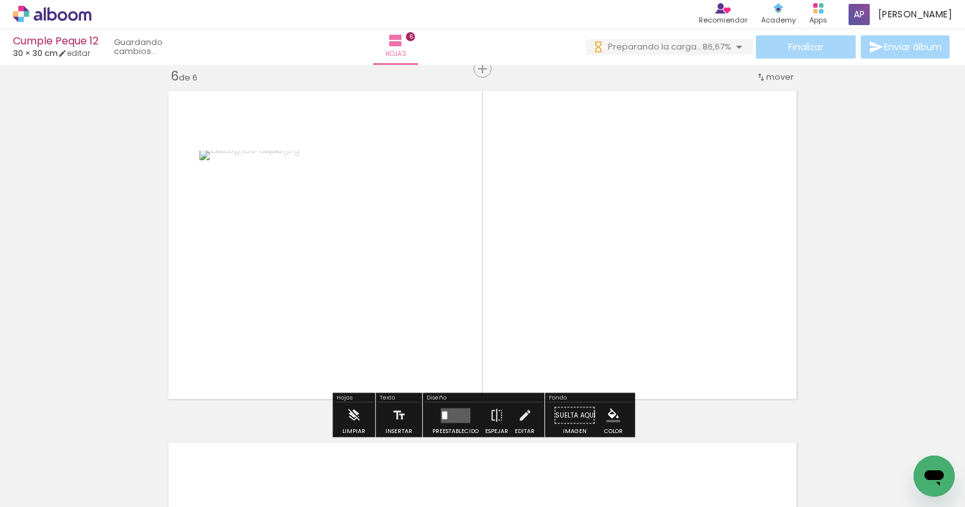
scroll to position [1776, 0]
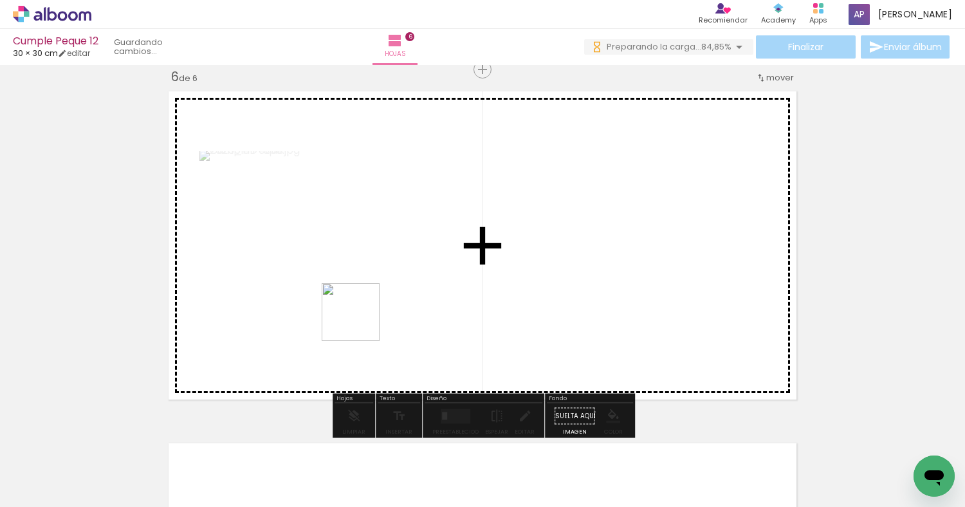
drag, startPoint x: 360, startPoint y: 467, endPoint x: 360, endPoint y: 316, distance: 150.5
click at [360, 316] on quentale-workspace at bounding box center [482, 253] width 965 height 507
drag, startPoint x: 348, startPoint y: 460, endPoint x: 351, endPoint y: 347, distance: 113.2
click at [351, 347] on quentale-workspace at bounding box center [482, 253] width 965 height 507
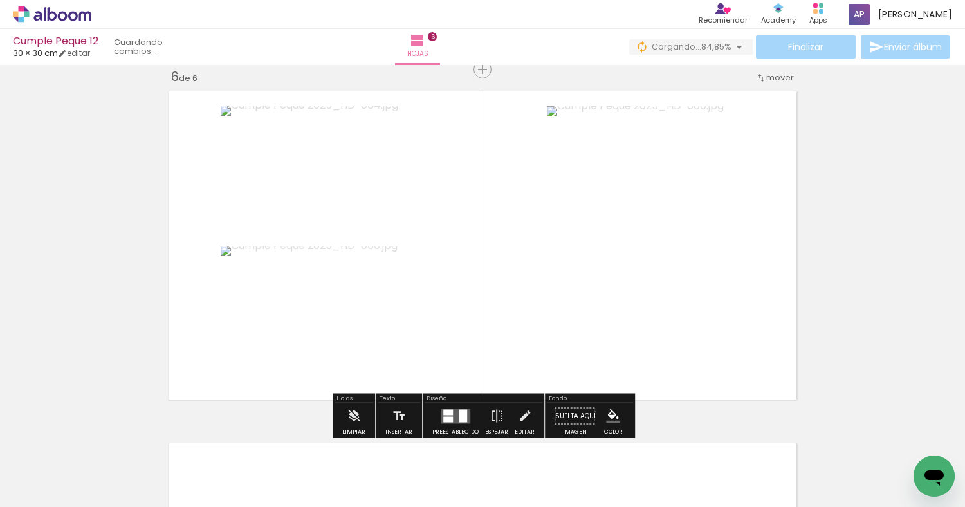
drag, startPoint x: 343, startPoint y: 451, endPoint x: 342, endPoint y: 375, distance: 76.5
click at [343, 363] on quentale-workspace at bounding box center [482, 253] width 965 height 507
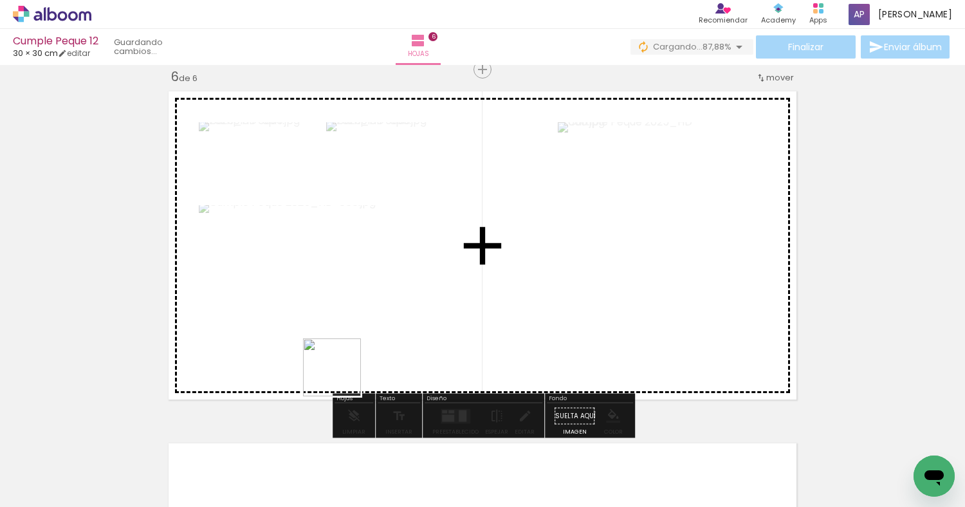
drag, startPoint x: 342, startPoint y: 457, endPoint x: 342, endPoint y: 351, distance: 106.1
click at [342, 351] on quentale-workspace at bounding box center [482, 253] width 965 height 507
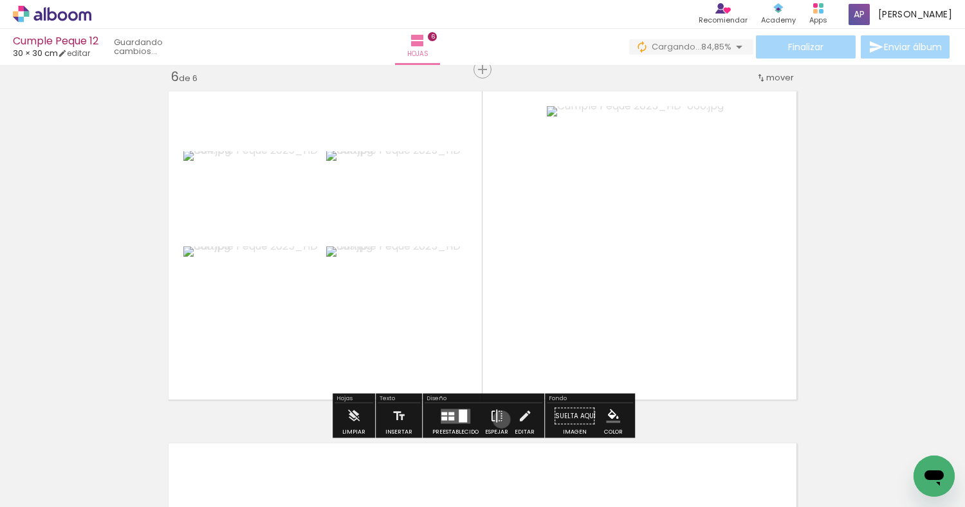
click at [498, 419] on iron-icon at bounding box center [496, 416] width 14 height 26
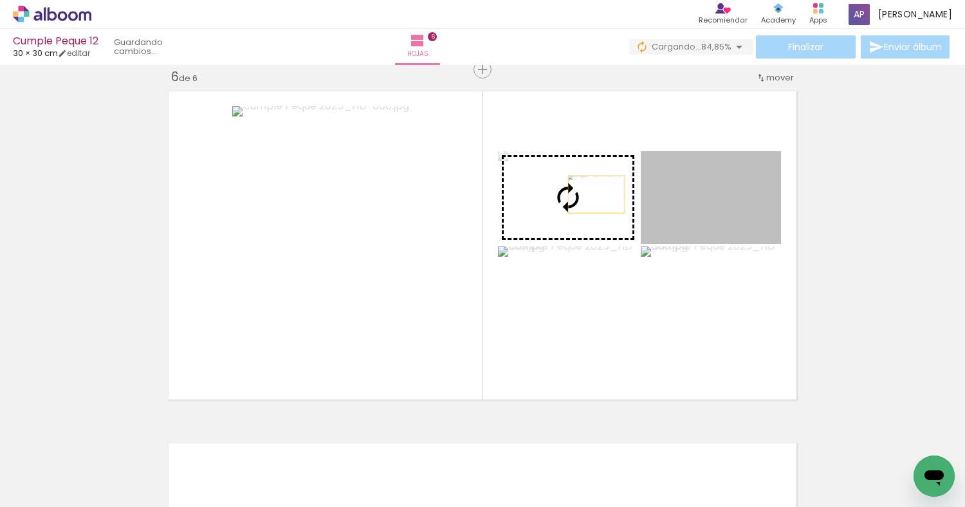
drag, startPoint x: 709, startPoint y: 194, endPoint x: 597, endPoint y: 194, distance: 111.9
click at [0, 0] on slot at bounding box center [0, 0] width 0 height 0
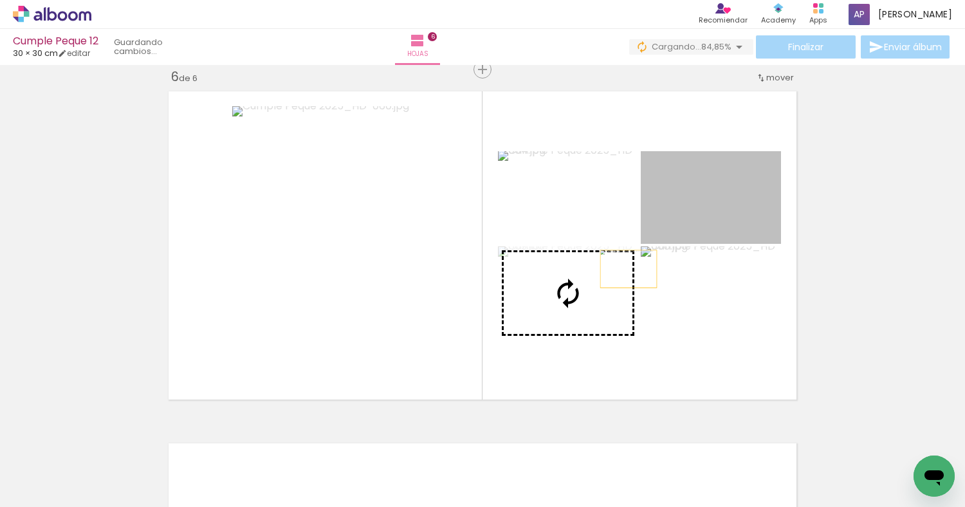
drag, startPoint x: 715, startPoint y: 208, endPoint x: 615, endPoint y: 277, distance: 120.2
click at [0, 0] on slot at bounding box center [0, 0] width 0 height 0
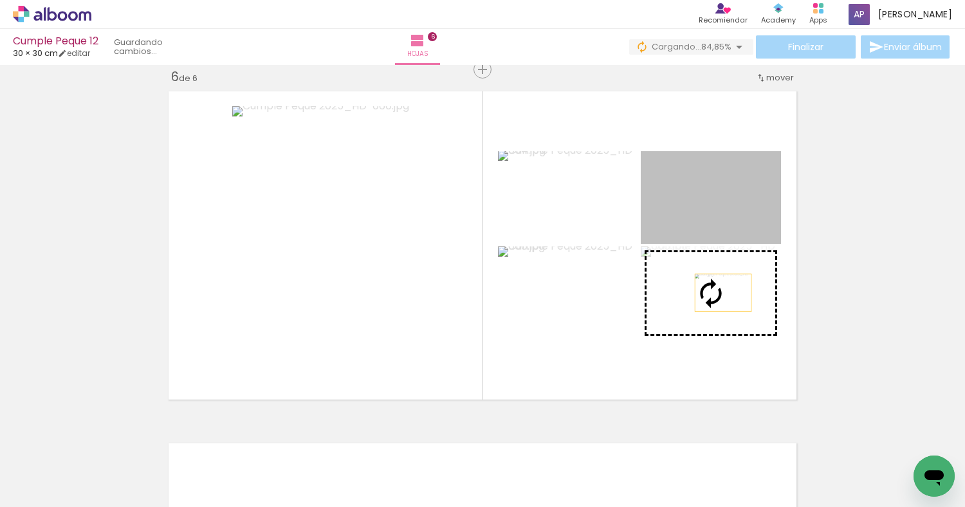
drag, startPoint x: 723, startPoint y: 215, endPoint x: 723, endPoint y: 291, distance: 75.9
click at [0, 0] on slot at bounding box center [0, 0] width 0 height 0
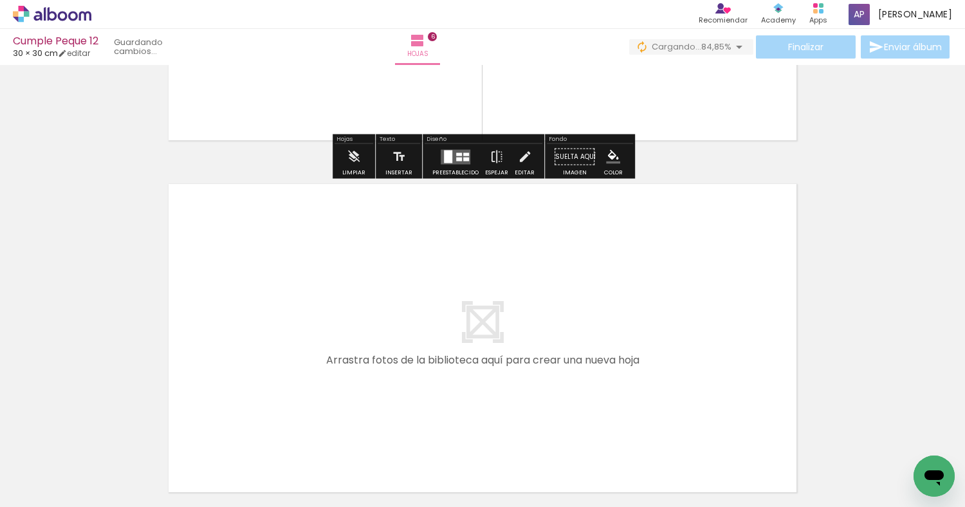
scroll to position [2036, 0]
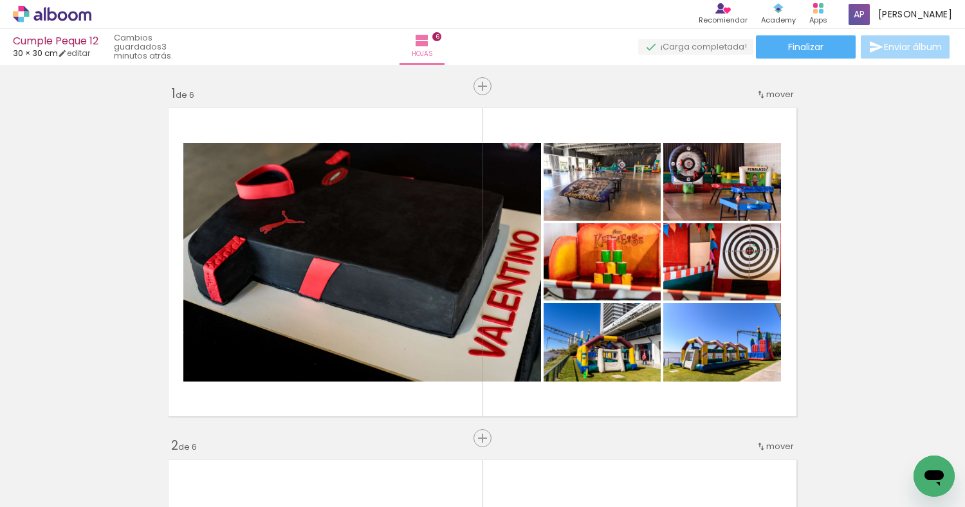
scroll to position [2036, 0]
